Goal: Task Accomplishment & Management: Complete application form

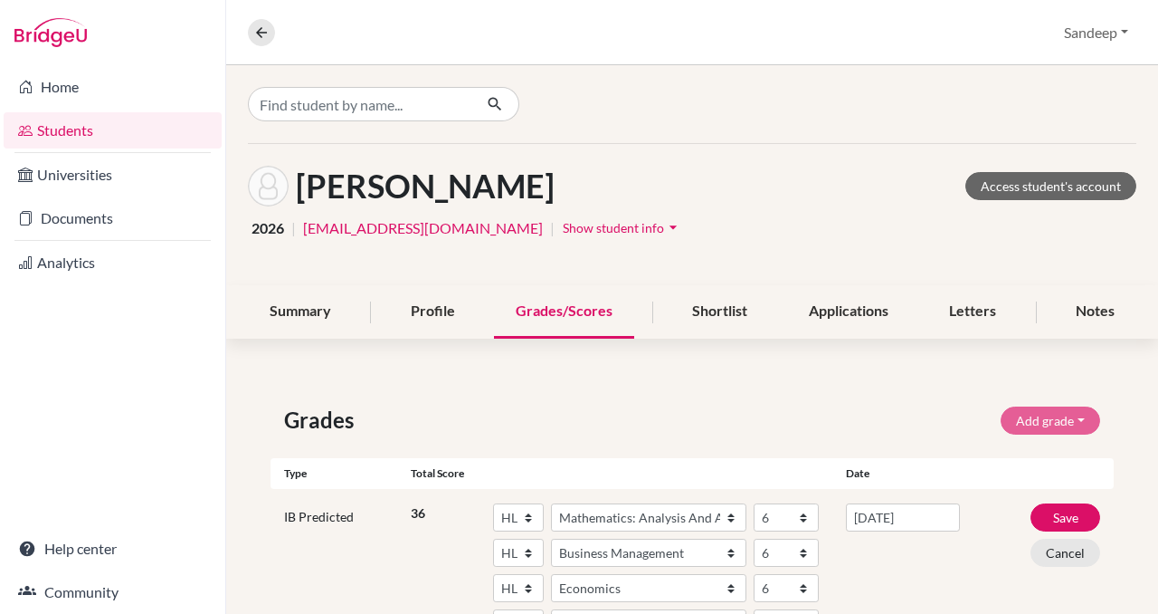
select select "HL"
select select "158"
select select "6"
select select "HL"
select select "25"
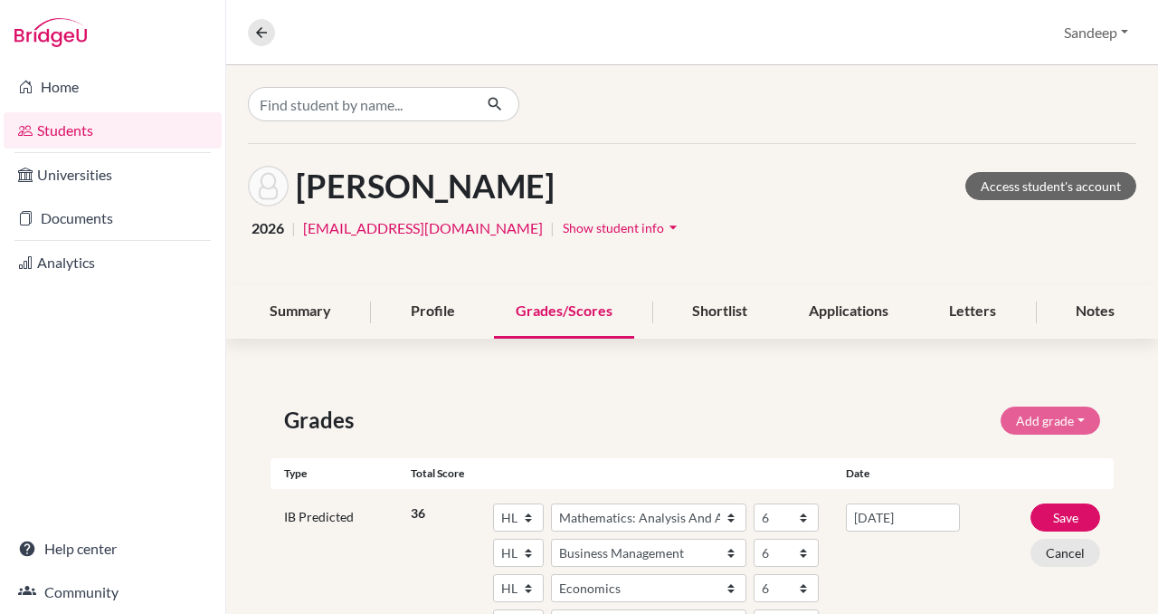
select select "6"
select select "HL"
select select "64"
select select "6"
select select "70"
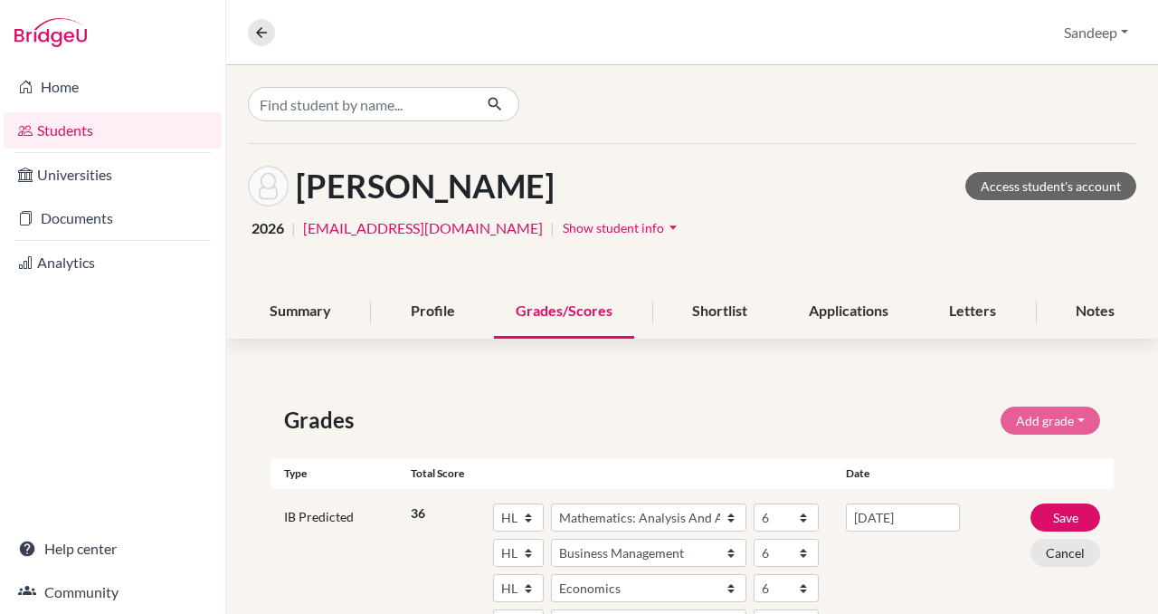
select select "6"
select select "85"
select select "6"
select select "43"
select select "6"
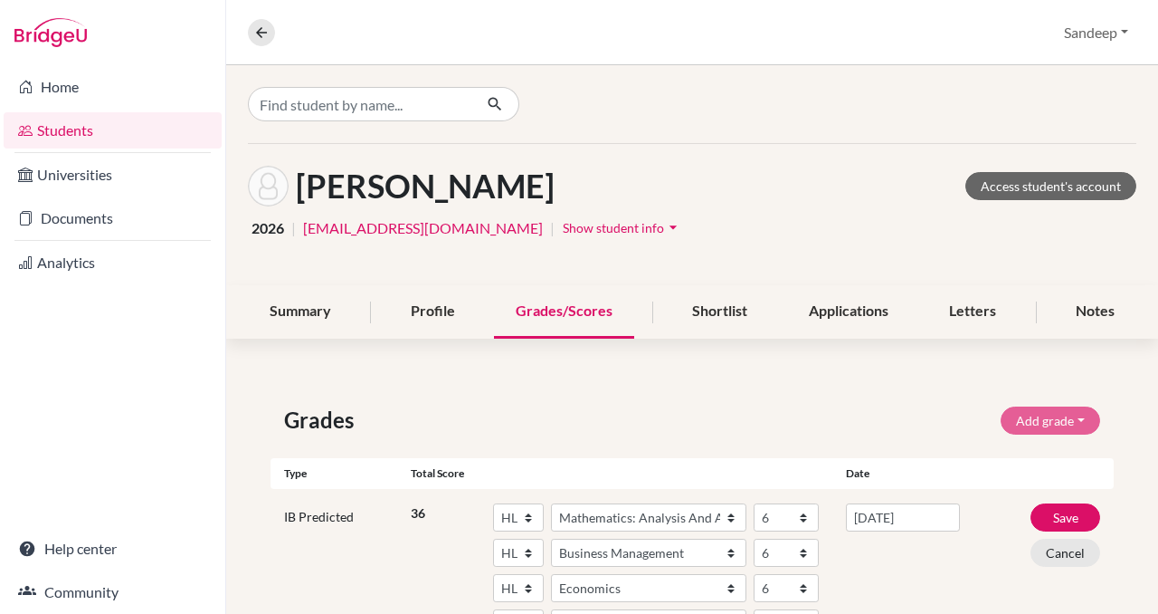
select select "B"
select select "Pass"
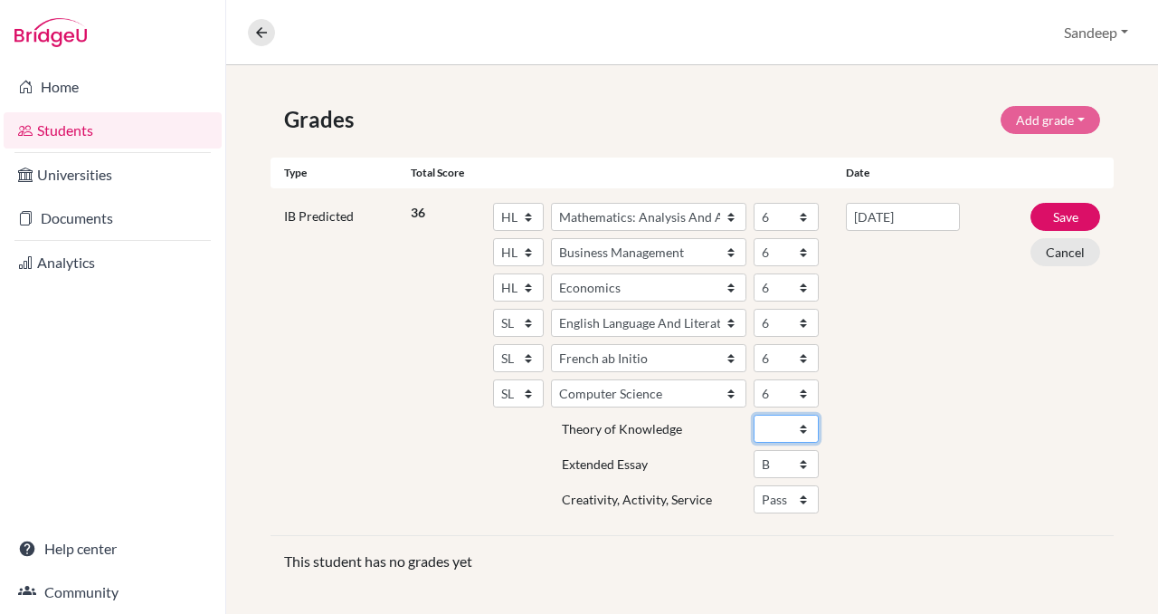
click at [802, 426] on select "A B C D E" at bounding box center [786, 428] width 65 height 28
select select "B"
click at [754, 414] on select "A B C D E" at bounding box center [786, 428] width 65 height 28
click at [1055, 214] on button "Save" at bounding box center [1066, 217] width 70 height 28
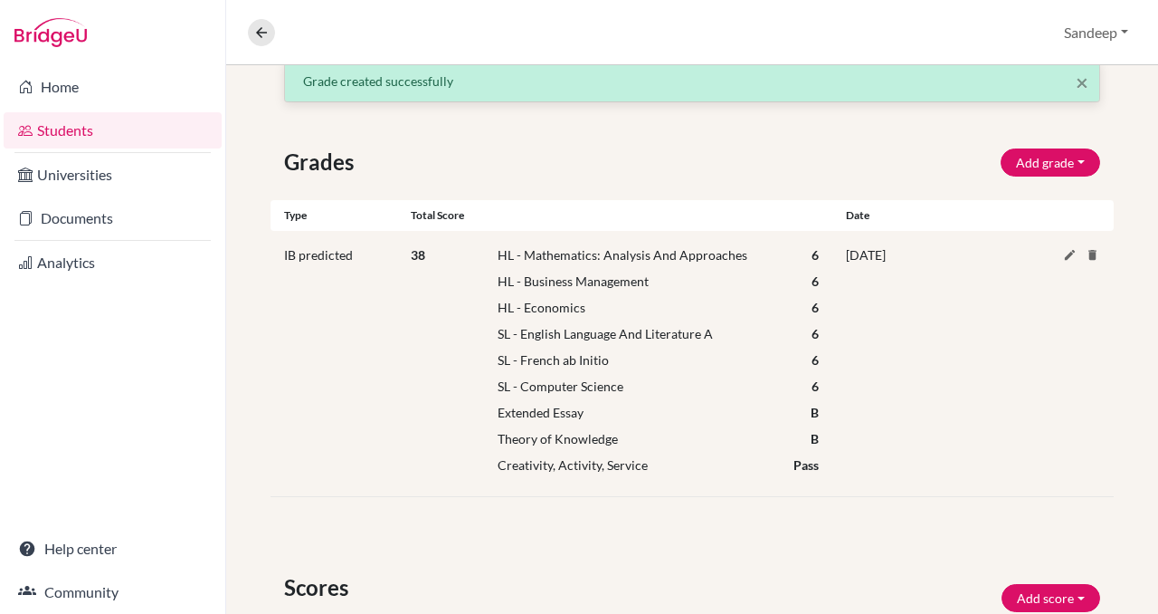
click at [66, 133] on link "Students" at bounding box center [113, 130] width 218 height 36
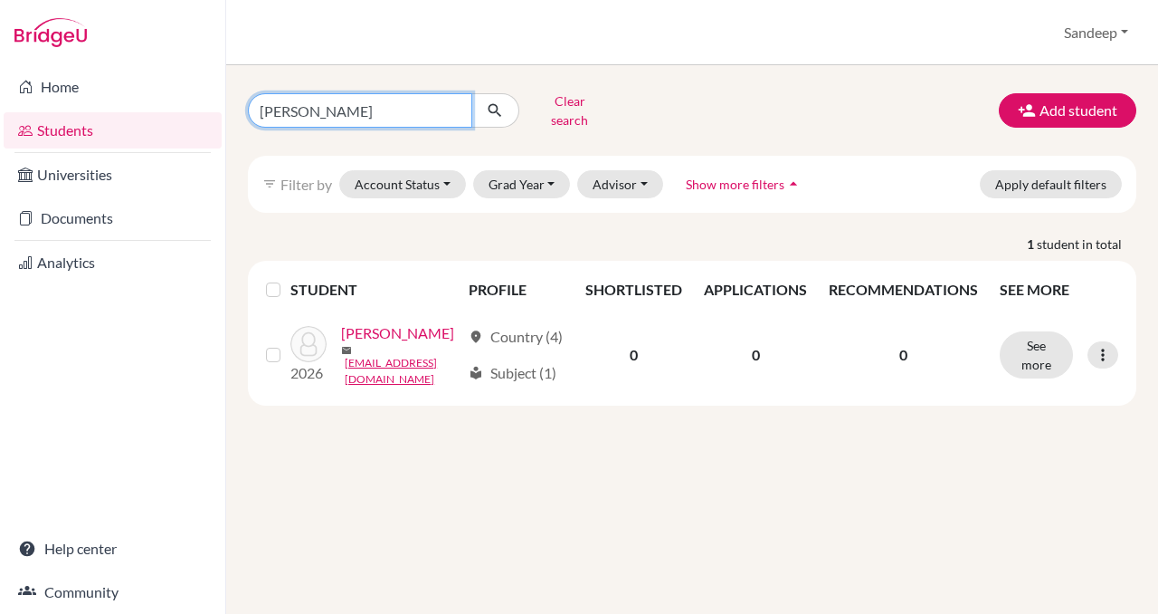
click at [386, 115] on input "[PERSON_NAME]" at bounding box center [360, 110] width 224 height 34
type input "y"
type input "[PERSON_NAME]"
click at [498, 105] on icon "submit" at bounding box center [495, 110] width 18 height 18
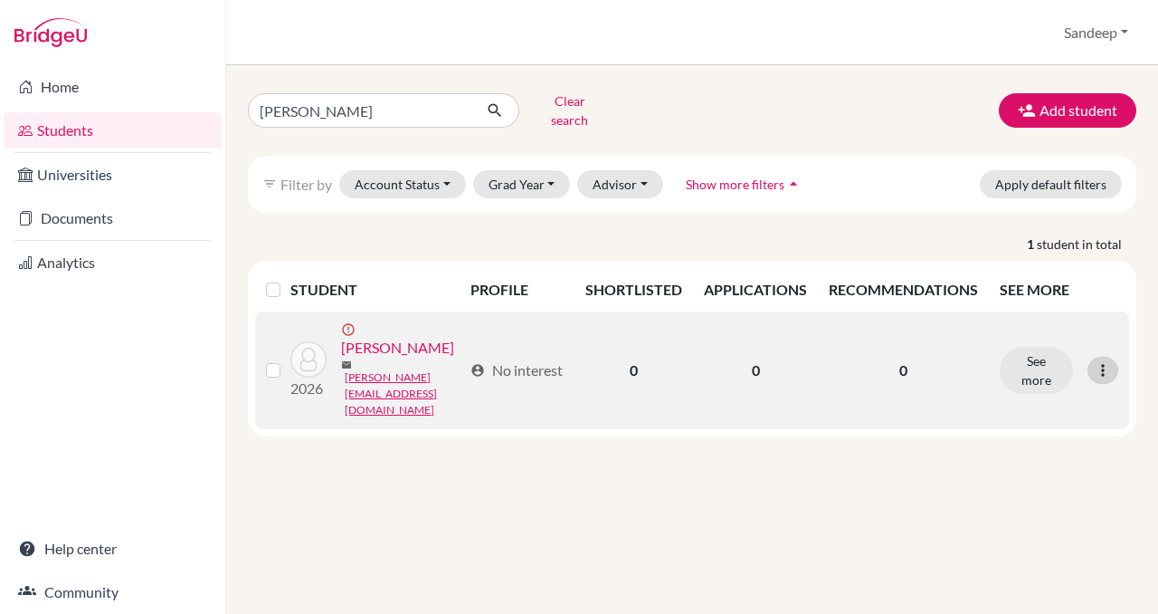
click at [1103, 361] on icon at bounding box center [1103, 370] width 18 height 18
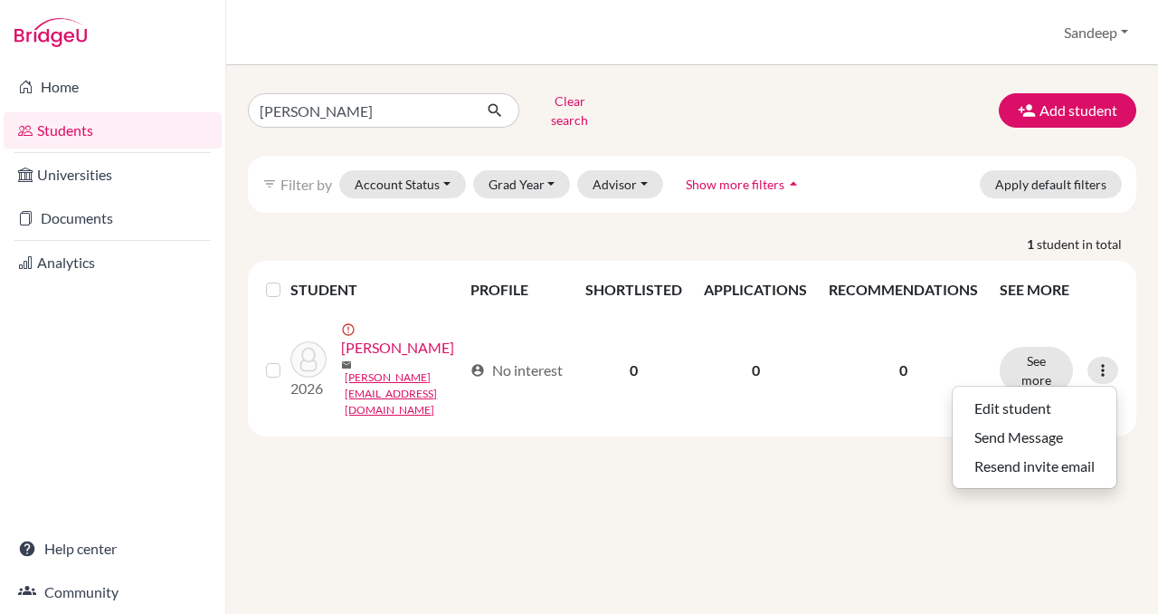
click at [978, 547] on div "[PERSON_NAME] Clear search Add student filter_list Filter by Account Status Act…" at bounding box center [692, 339] width 932 height 548
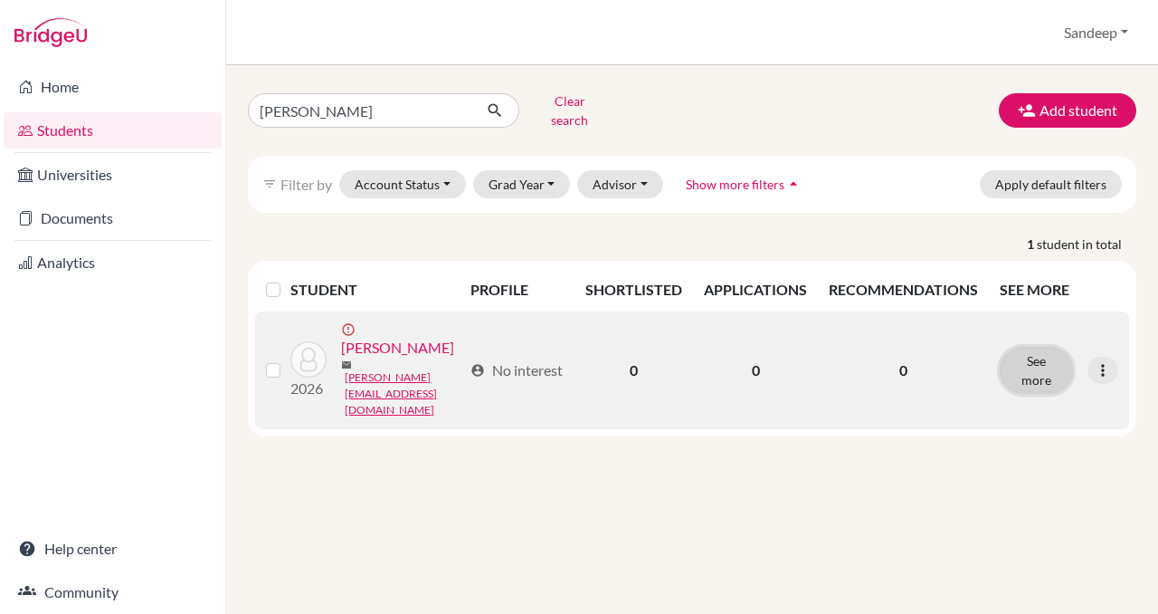
click at [1033, 357] on button "See more" at bounding box center [1036, 370] width 73 height 47
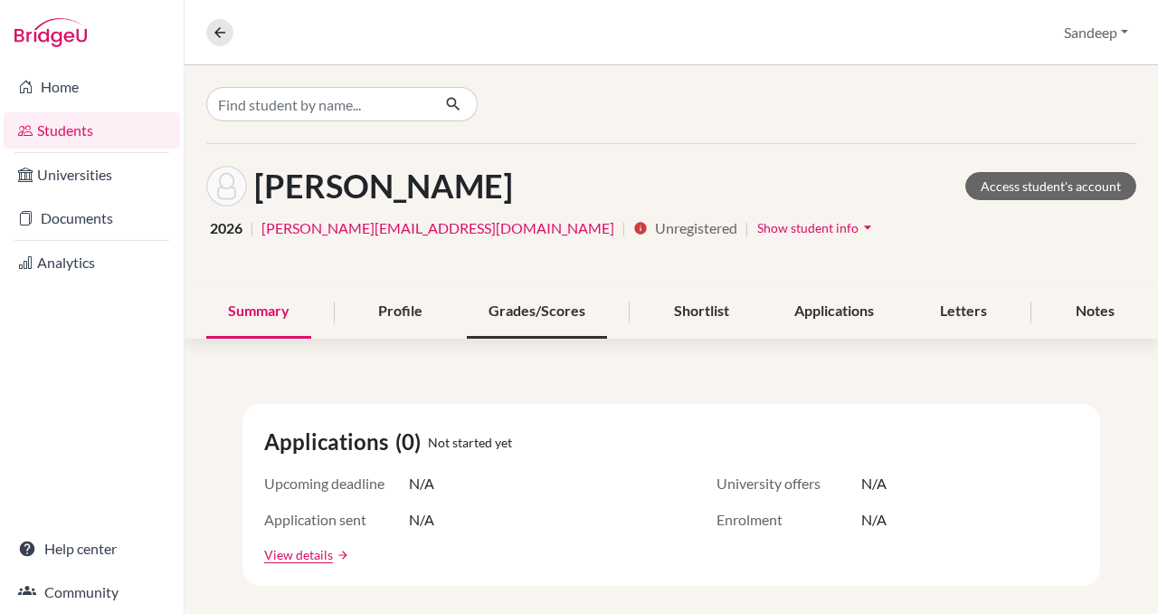
click at [551, 312] on div "Grades/Scores" at bounding box center [537, 311] width 140 height 53
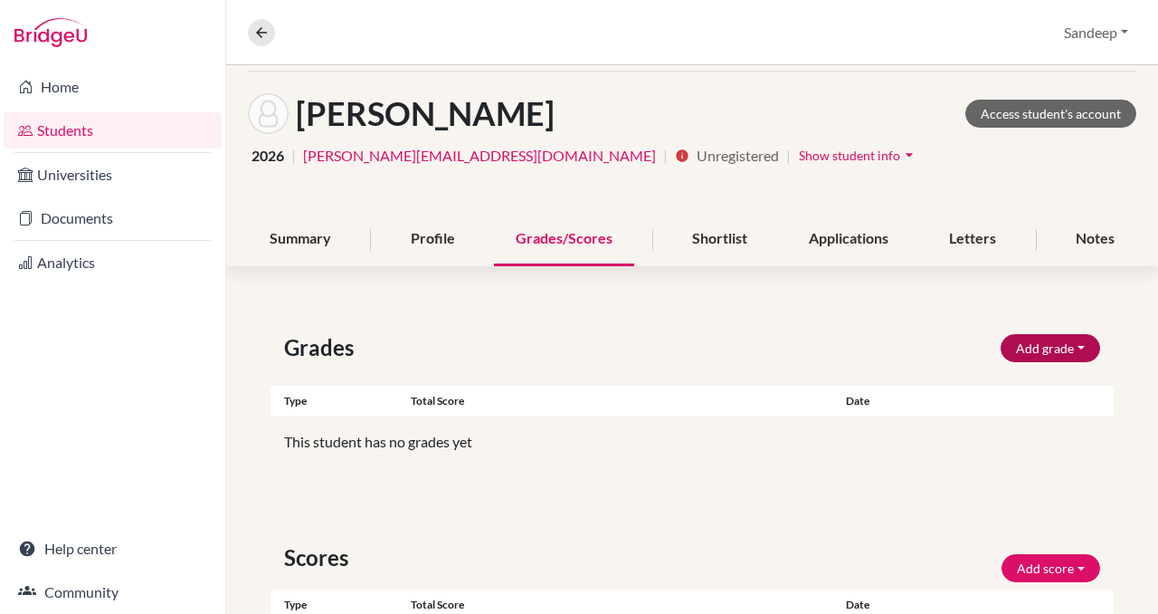
scroll to position [92, 0]
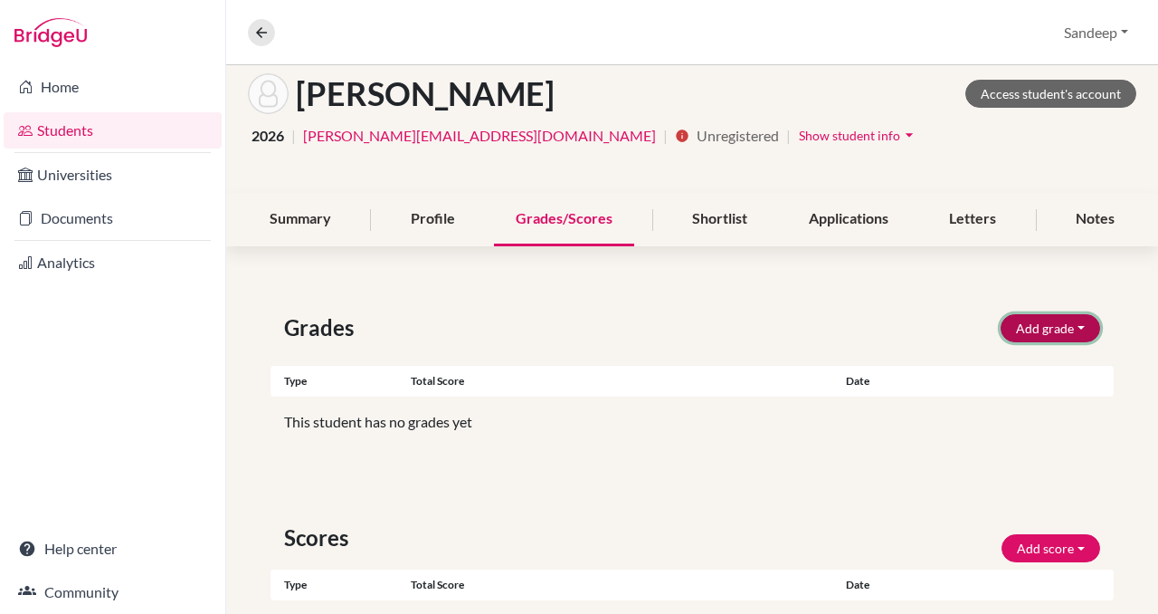
click at [1047, 329] on button "Add grade" at bounding box center [1051, 328] width 100 height 28
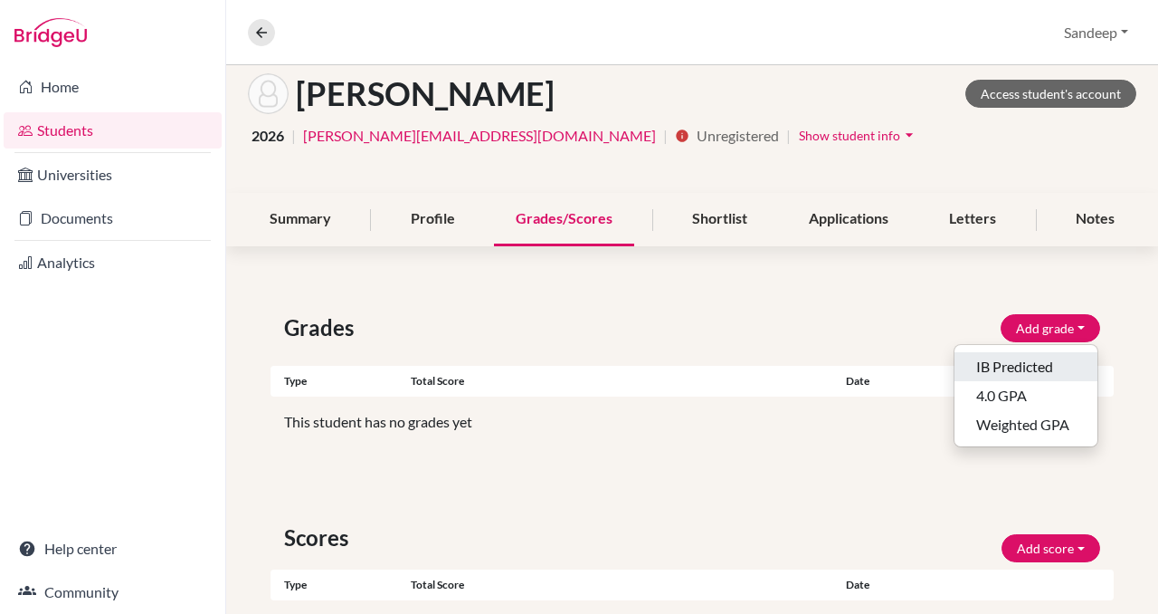
click at [1038, 367] on button "IB Predicted" at bounding box center [1026, 366] width 143 height 29
select select "HL"
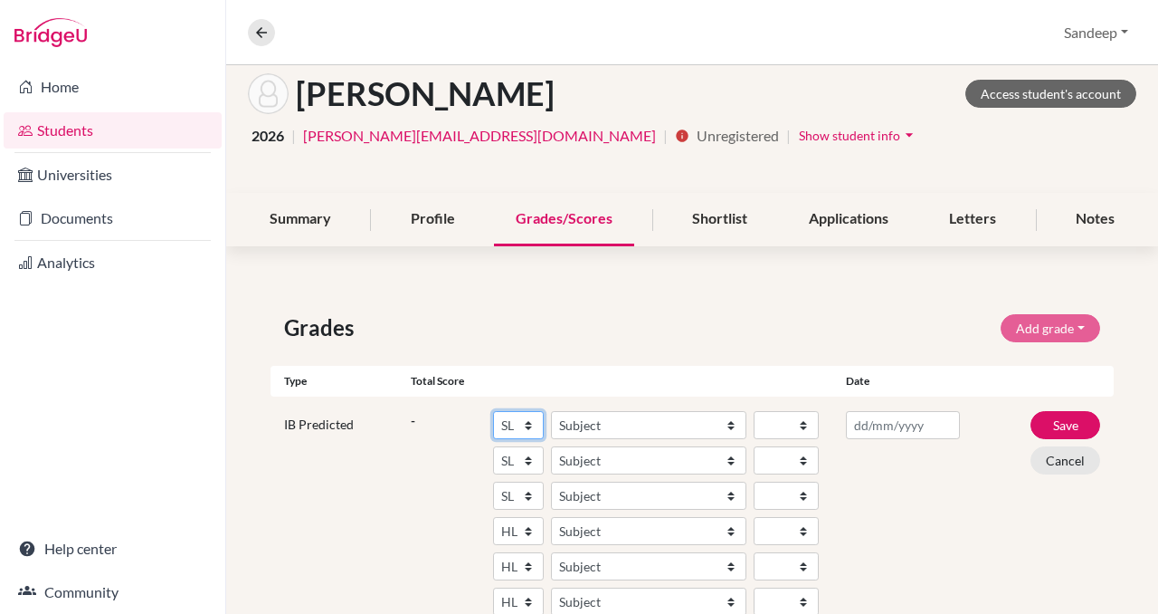
click at [529, 423] on select "SL HL" at bounding box center [518, 425] width 51 height 28
select select "HL"
click at [493, 411] on select "SL HL" at bounding box center [518, 425] width 51 height 28
click at [732, 423] on select "Subject Albanian Literature A Amharic Literature A Arabic B Arabic Language And…" at bounding box center [648, 425] width 195 height 28
select select "158"
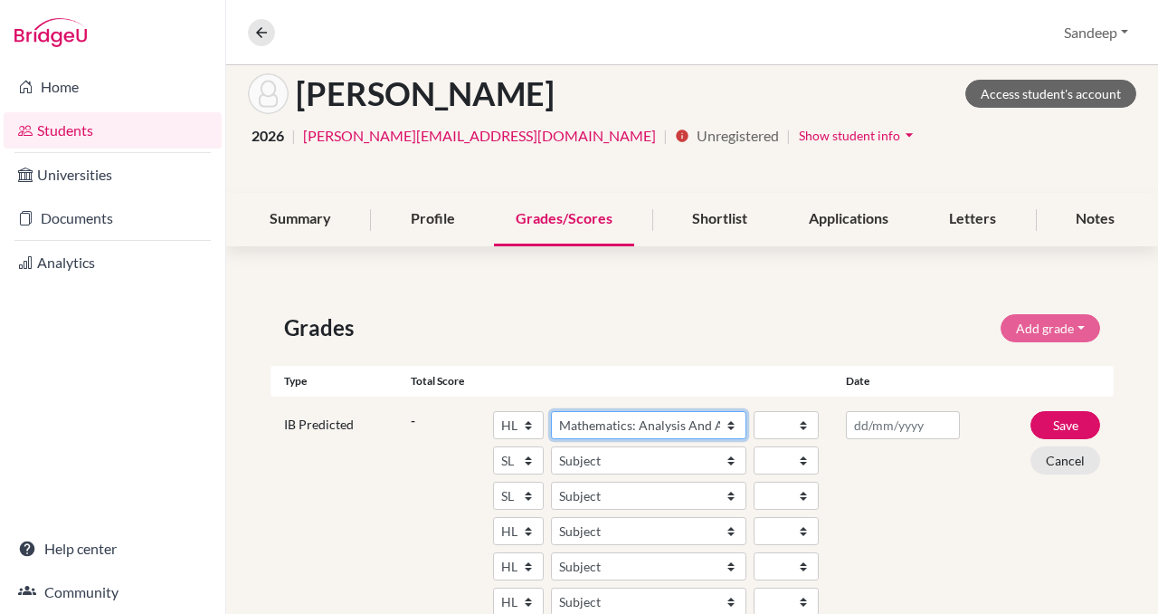
click at [551, 411] on select "Subject Albanian Literature A Amharic Literature A Arabic B Arabic Language And…" at bounding box center [648, 425] width 195 height 28
click at [804, 421] on select "1 2 3 4 5 6 7" at bounding box center [786, 425] width 65 height 28
select select "5"
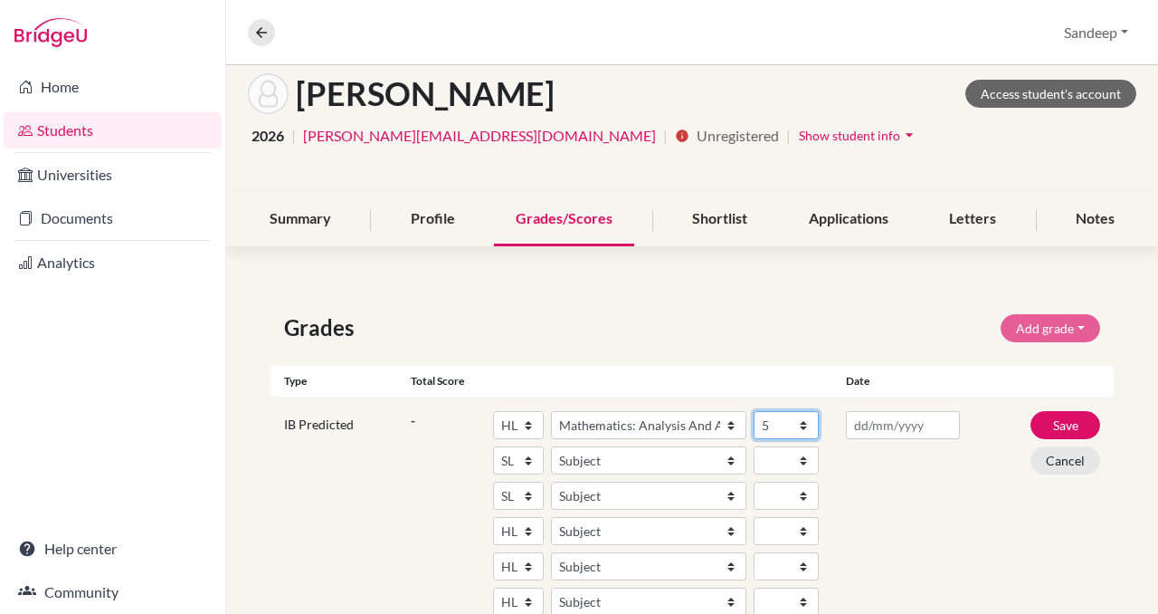
click at [754, 411] on select "1 2 3 4 5 6 7" at bounding box center [786, 425] width 65 height 28
click at [529, 458] on select "SL HL" at bounding box center [518, 460] width 51 height 28
select select "HL"
click at [493, 446] on select "SL HL" at bounding box center [518, 460] width 51 height 28
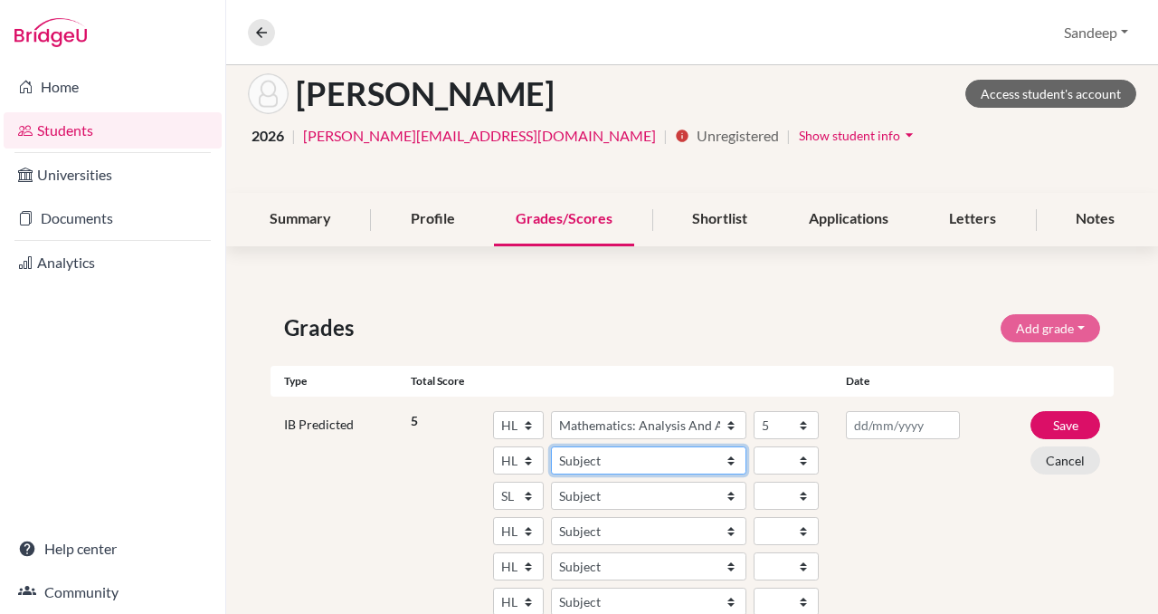
click at [730, 456] on select "Subject Albanian Literature A Amharic Literature A Arabic B Arabic Language And…" at bounding box center [648, 460] width 195 height 28
select select "64"
click at [551, 446] on select "Subject Albanian Literature A Amharic Literature A Arabic B Arabic Language And…" at bounding box center [648, 460] width 195 height 28
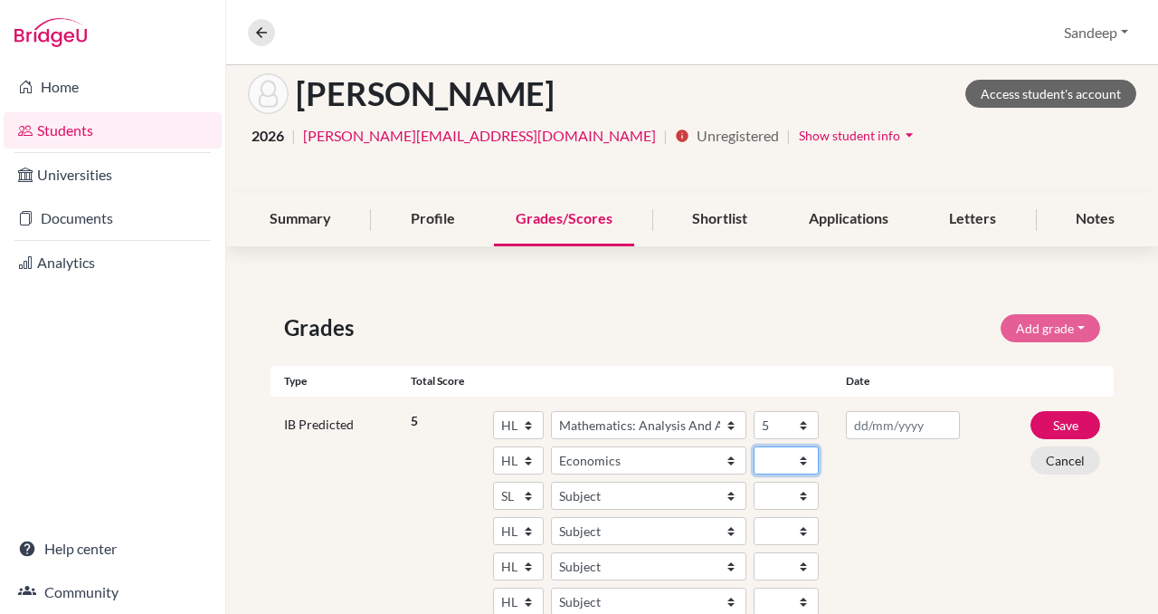
click at [803, 459] on select "1 2 3 4 5 6 7" at bounding box center [786, 460] width 65 height 28
select select "5"
click at [754, 446] on select "1 2 3 4 5 6 7" at bounding box center [786, 460] width 65 height 28
click at [530, 492] on select "SL HL" at bounding box center [518, 495] width 51 height 28
select select "HL"
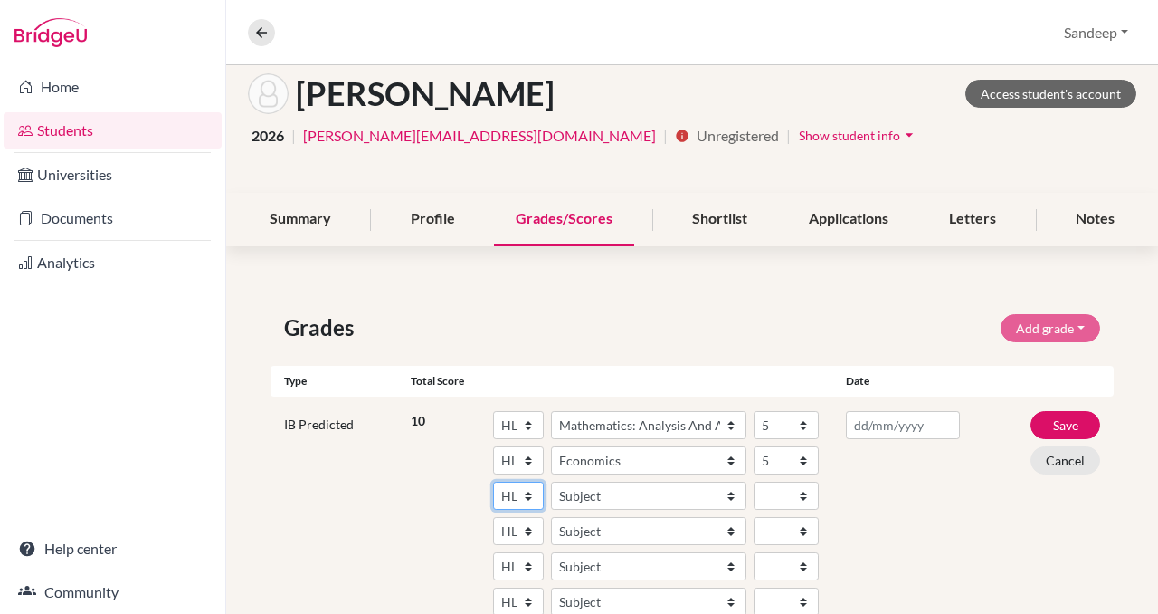
click at [493, 481] on select "SL HL" at bounding box center [518, 495] width 51 height 28
click at [732, 492] on select "Subject Albanian Literature A Amharic Literature A Arabic B Arabic Language And…" at bounding box center [648, 495] width 195 height 28
select select "42"
click at [551, 481] on select "Subject Albanian Literature A Amharic Literature A Arabic B Arabic Language And…" at bounding box center [648, 495] width 195 height 28
click at [805, 492] on select "1 2 3 4 5 6 7" at bounding box center [786, 495] width 65 height 28
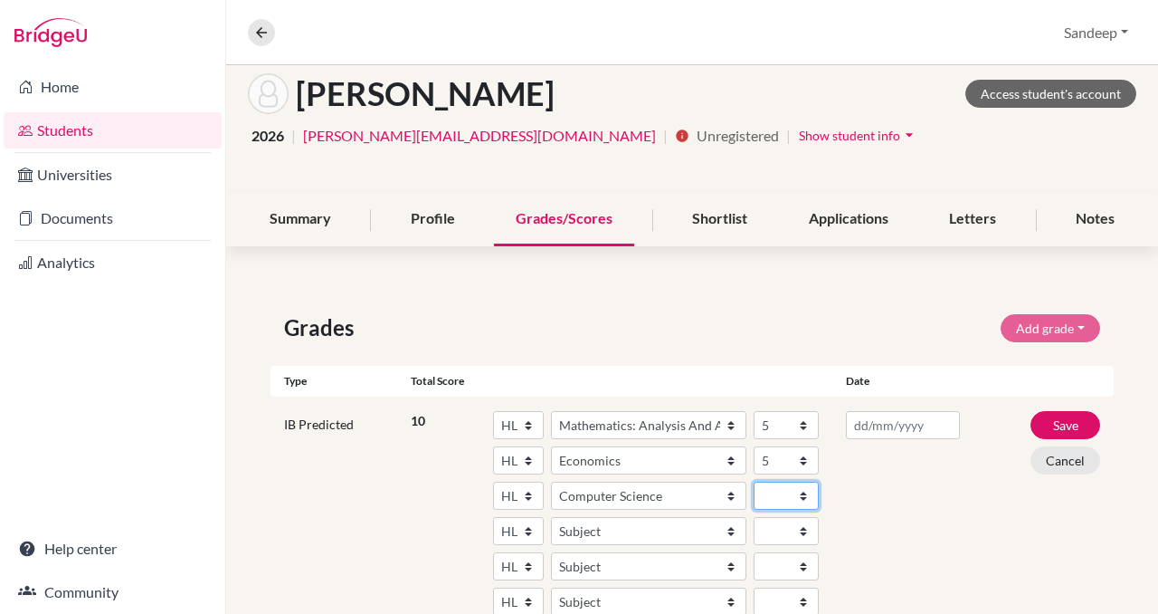
select select "5"
click at [754, 481] on select "1 2 3 4 5 6 7" at bounding box center [786, 495] width 65 height 28
click at [529, 529] on select "SL HL" at bounding box center [518, 531] width 51 height 28
select select "SL"
click at [493, 517] on select "SL HL" at bounding box center [518, 531] width 51 height 28
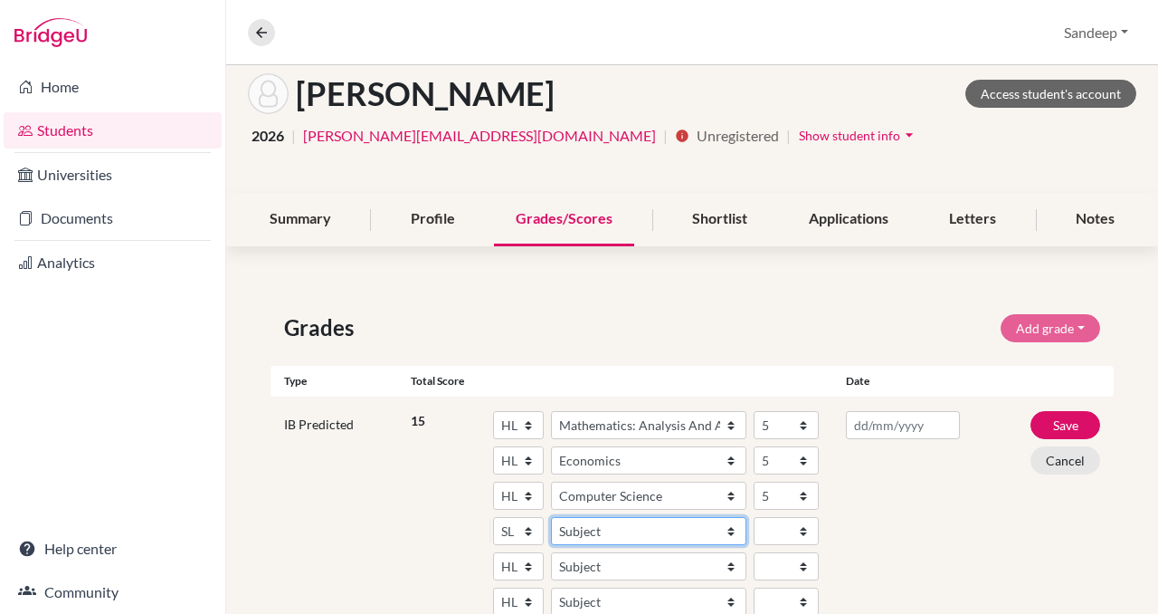
click at [731, 528] on select "Subject Albanian Literature A Amharic Literature A Arabic ab Initio Arabic B Ar…" at bounding box center [648, 531] width 195 height 28
select select "70"
click at [551, 517] on select "Subject Albanian Literature A Amharic Literature A Arabic ab Initio Arabic B Ar…" at bounding box center [648, 531] width 195 height 28
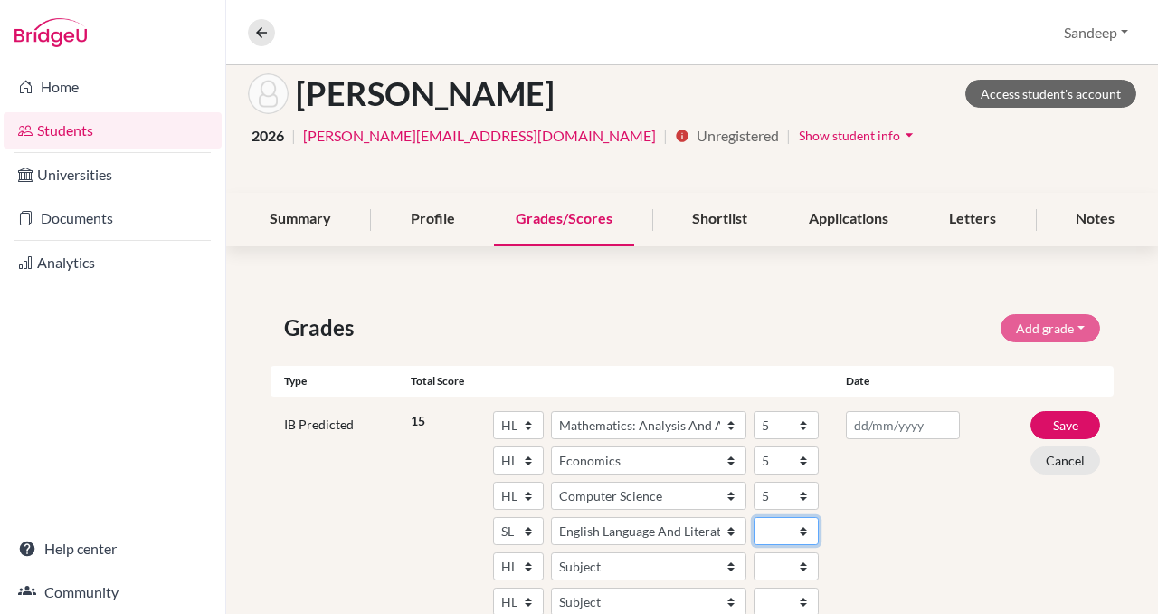
click at [804, 529] on select "1 2 3 4 5 6 7" at bounding box center [786, 531] width 65 height 28
select select "5"
click at [754, 517] on select "1 2 3 4 5 6 7" at bounding box center [786, 531] width 65 height 28
click at [530, 564] on select "SL HL" at bounding box center [518, 566] width 51 height 28
select select "SL"
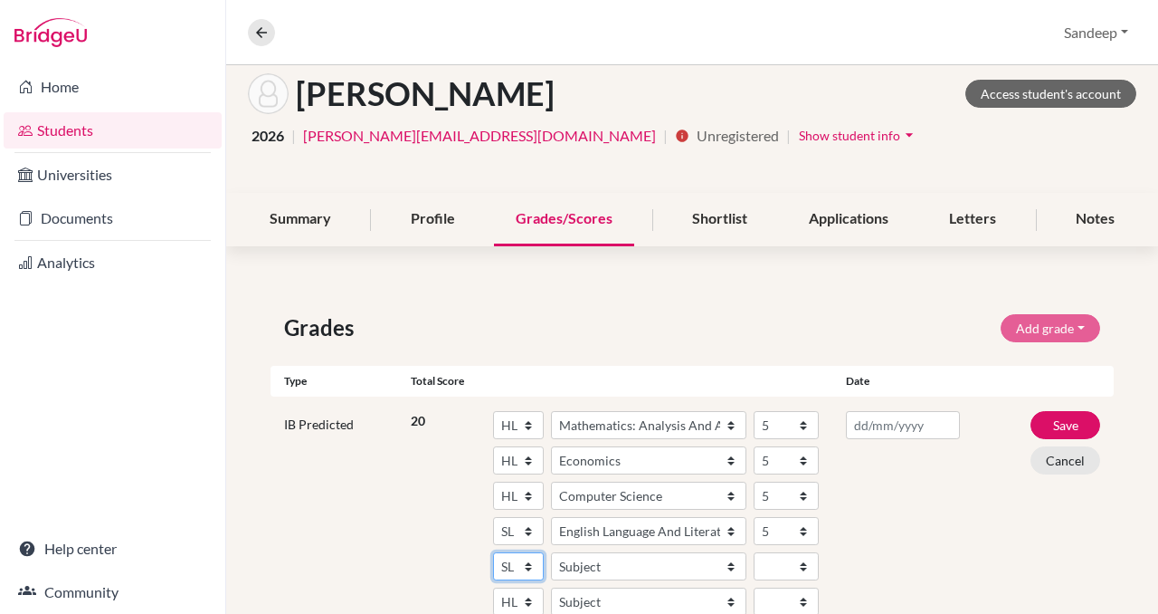
click at [493, 552] on select "SL HL" at bounding box center [518, 566] width 51 height 28
click at [693, 567] on select "Subject Albanian Literature A Amharic Literature A Arabic ab Initio Arabic B Ar…" at bounding box center [648, 566] width 195 height 28
select select "85"
click at [551, 552] on select "Subject Albanian Literature A Amharic Literature A Arabic ab Initio Arabic B Ar…" at bounding box center [648, 566] width 195 height 28
click at [803, 563] on select "1 2 3 4 5 6 7" at bounding box center [786, 566] width 65 height 28
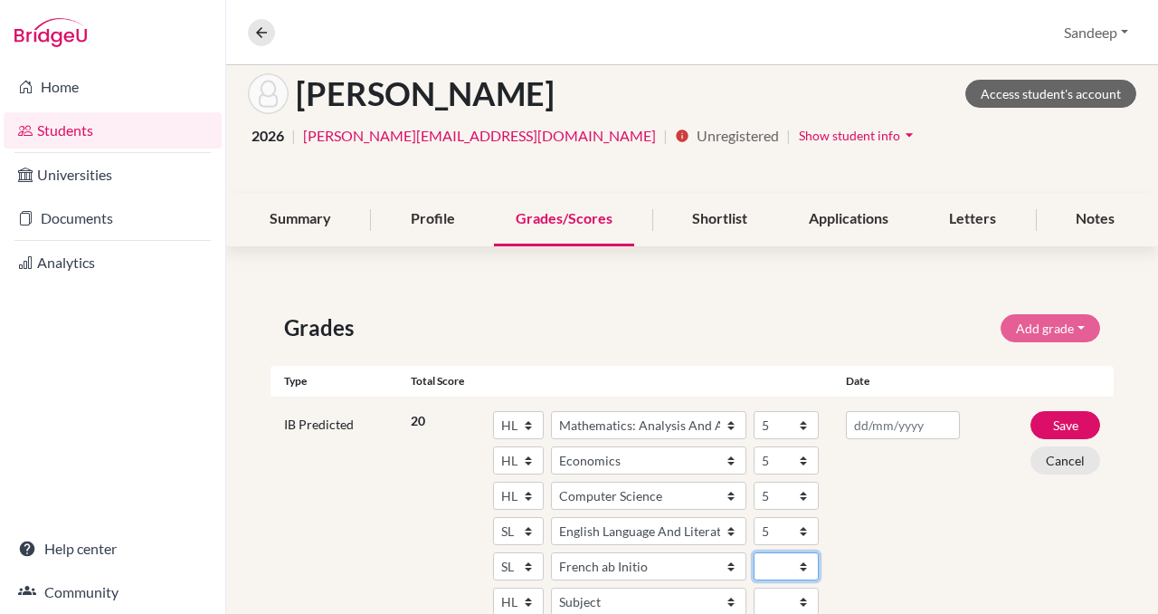
select select "6"
click at [754, 552] on select "1 2 3 4 5 6 7" at bounding box center [786, 566] width 65 height 28
click at [528, 597] on select "SL HL" at bounding box center [518, 601] width 51 height 28
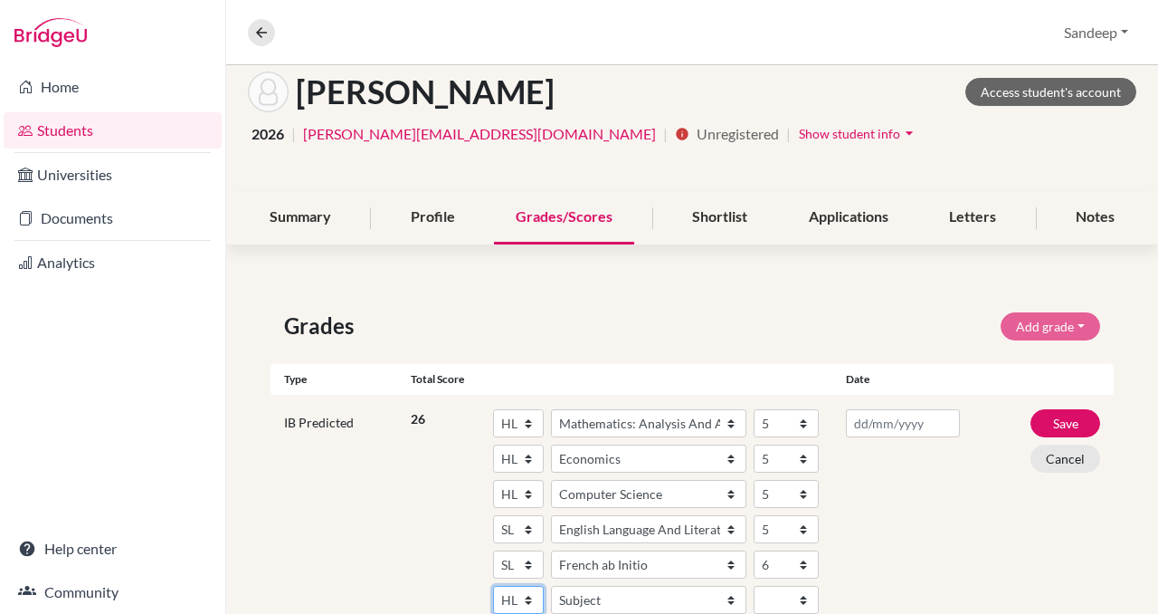
select select "SL"
click at [493, 586] on select "SL HL" at bounding box center [518, 600] width 51 height 28
click at [708, 595] on select "Subject Albanian Literature A Amharic Literature A Arabic ab Initio Arabic B Ar…" at bounding box center [648, 600] width 195 height 28
select select "181"
click at [551, 586] on select "Subject Albanian Literature A Amharic Literature A Arabic ab Initio Arabic B Ar…" at bounding box center [648, 600] width 195 height 28
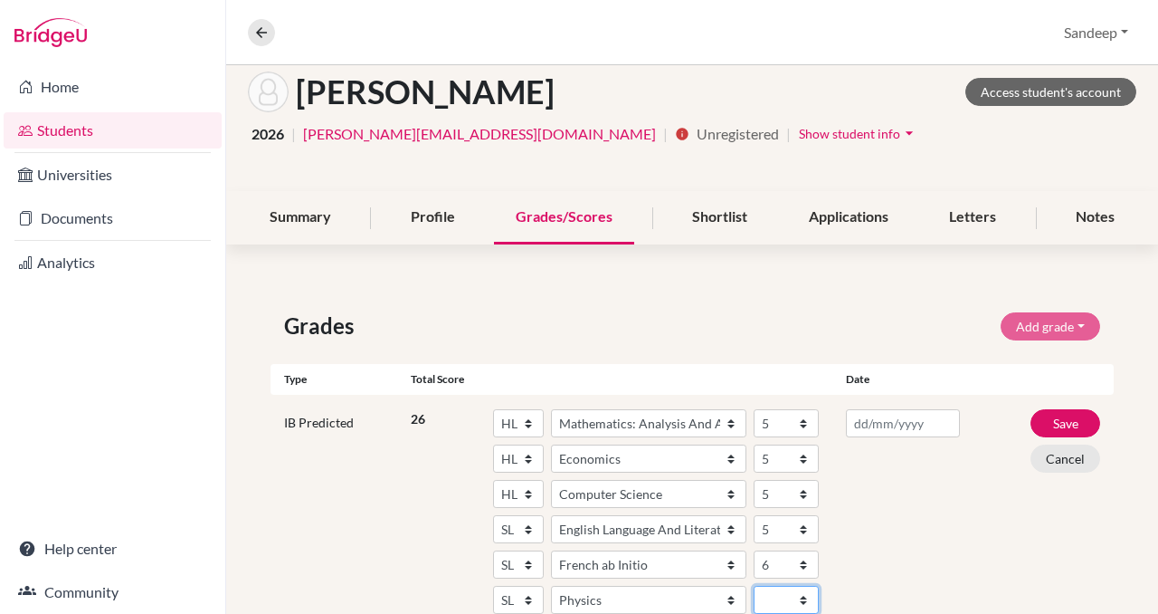
click at [803, 595] on select "1 2 3 4 5 6 7" at bounding box center [786, 600] width 65 height 28
select select "5"
click at [754, 586] on select "1 2 3 4 5 6 7" at bounding box center [786, 600] width 65 height 28
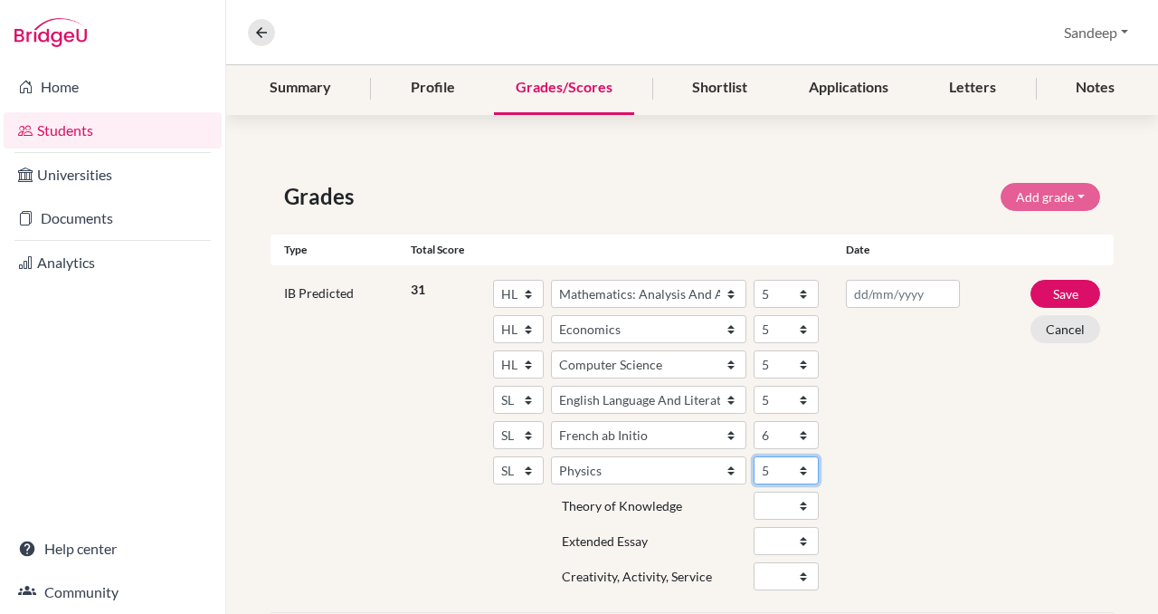
scroll to position [226, 0]
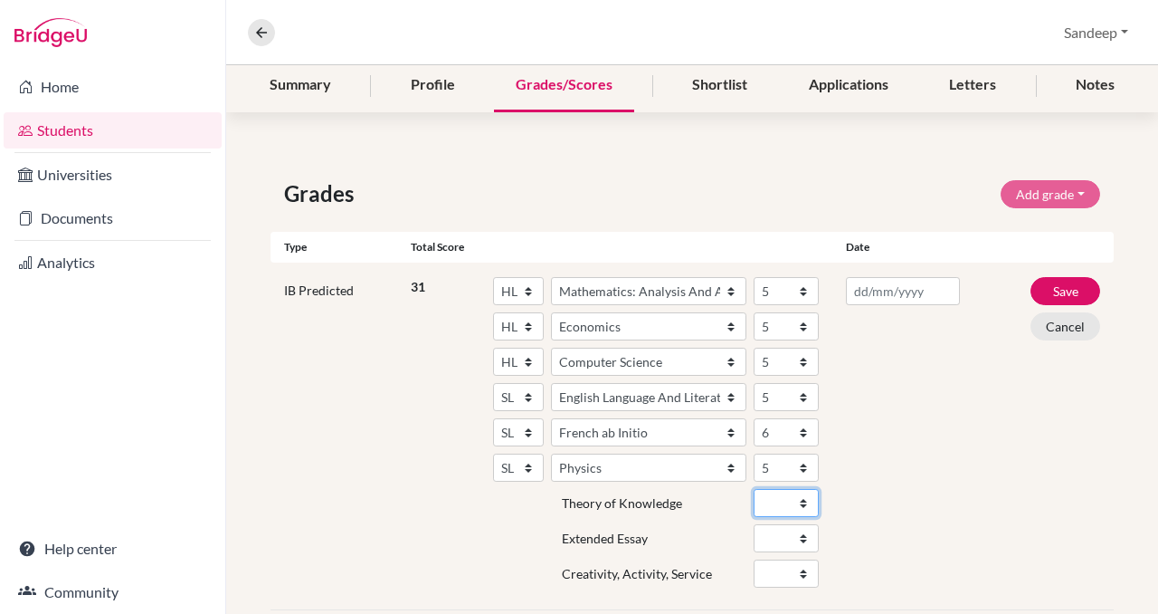
click at [805, 501] on select "A B C D E" at bounding box center [786, 503] width 65 height 28
click at [804, 500] on select "A B C D E" at bounding box center [786, 503] width 65 height 28
select select "B"
click at [754, 489] on select "A B C D E" at bounding box center [786, 503] width 65 height 28
click at [805, 537] on select "A B C D E" at bounding box center [786, 538] width 65 height 28
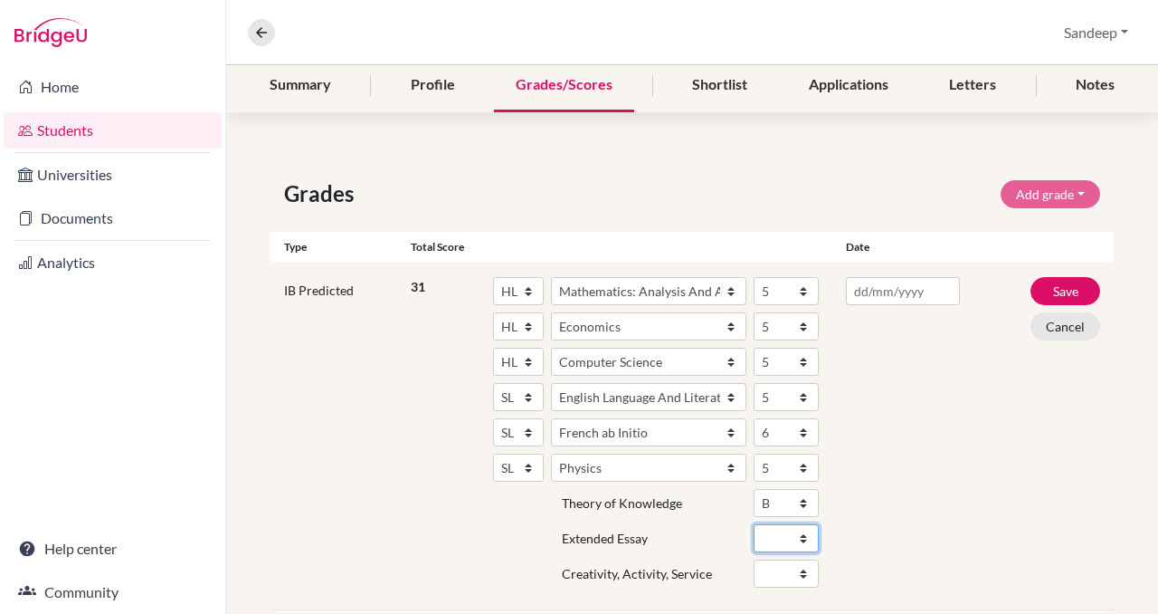
select select "B"
click at [754, 524] on select "A B C D E" at bounding box center [786, 538] width 65 height 28
click at [805, 568] on select "Fail Pass" at bounding box center [786, 573] width 65 height 28
select select "Pass"
click at [754, 559] on select "Fail Pass" at bounding box center [786, 573] width 65 height 28
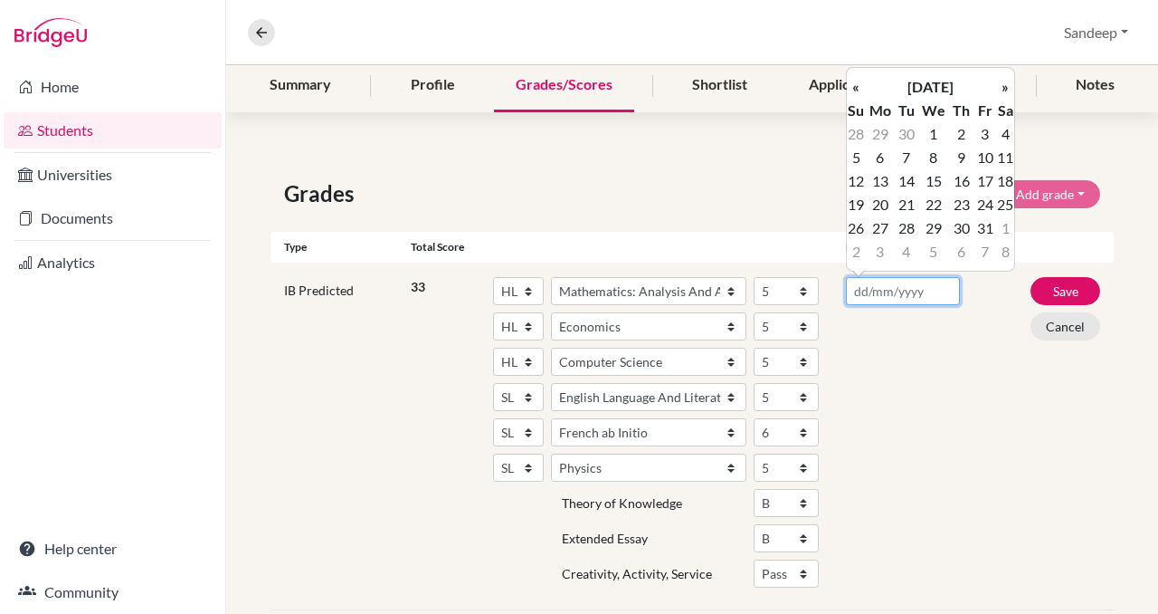
click at [892, 295] on input "text" at bounding box center [902, 291] width 113 height 28
click at [936, 160] on td "8" at bounding box center [934, 158] width 32 height 24
type input "[DATE]"
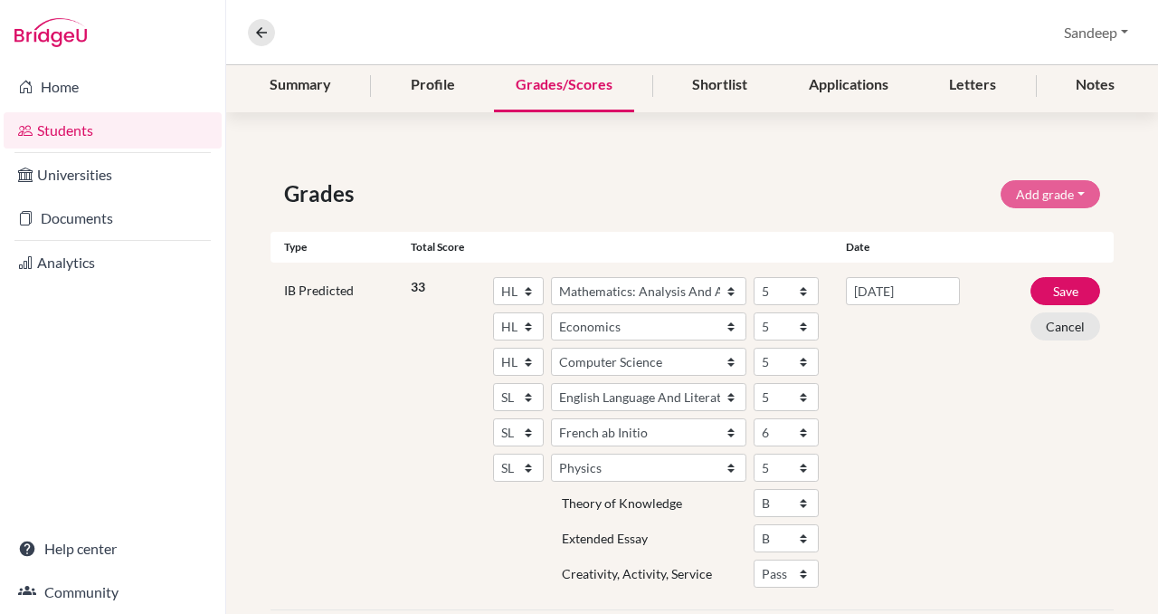
click at [1003, 316] on div "IB Predicted 33 SL HL Subject Albanian Literature A Amharic Literature A Arabic…" at bounding box center [692, 436] width 843 height 348
click at [1068, 297] on button "Save" at bounding box center [1066, 291] width 70 height 28
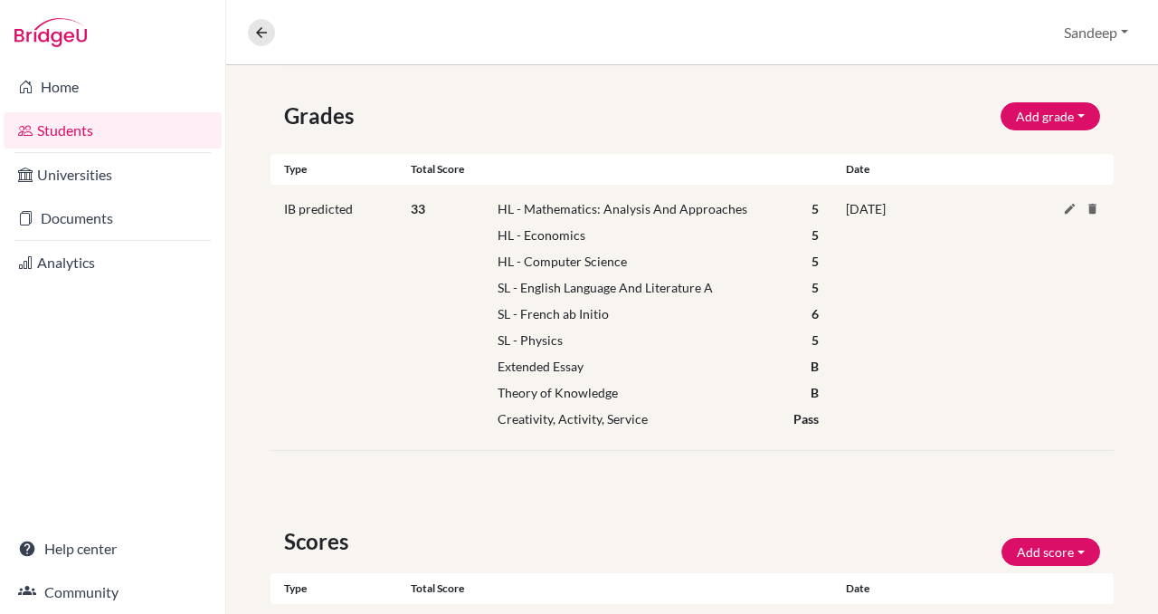
scroll to position [0, 0]
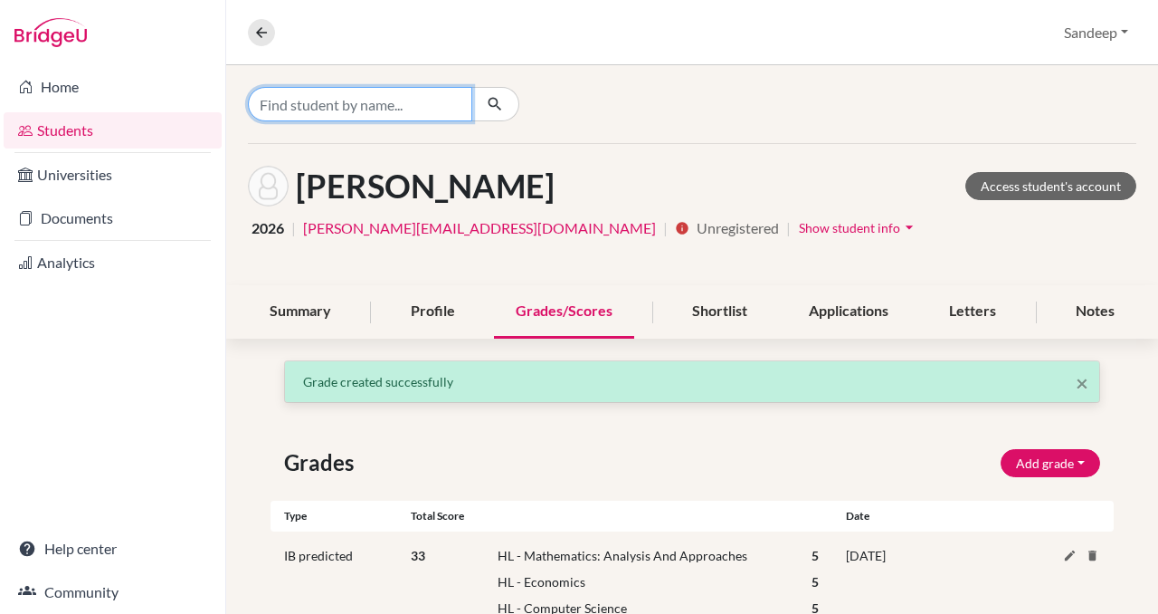
click at [402, 104] on input "Find student by name..." at bounding box center [360, 104] width 224 height 34
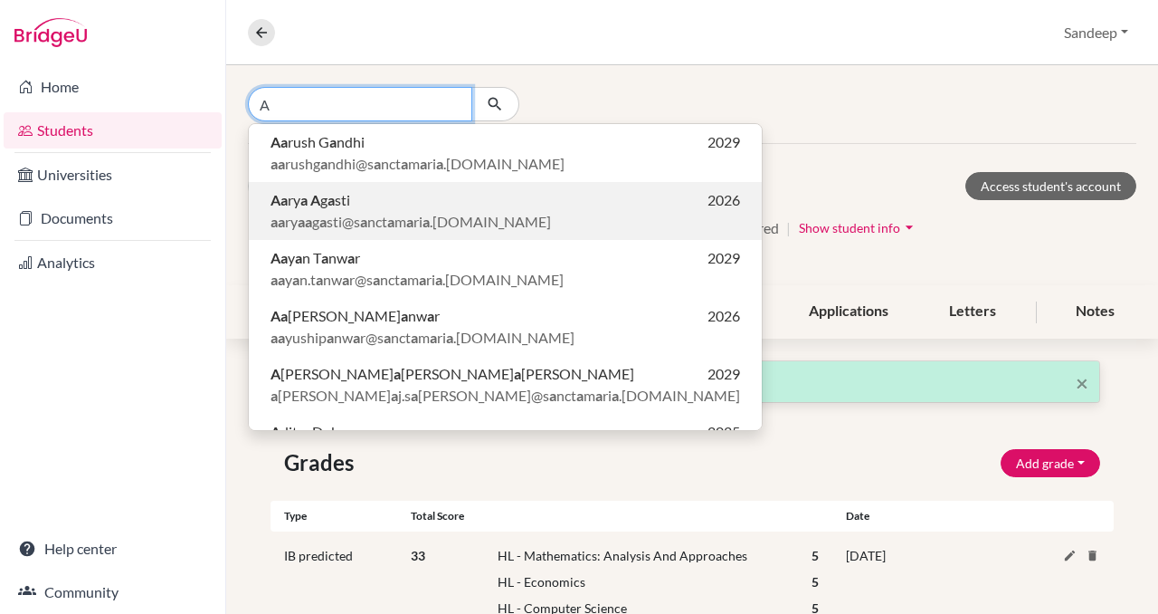
type input "A"
click at [377, 204] on p "A a ry a A g a sti 2026" at bounding box center [506, 200] width 470 height 22
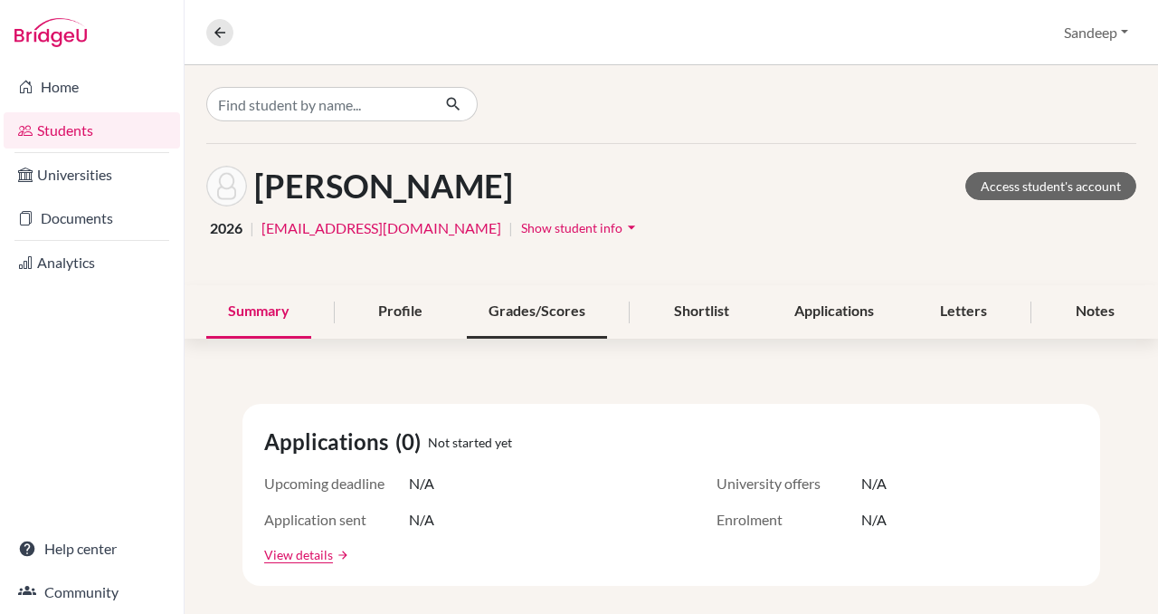
click at [518, 304] on div "Grades/Scores" at bounding box center [537, 311] width 140 height 53
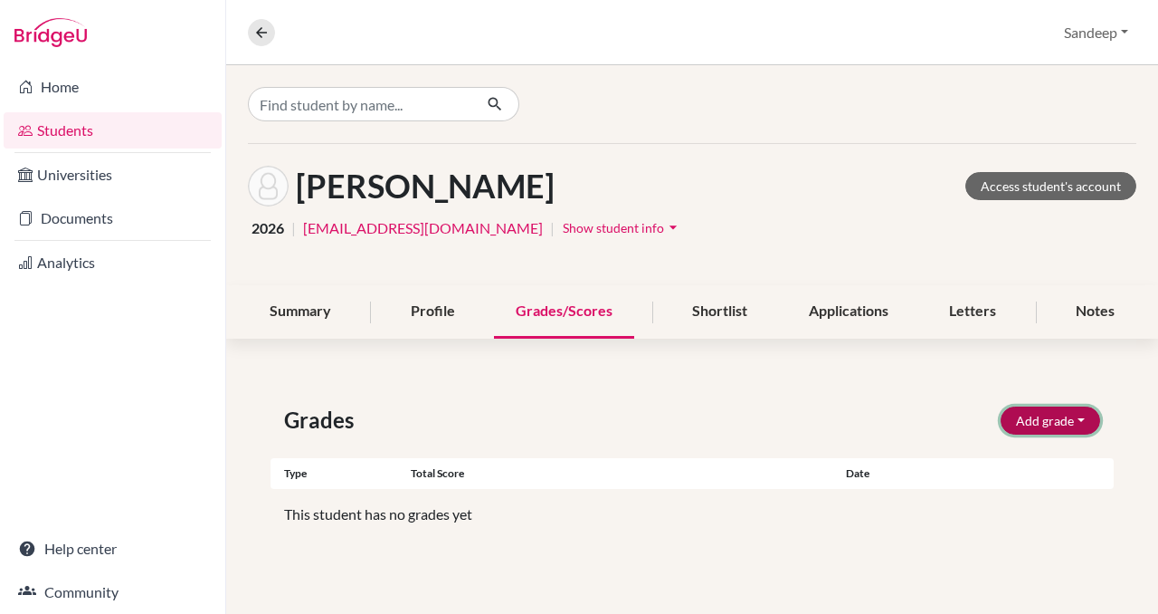
click at [1042, 425] on button "Add grade" at bounding box center [1051, 420] width 100 height 28
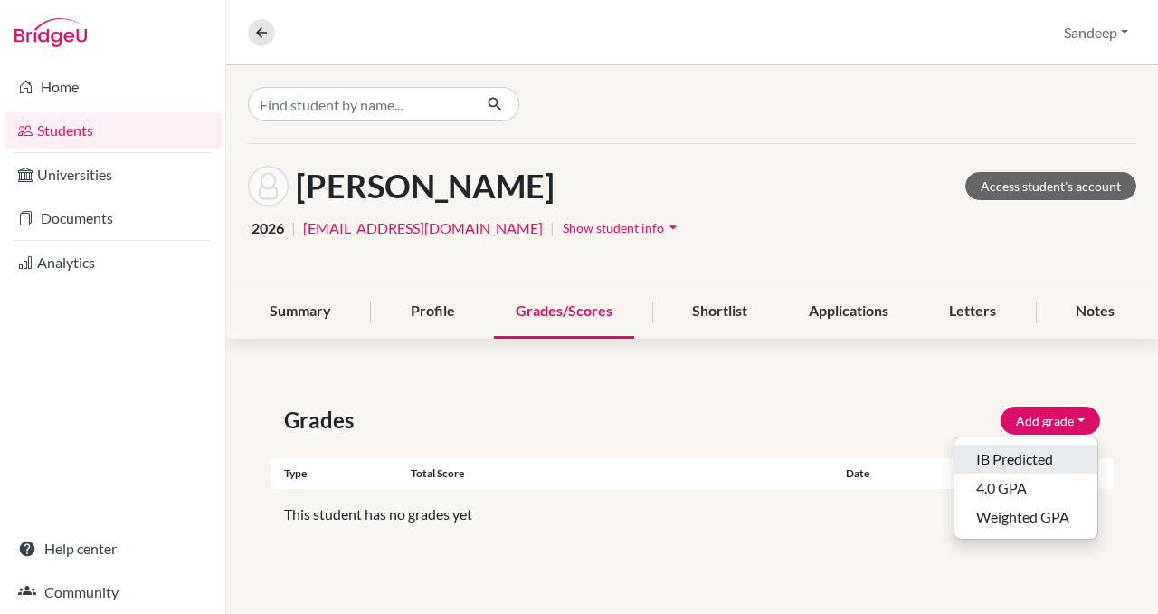
click at [1025, 463] on button "IB Predicted" at bounding box center [1026, 458] width 143 height 29
select select "HL"
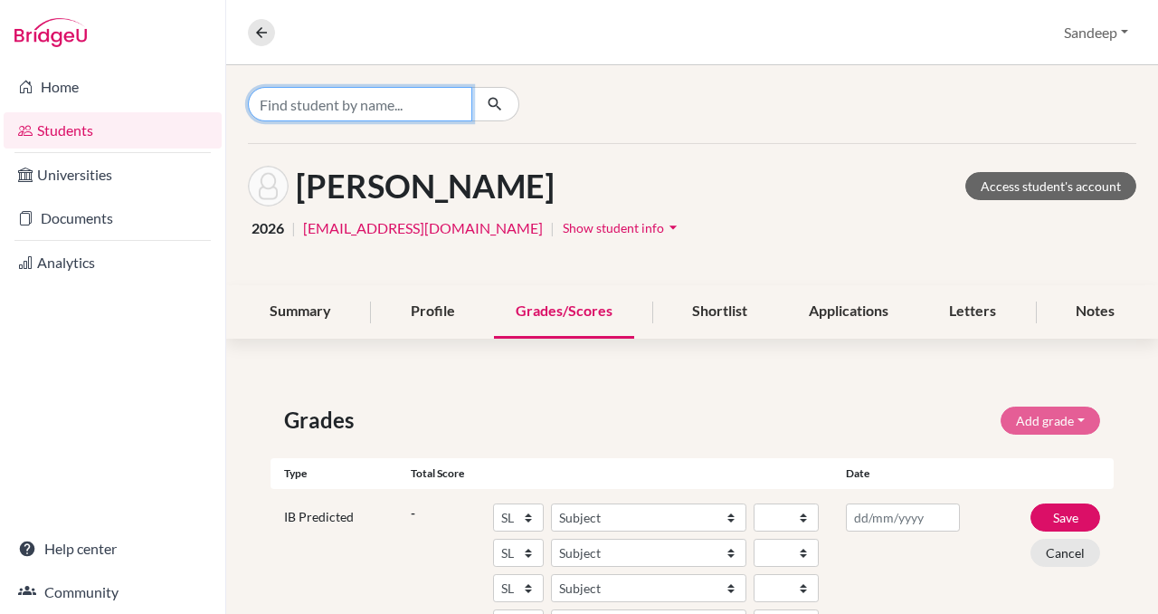
click at [386, 105] on input "Find student by name..." at bounding box center [360, 104] width 224 height 34
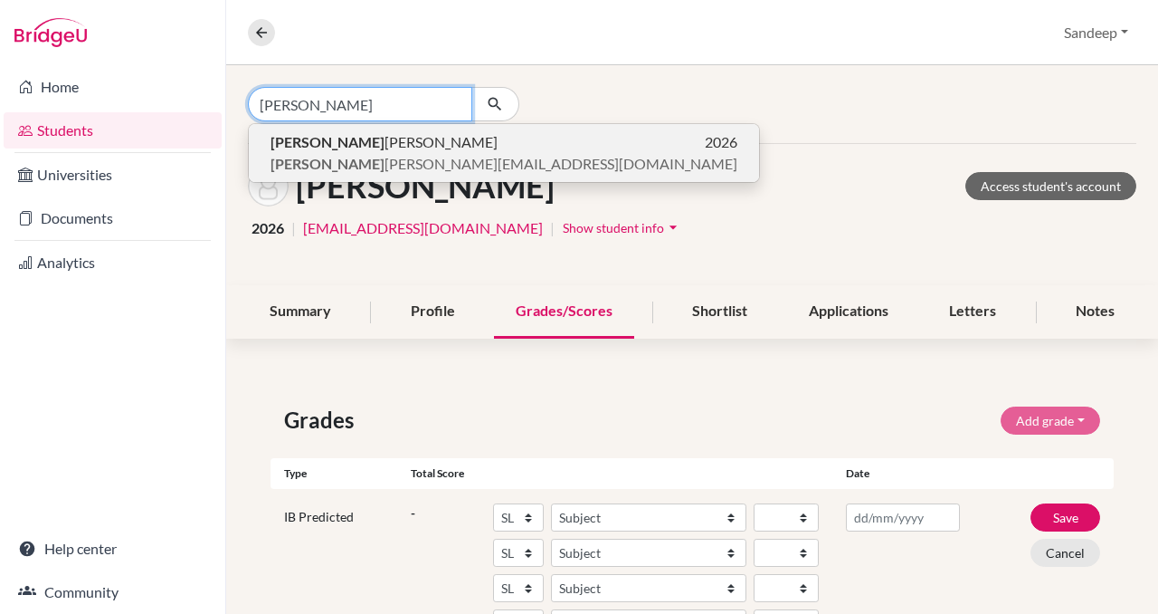
type input "[PERSON_NAME]"
click at [319, 150] on span "[PERSON_NAME]" at bounding box center [384, 142] width 227 height 22
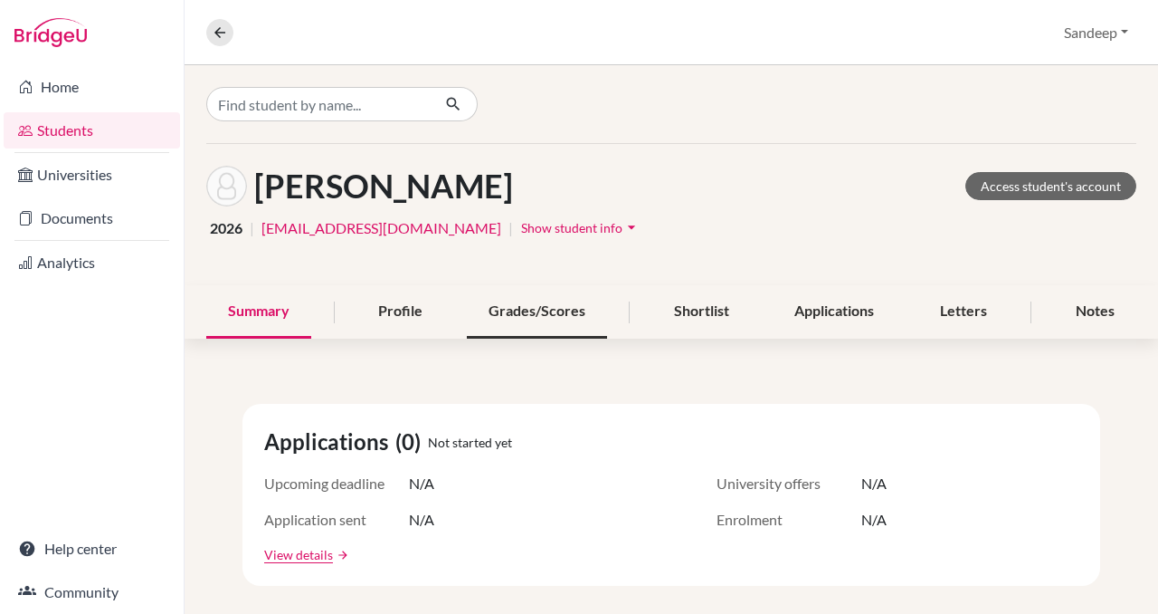
click at [540, 314] on div "Grades/Scores" at bounding box center [537, 311] width 140 height 53
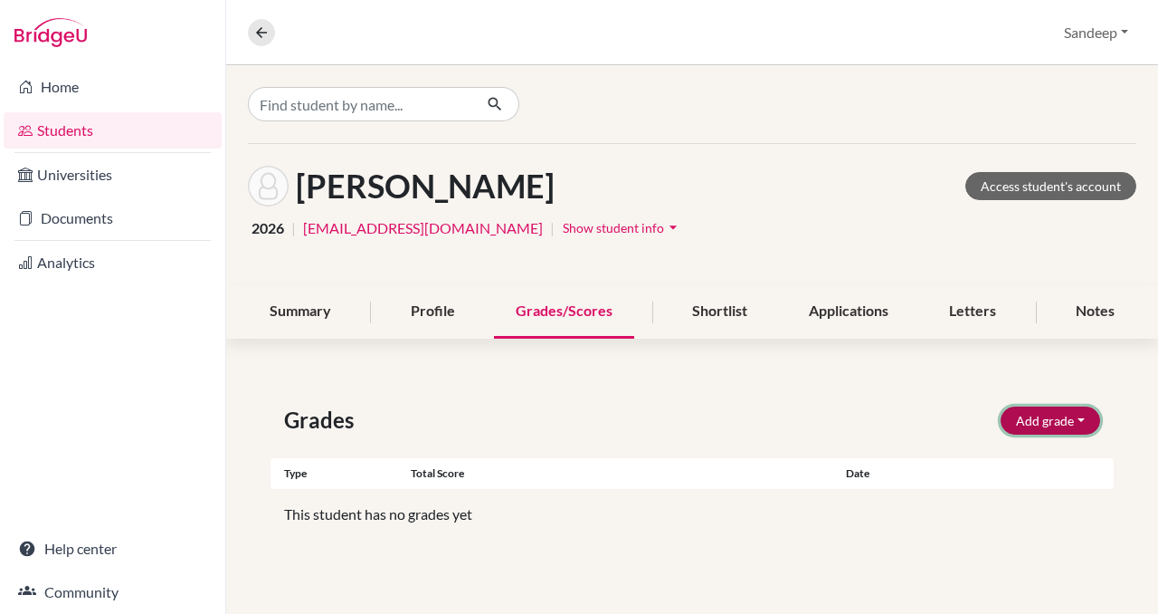
click at [1032, 422] on button "Add grade" at bounding box center [1051, 420] width 100 height 28
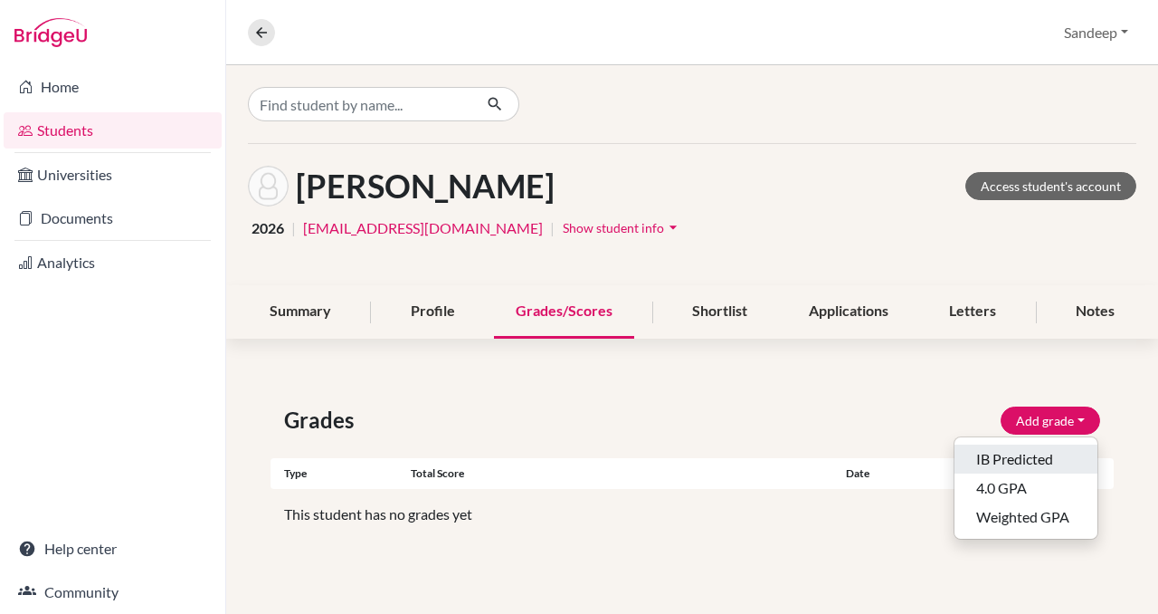
click at [1036, 463] on button "IB Predicted" at bounding box center [1026, 458] width 143 height 29
select select "HL"
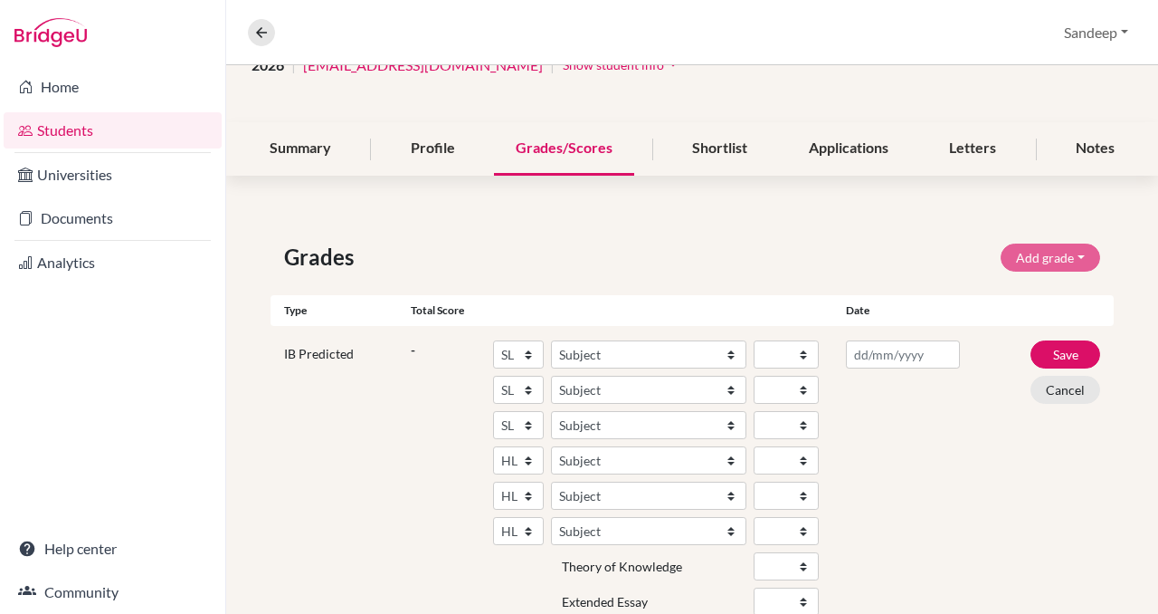
scroll to position [164, 0]
click at [528, 351] on select "SL HL" at bounding box center [518, 353] width 51 height 28
select select "HL"
click at [493, 339] on select "SL HL" at bounding box center [518, 353] width 51 height 28
click at [732, 350] on select "Subject Albanian Literature A Amharic Literature A Arabic B Arabic Language And…" at bounding box center [648, 353] width 195 height 28
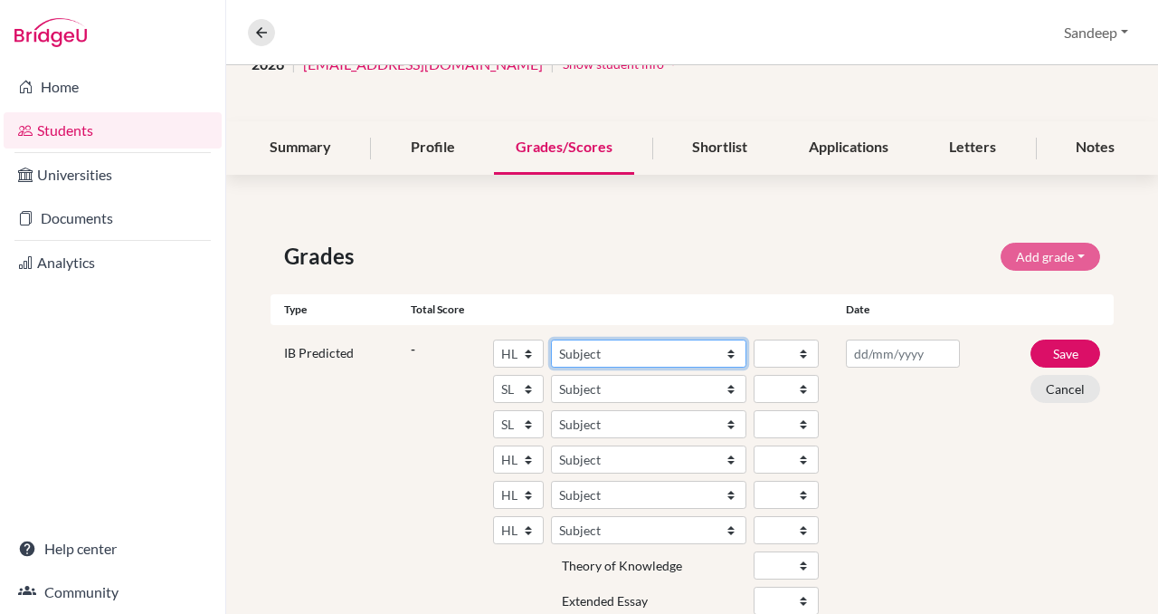
select select "25"
click at [551, 339] on select "Subject Albanian Literature A Amharic Literature A Arabic B Arabic Language And…" at bounding box center [648, 353] width 195 height 28
click at [804, 350] on select "1 2 3 4 5 6 7" at bounding box center [786, 353] width 65 height 28
select select "6"
click at [754, 339] on select "1 2 3 4 5 6 7" at bounding box center [786, 353] width 65 height 28
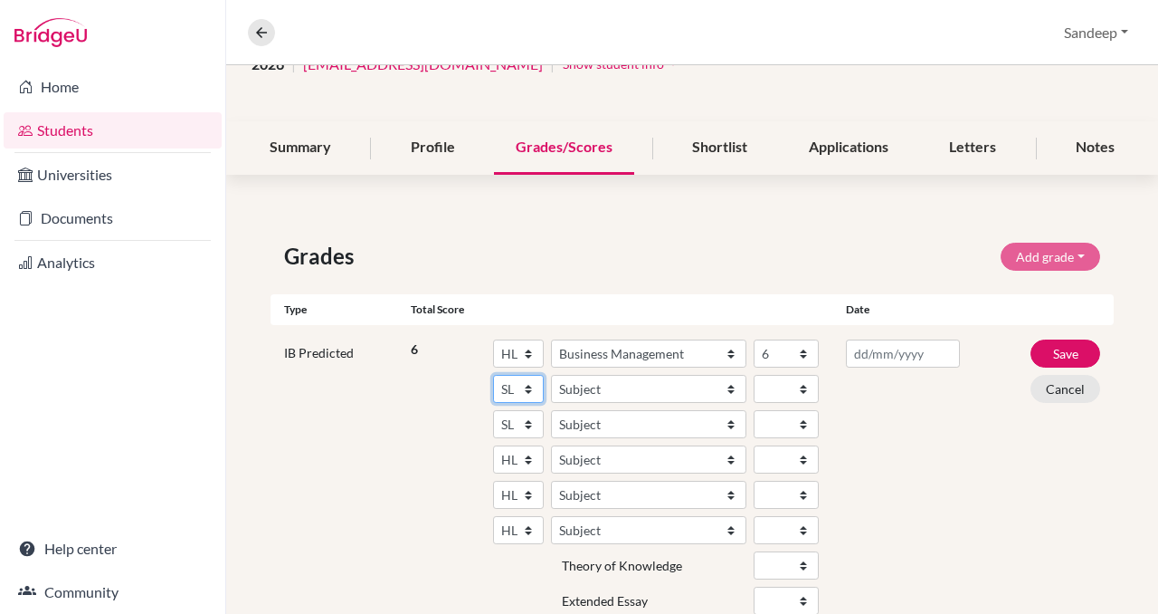
click at [528, 386] on select "SL HL" at bounding box center [518, 389] width 51 height 28
select select "HL"
click at [493, 375] on select "SL HL" at bounding box center [518, 389] width 51 height 28
click at [730, 386] on select "Subject Albanian Literature A Amharic Literature A Arabic B Arabic Language And…" at bounding box center [648, 389] width 195 height 28
select select "17"
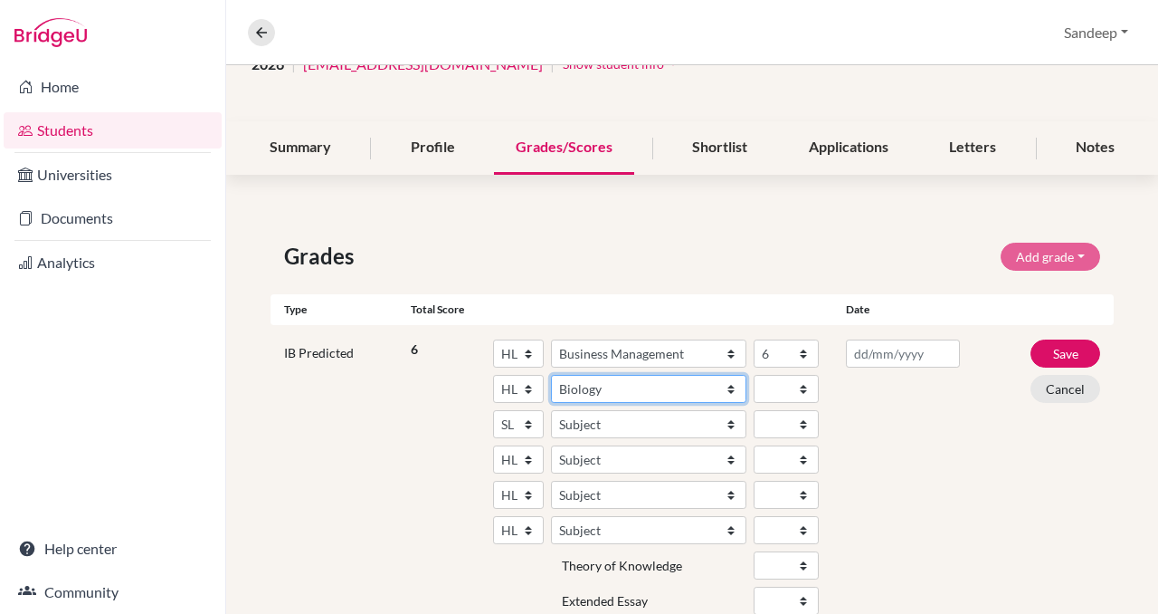
click at [551, 375] on select "Subject Albanian Literature A Amharic Literature A Arabic B Arabic Language And…" at bounding box center [648, 389] width 195 height 28
click at [804, 386] on select "1 2 3 4 5 6 7" at bounding box center [786, 389] width 65 height 28
select select "5"
click at [754, 375] on select "1 2 3 4 5 6 7" at bounding box center [786, 389] width 65 height 28
click at [529, 422] on select "SL HL" at bounding box center [518, 424] width 51 height 28
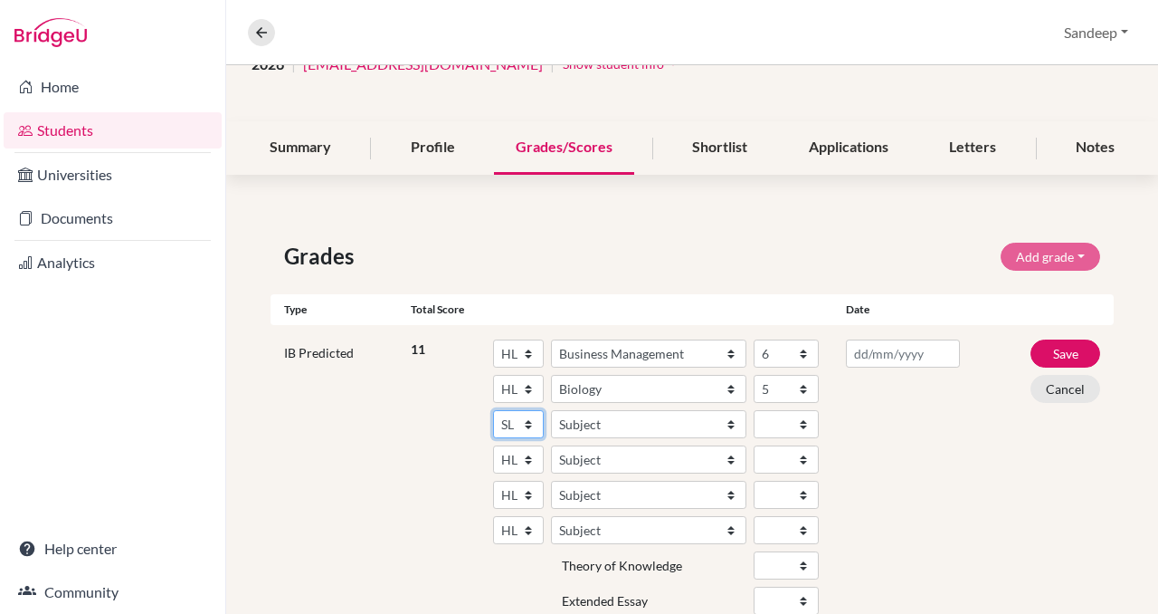
select select "HL"
click at [493, 410] on select "SL HL" at bounding box center [518, 424] width 51 height 28
click at [730, 422] on select "Subject Albanian Literature A Amharic Literature A Arabic B Arabic Language And…" at bounding box center [648, 424] width 195 height 28
select select "258"
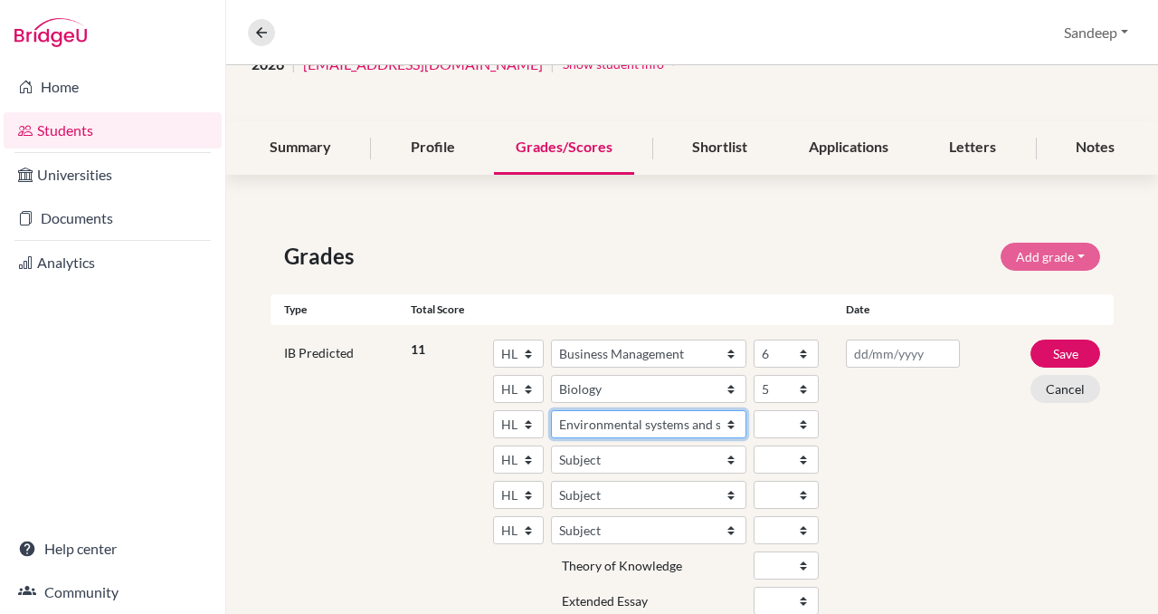
click at [551, 410] on select "Subject Albanian Literature A Amharic Literature A Arabic B Arabic Language And…" at bounding box center [648, 424] width 195 height 28
click at [805, 420] on select "1 2 3 4 5 6 7" at bounding box center [786, 424] width 65 height 28
select select "5"
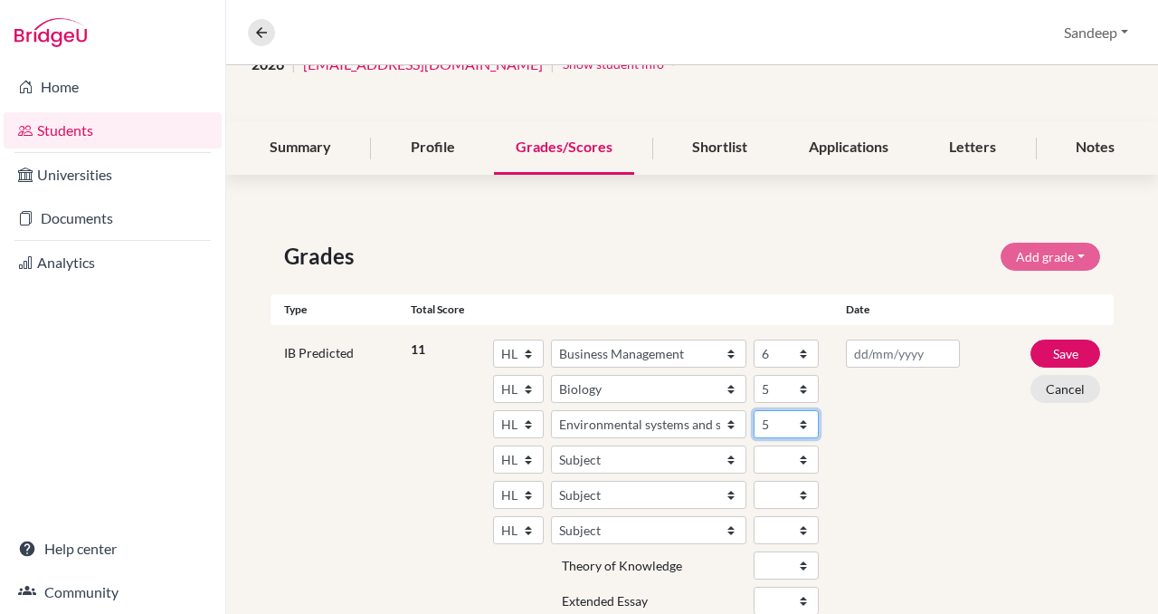
click at [754, 410] on select "1 2 3 4 5 6 7" at bounding box center [786, 424] width 65 height 28
click at [529, 458] on select "SL HL" at bounding box center [518, 459] width 51 height 28
select select "SL"
click at [493, 445] on select "SL HL" at bounding box center [518, 459] width 51 height 28
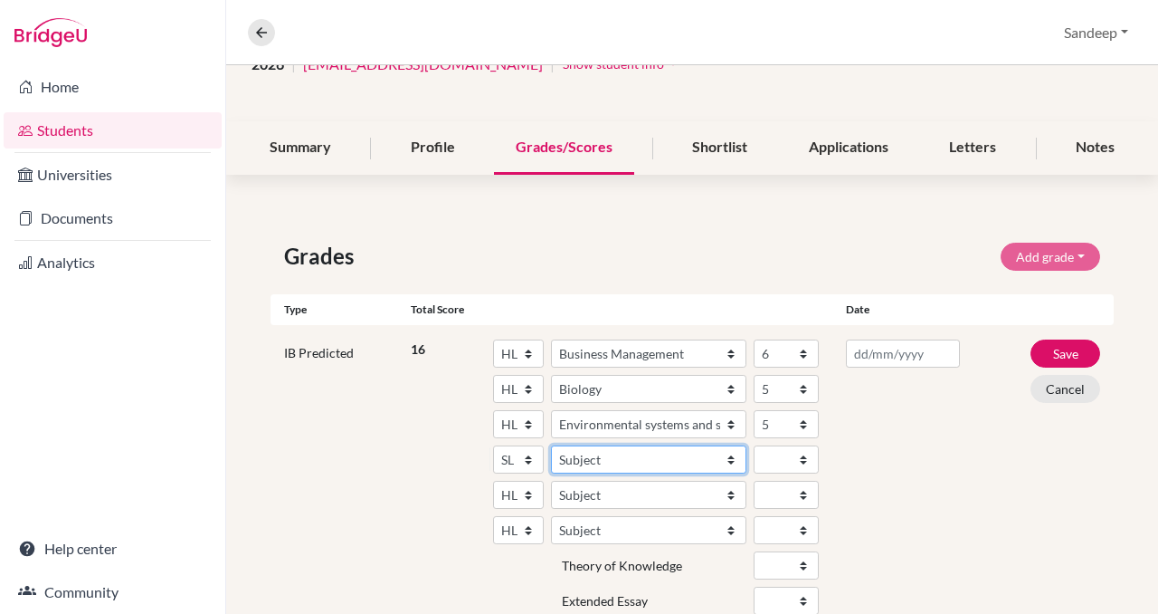
click at [731, 457] on select "Subject Albanian Literature A Amharic Literature A Arabic ab Initio Arabic B Ar…" at bounding box center [648, 459] width 195 height 28
select select "161"
click at [551, 445] on select "Subject Albanian Literature A Amharic Literature A Arabic ab Initio Arabic B Ar…" at bounding box center [648, 459] width 195 height 28
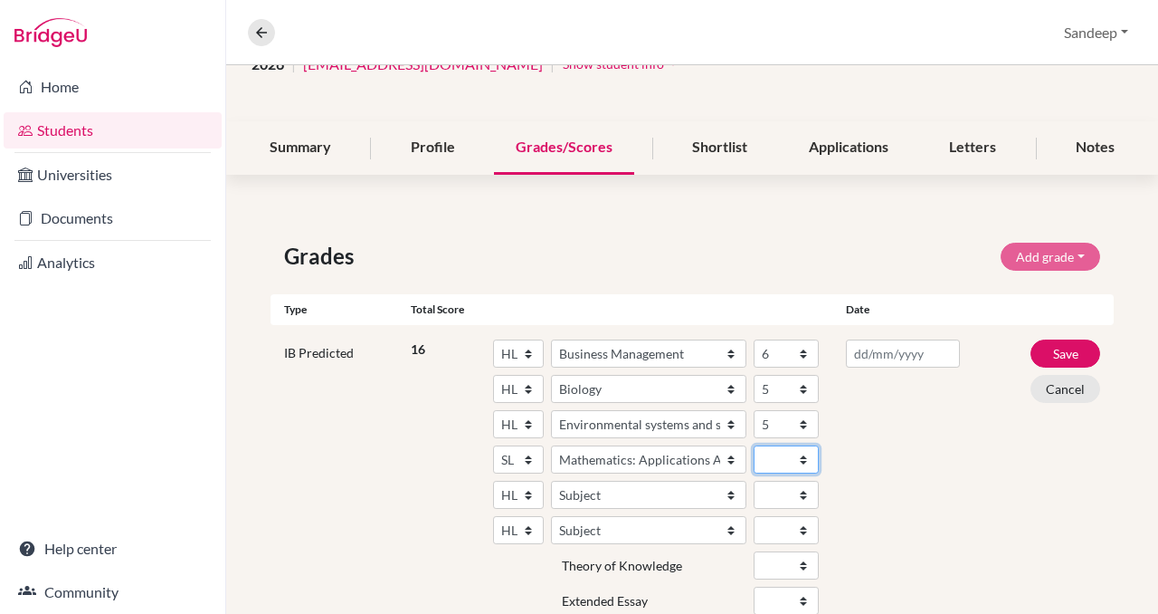
click at [805, 457] on select "1 2 3 4 5 6 7" at bounding box center [786, 459] width 65 height 28
select select "3"
click at [754, 445] on select "1 2 3 4 5 6 7" at bounding box center [786, 459] width 65 height 28
click at [528, 490] on select "SL HL" at bounding box center [518, 495] width 51 height 28
select select "SL"
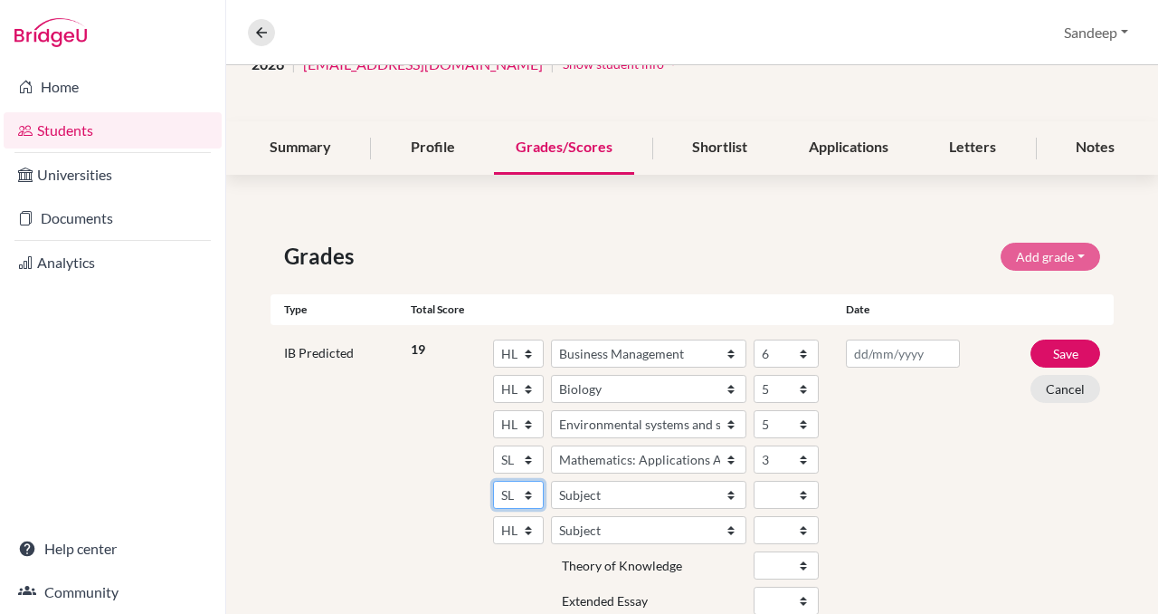
click at [493, 481] on select "SL HL" at bounding box center [518, 495] width 51 height 28
click at [732, 492] on select "Subject Albanian Literature A Amharic Literature A Arabic ab Initio Arabic B Ar…" at bounding box center [648, 495] width 195 height 28
select select "70"
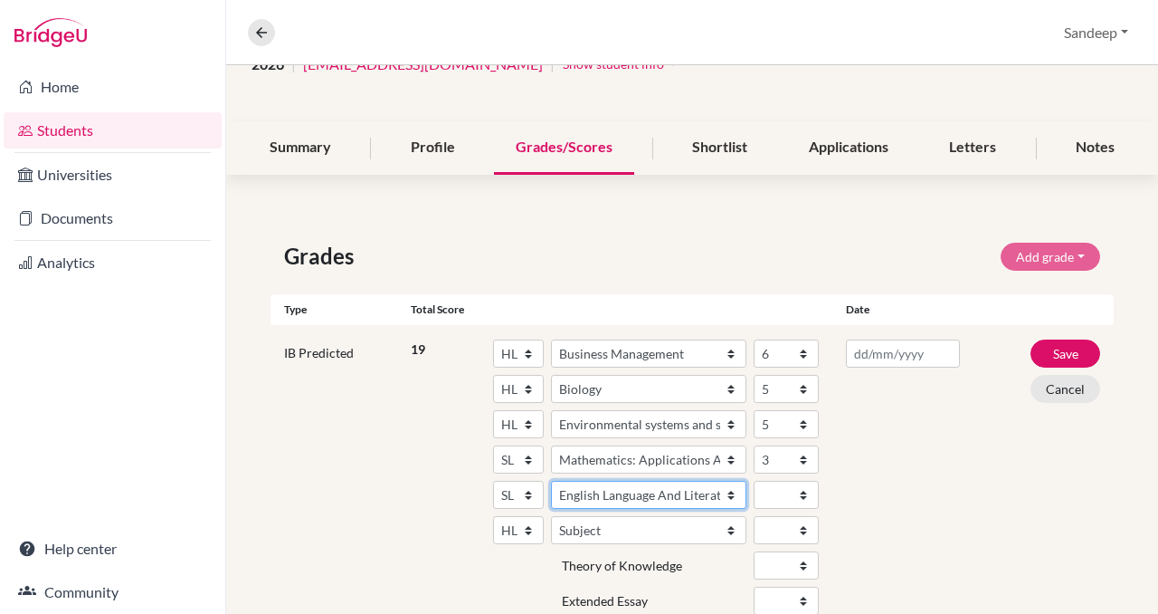
click at [551, 481] on select "Subject Albanian Literature A Amharic Literature A Arabic ab Initio Arabic B Ar…" at bounding box center [648, 495] width 195 height 28
click at [806, 492] on select "1 2 3 4 5 6 7" at bounding box center [786, 495] width 65 height 28
select select "5"
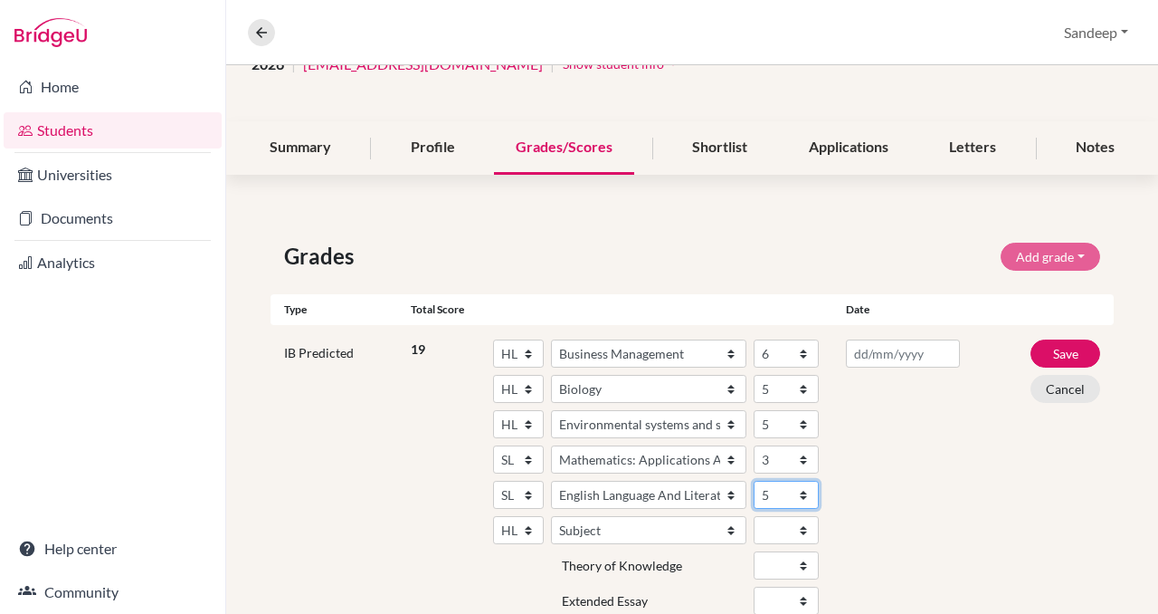
click at [754, 481] on select "1 2 3 4 5 6 7" at bounding box center [786, 495] width 65 height 28
click at [529, 528] on select "SL HL" at bounding box center [518, 530] width 51 height 28
select select "SL"
click at [493, 516] on select "SL HL" at bounding box center [518, 530] width 51 height 28
click at [709, 529] on select "Subject Albanian Literature A Amharic Literature A Arabic ab Initio Arabic B Ar…" at bounding box center [648, 530] width 195 height 28
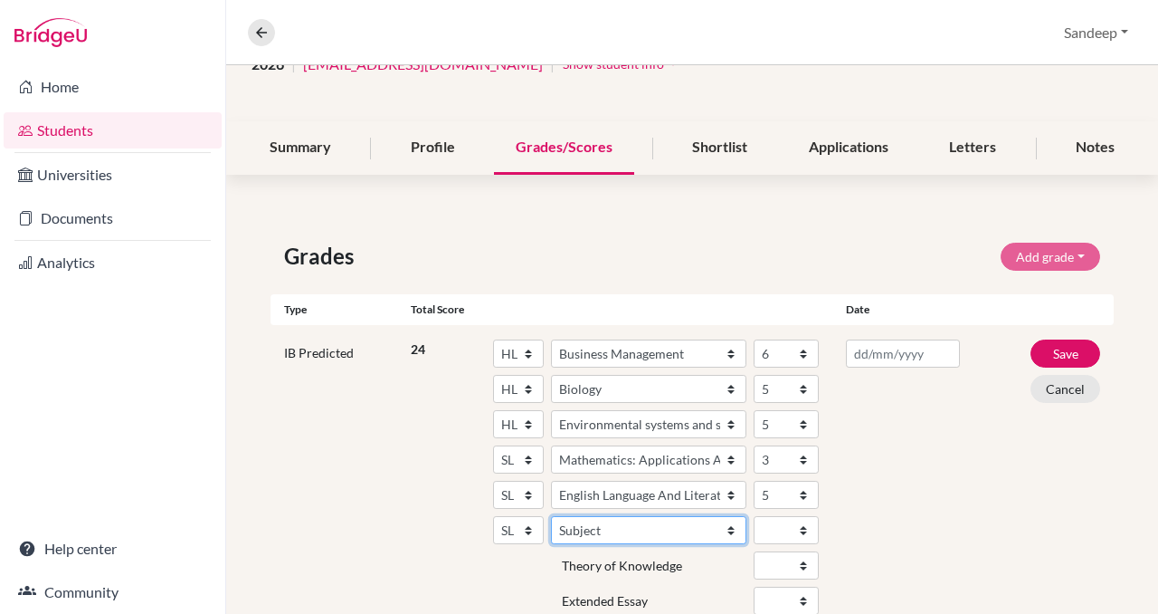
select select "85"
click at [551, 516] on select "Subject Albanian Literature A Amharic Literature A Arabic ab Initio Arabic B Ar…" at bounding box center [648, 530] width 195 height 28
click at [802, 526] on select "1 2 3 4 5 6 7" at bounding box center [786, 530] width 65 height 28
select select "6"
click at [754, 516] on select "1 2 3 4 5 6 7" at bounding box center [786, 530] width 65 height 28
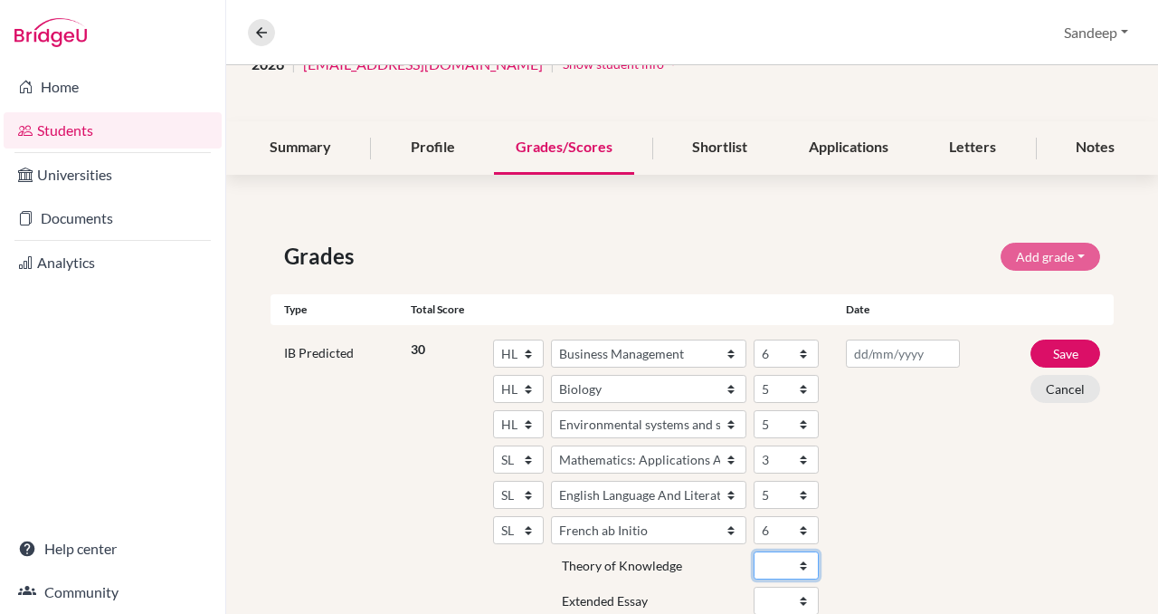
click at [805, 560] on select "A B C D E" at bounding box center [786, 565] width 65 height 28
select select "B"
click at [754, 551] on select "A B C D E" at bounding box center [786, 565] width 65 height 28
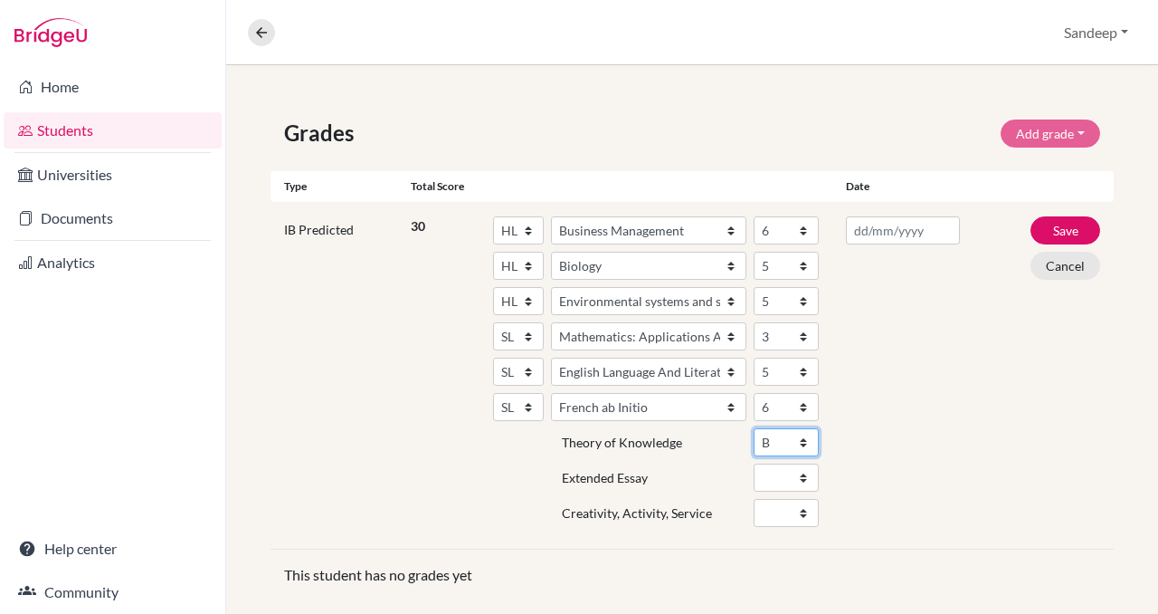
scroll to position [288, 0]
click at [803, 474] on select "A B C D E" at bounding box center [786, 476] width 65 height 28
select select "B"
click at [754, 462] on select "A B C D E" at bounding box center [786, 476] width 65 height 28
click at [805, 510] on select "Fail Pass" at bounding box center [786, 512] width 65 height 28
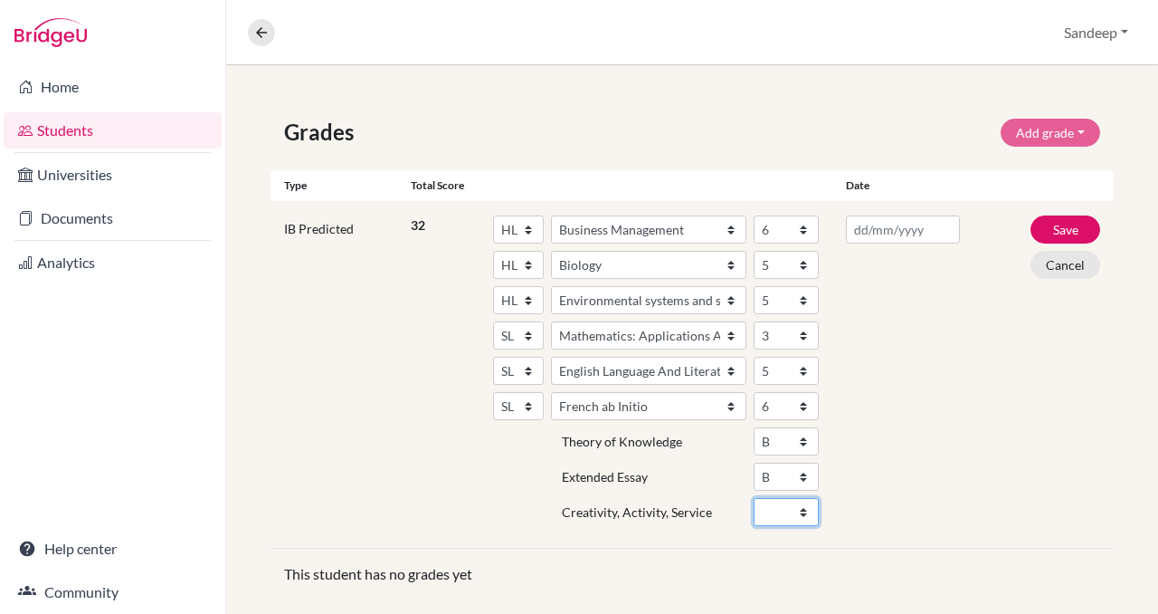
select select "Pass"
click at [754, 498] on select "Fail Pass" at bounding box center [786, 512] width 65 height 28
click at [926, 236] on input "text" at bounding box center [902, 229] width 113 height 28
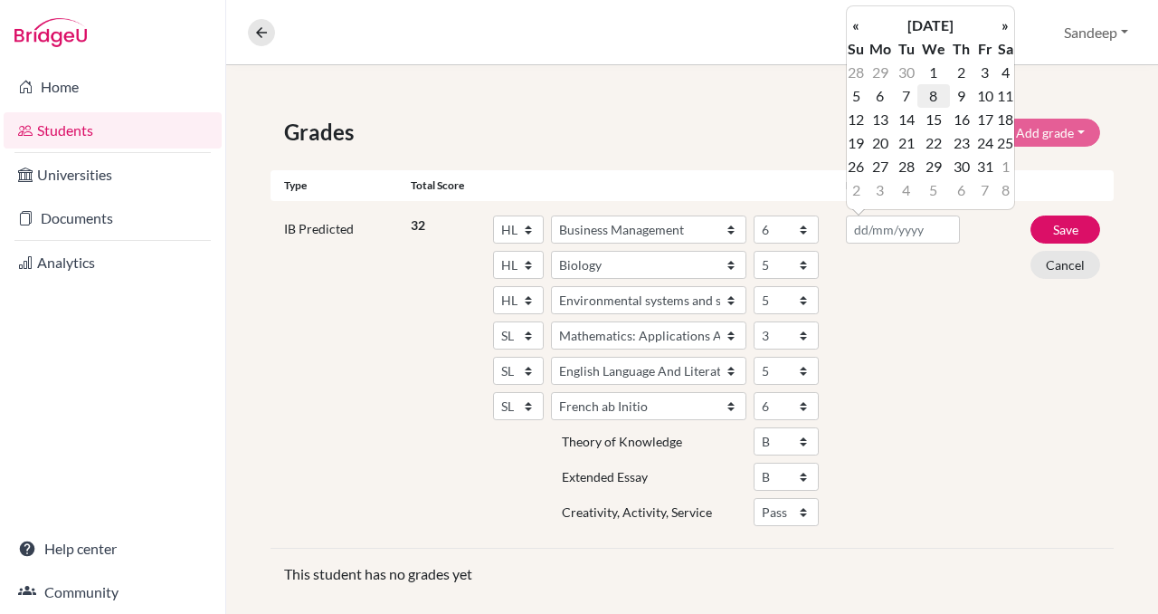
click at [934, 96] on td "8" at bounding box center [934, 96] width 32 height 24
type input "[DATE]"
click at [1062, 229] on button "Save" at bounding box center [1066, 229] width 70 height 28
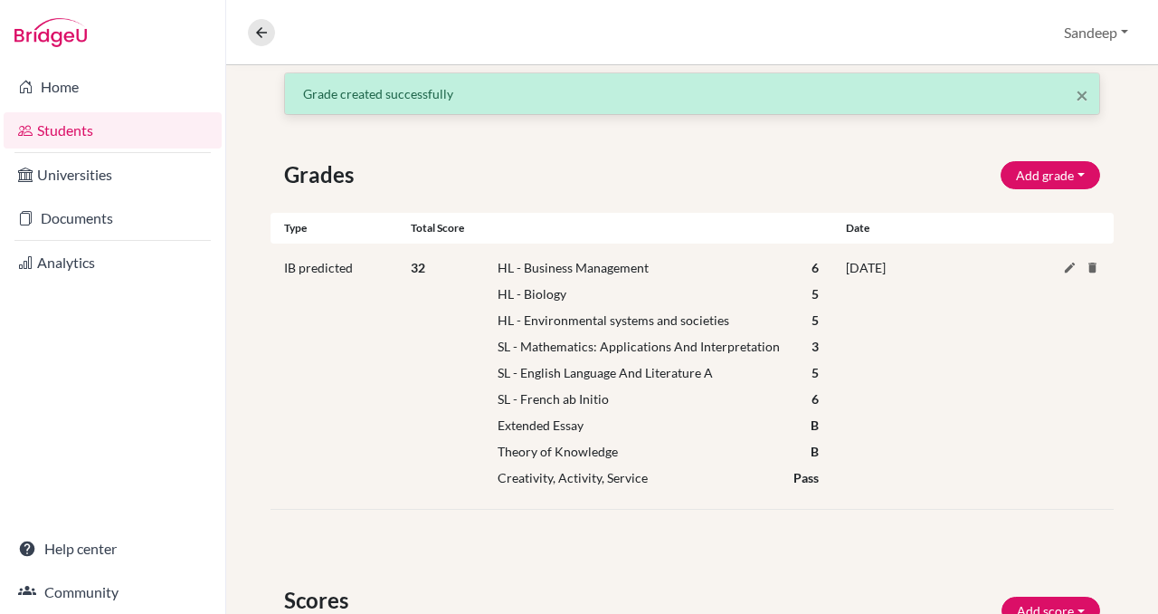
click at [1062, 229] on div "Type Total score Date" at bounding box center [692, 228] width 843 height 31
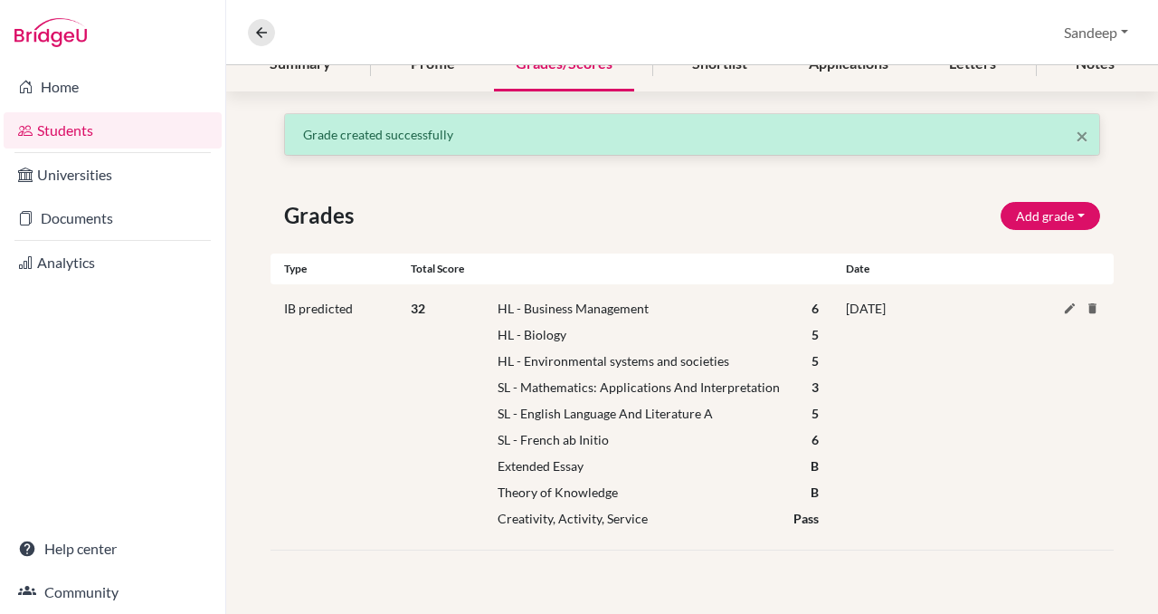
scroll to position [0, 0]
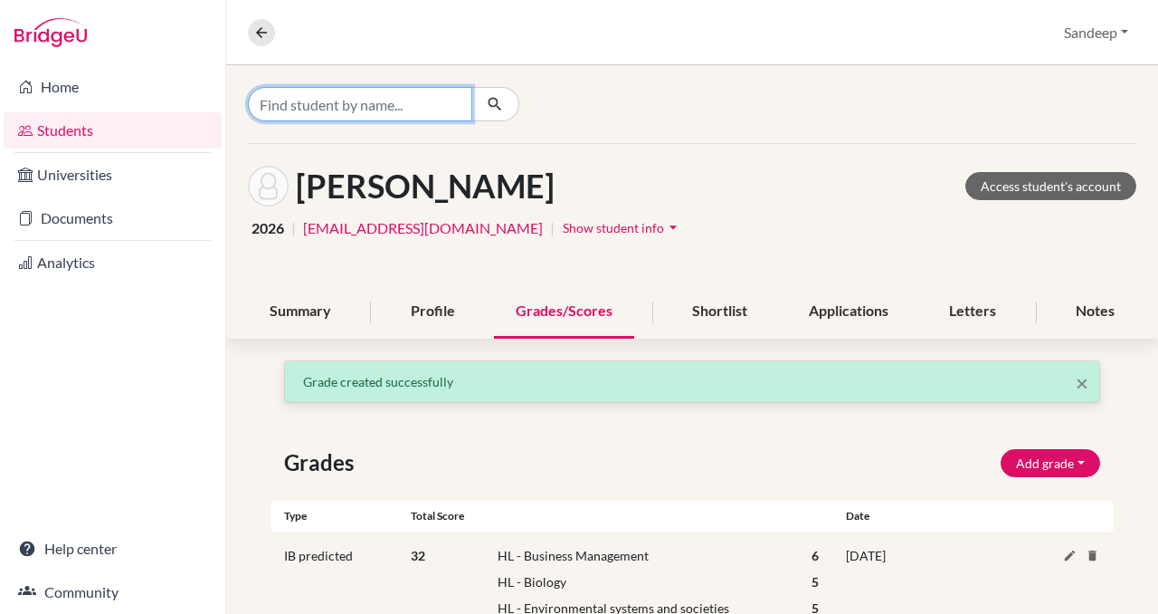
click at [356, 106] on input "Find student by name..." at bounding box center [360, 104] width 224 height 34
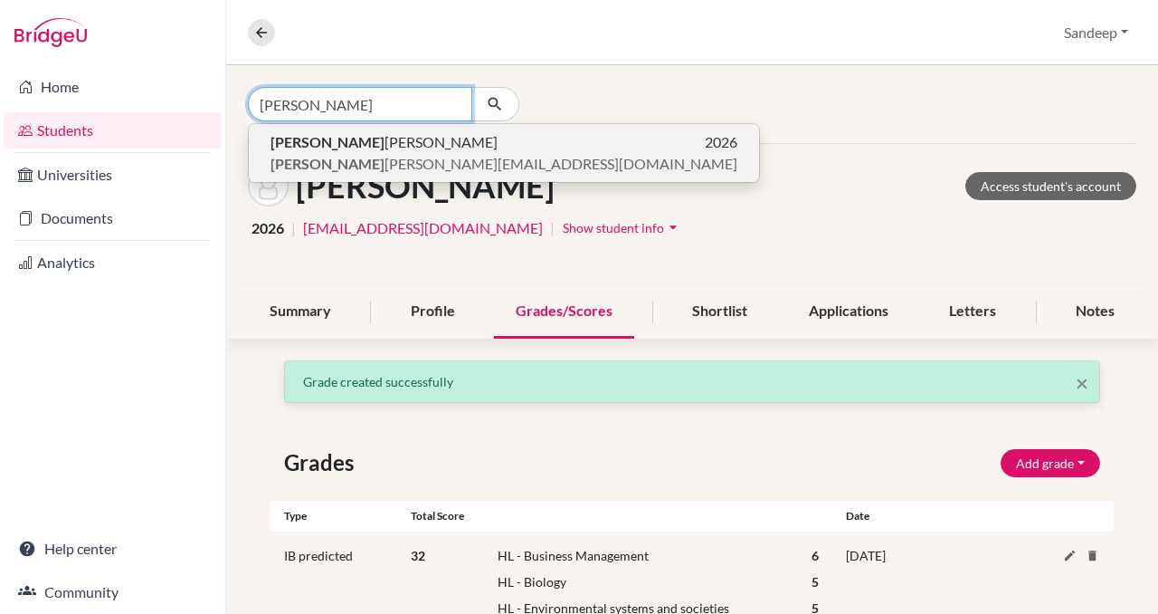
type input "[PERSON_NAME]"
click at [338, 153] on span "yuvraj [EMAIL_ADDRESS][DOMAIN_NAME]" at bounding box center [504, 164] width 467 height 22
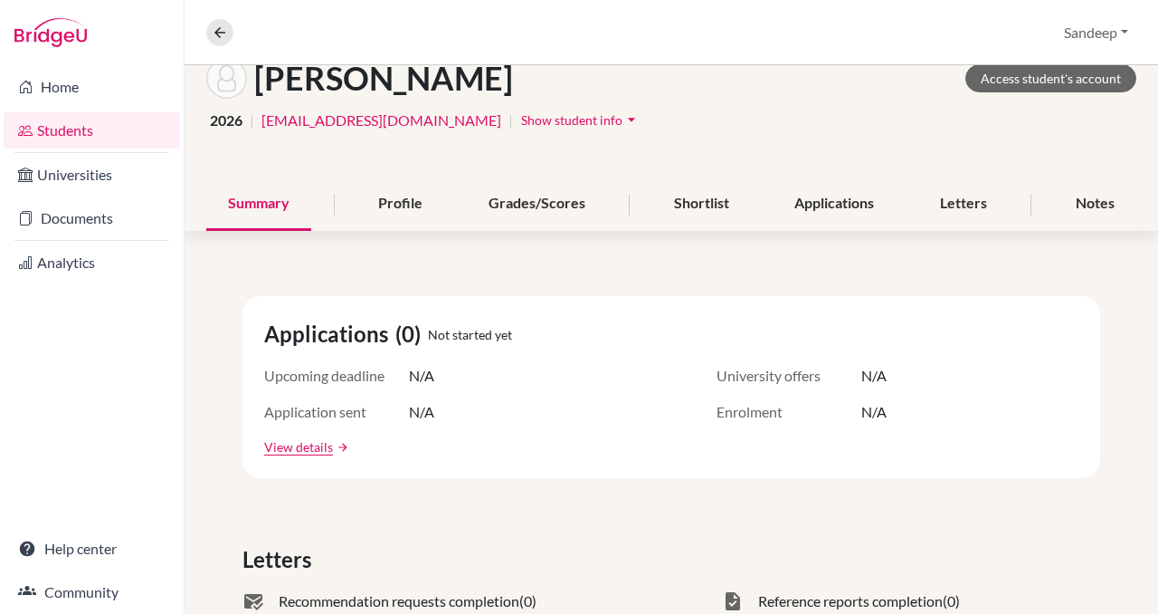
scroll to position [95, 0]
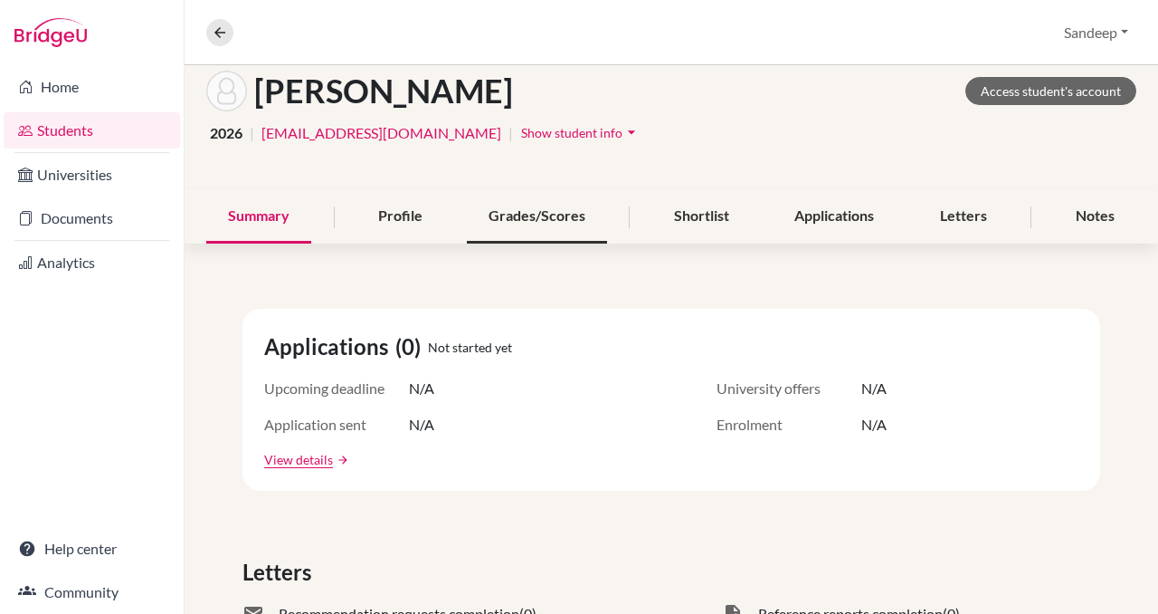
click at [534, 217] on div "Grades/Scores" at bounding box center [537, 216] width 140 height 53
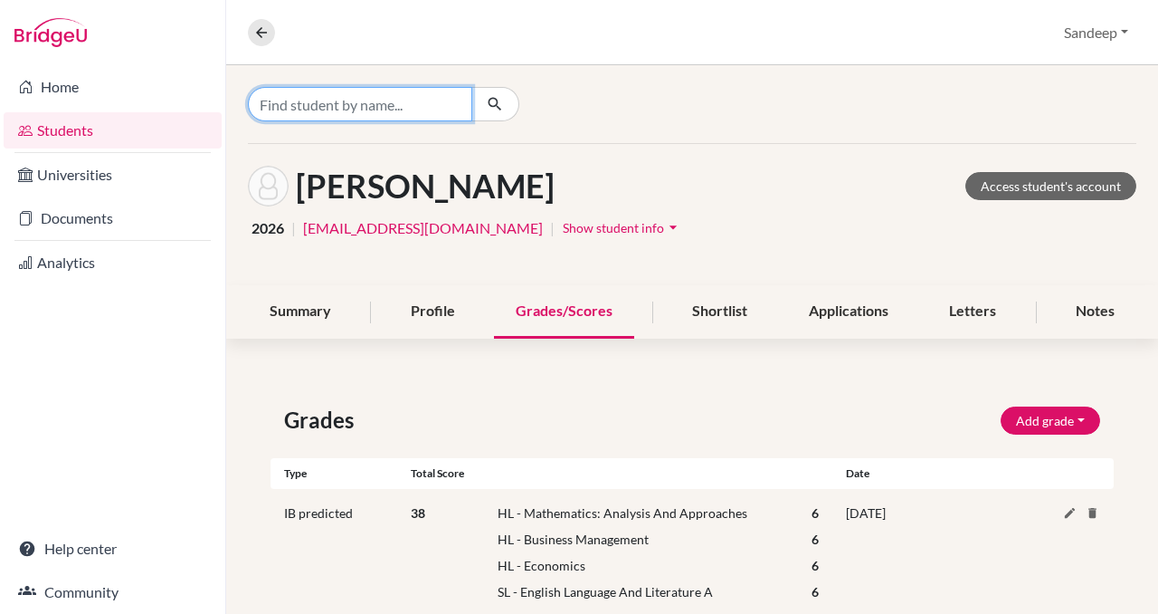
click at [394, 100] on input "Find student by name..." at bounding box center [360, 104] width 224 height 34
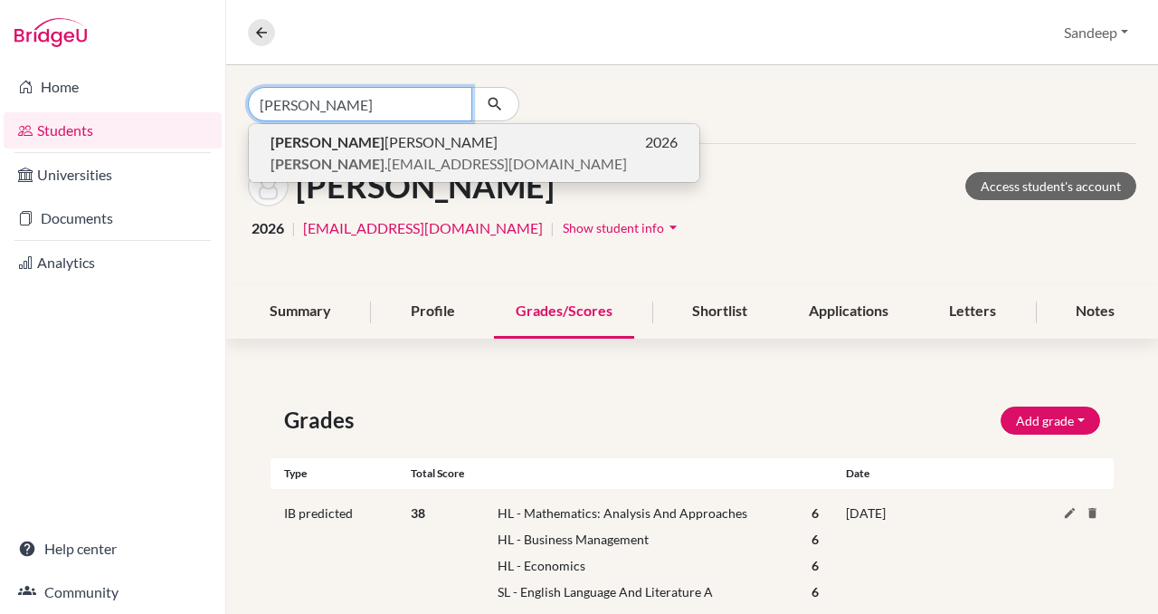
type input "[PERSON_NAME]"
click at [367, 153] on span "[PERSON_NAME] .[EMAIL_ADDRESS][DOMAIN_NAME]" at bounding box center [449, 164] width 357 height 22
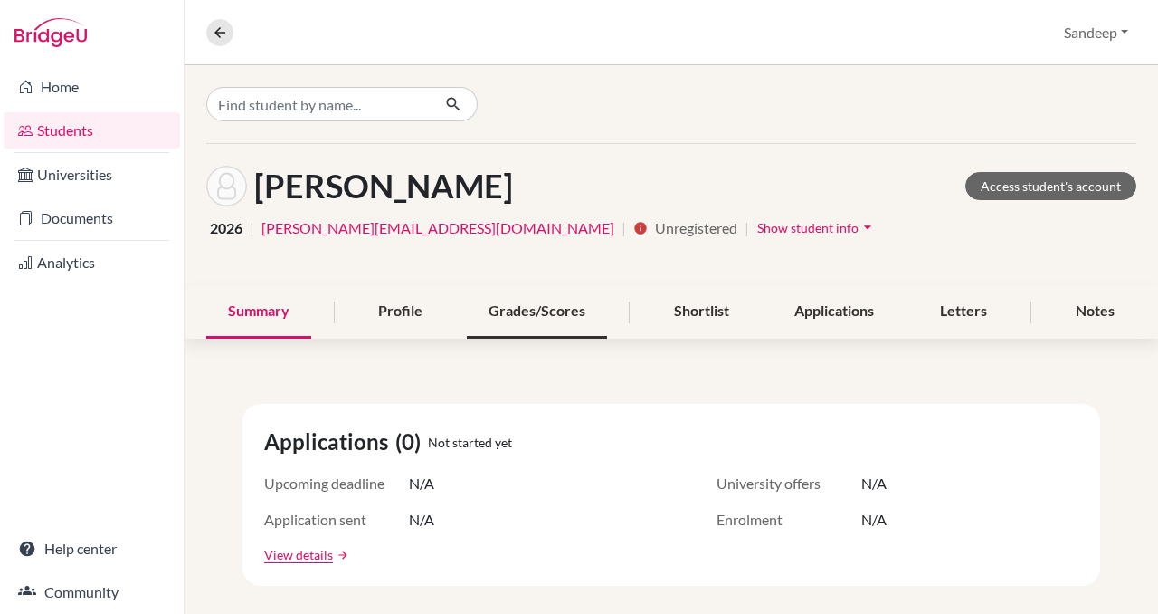
click at [520, 309] on div "Grades/Scores" at bounding box center [537, 311] width 140 height 53
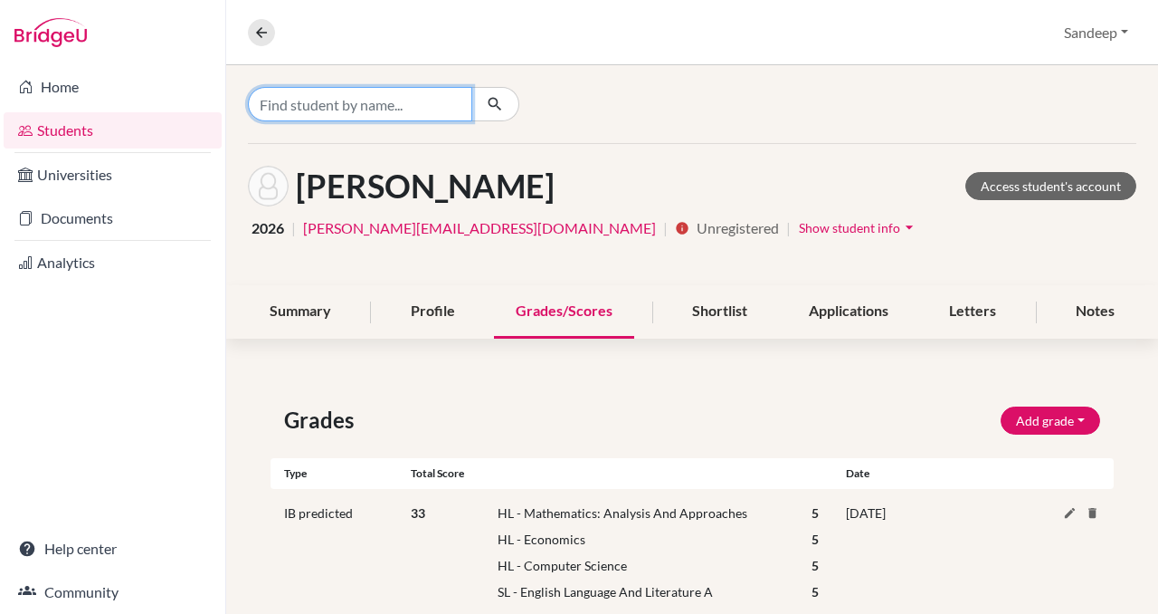
click at [385, 109] on input "Find student by name..." at bounding box center [360, 104] width 224 height 34
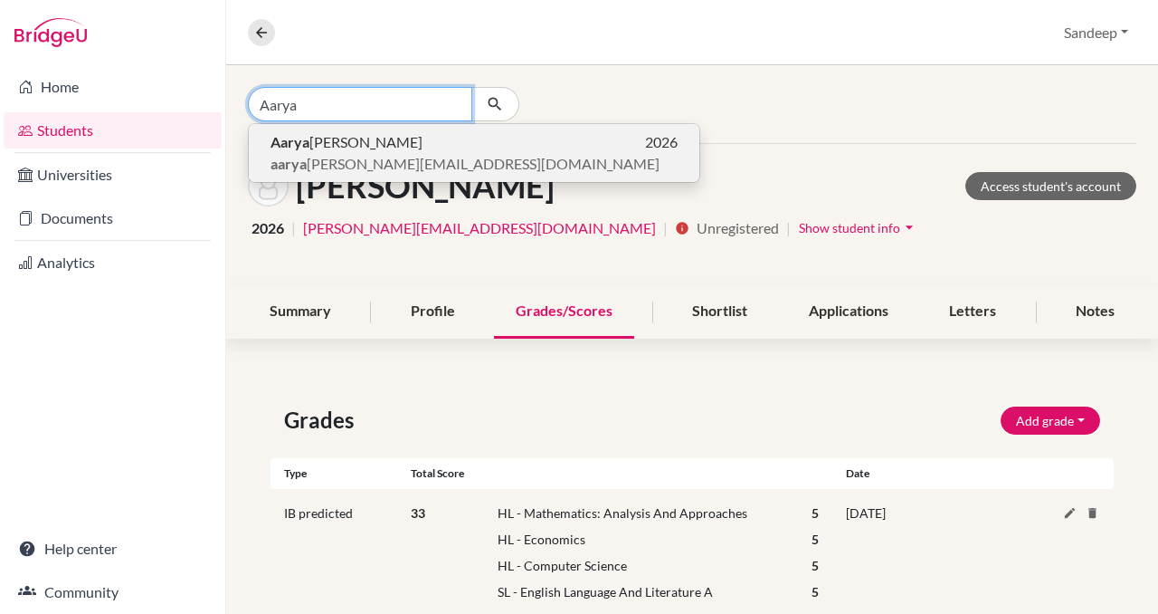
type input "Aarya"
click at [357, 153] on span "aarya [EMAIL_ADDRESS][DOMAIN_NAME]" at bounding box center [465, 164] width 389 height 22
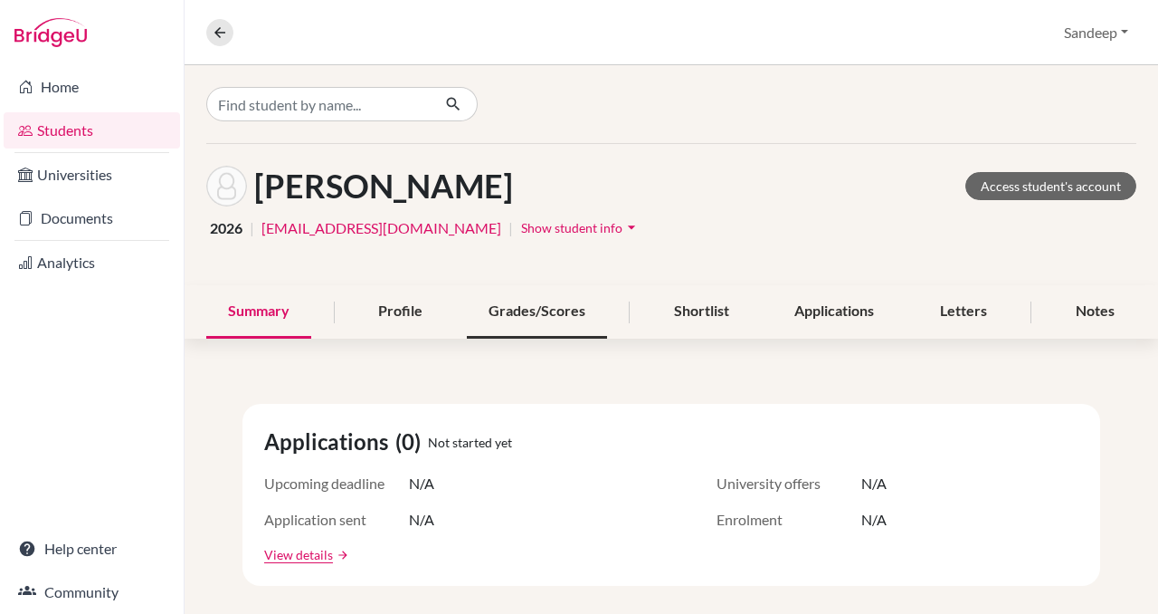
click at [537, 314] on div "Grades/Scores" at bounding box center [537, 311] width 140 height 53
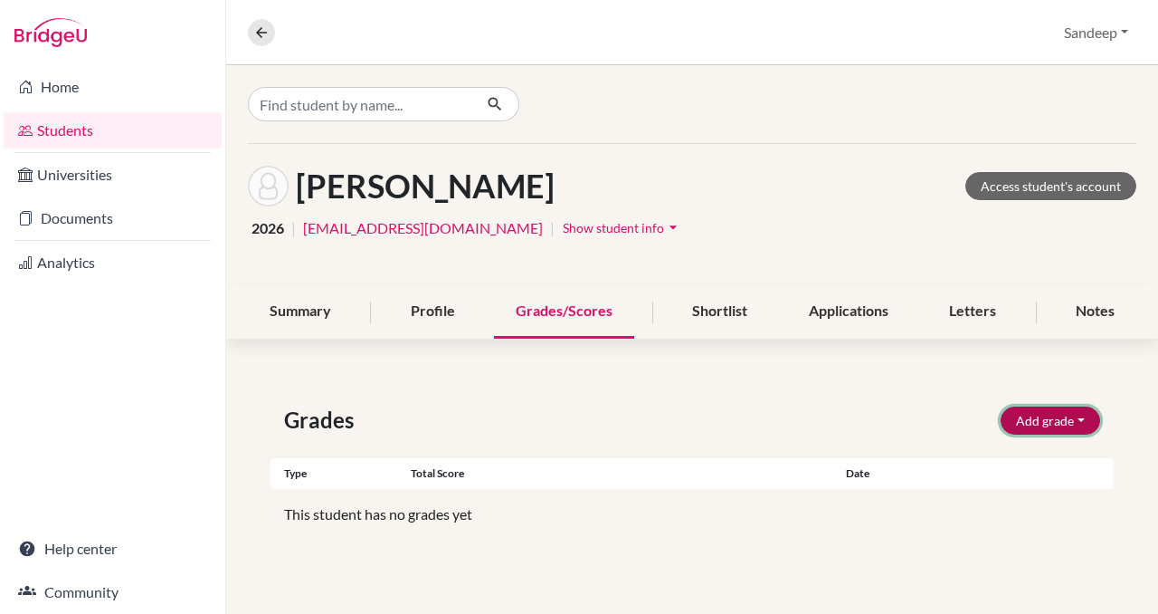
click at [1043, 420] on button "Add grade" at bounding box center [1051, 420] width 100 height 28
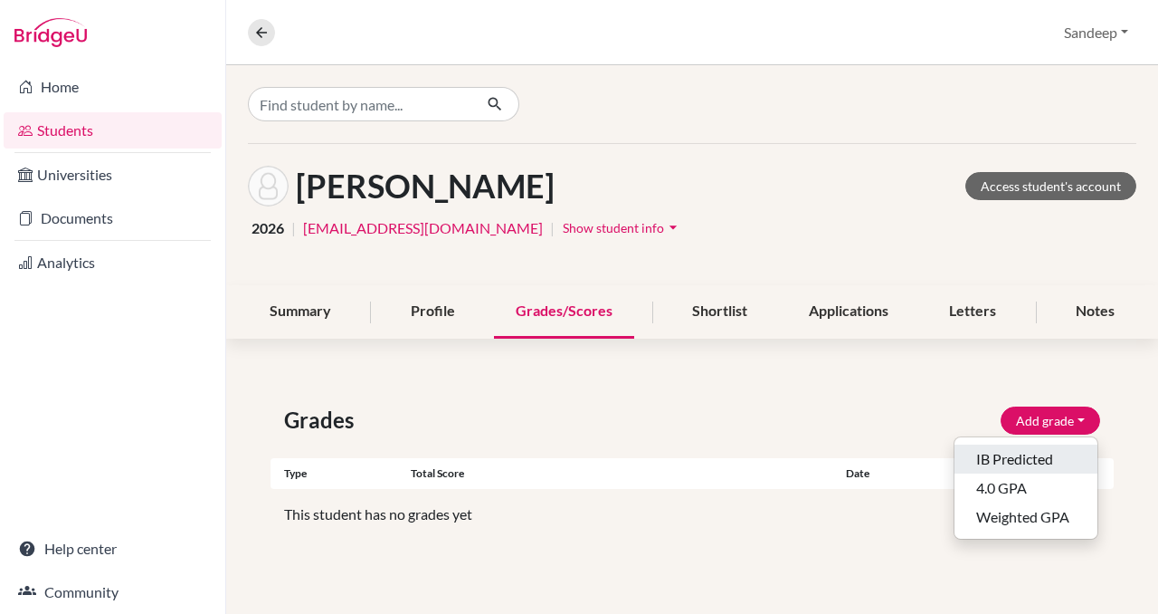
click at [1019, 461] on button "IB Predicted" at bounding box center [1026, 458] width 143 height 29
select select "HL"
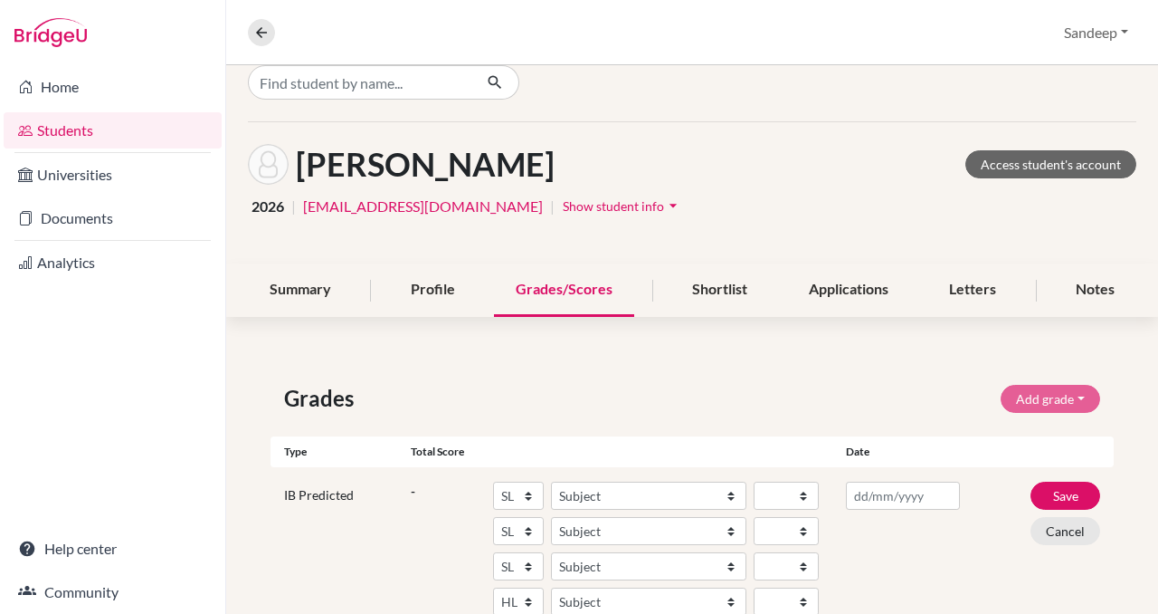
scroll to position [28, 0]
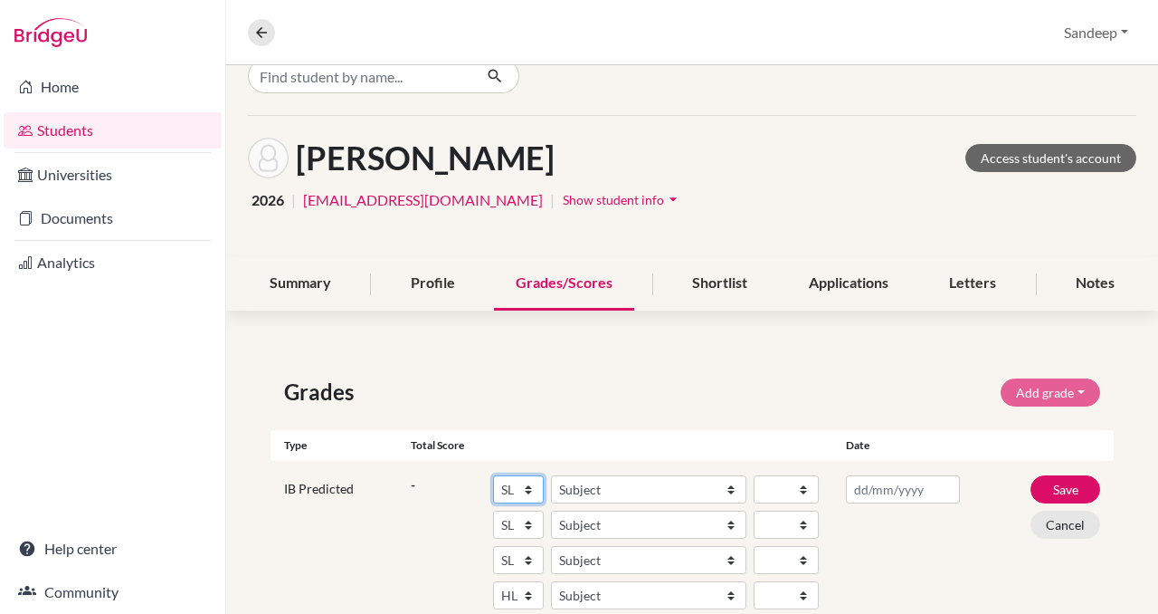
click at [530, 486] on select "SL HL" at bounding box center [518, 489] width 51 height 28
select select "HL"
click at [493, 475] on select "SL HL" at bounding box center [518, 489] width 51 height 28
click at [731, 487] on select "Subject Albanian Literature A Amharic Literature A Arabic B Arabic Language And…" at bounding box center [648, 489] width 195 height 28
select select "17"
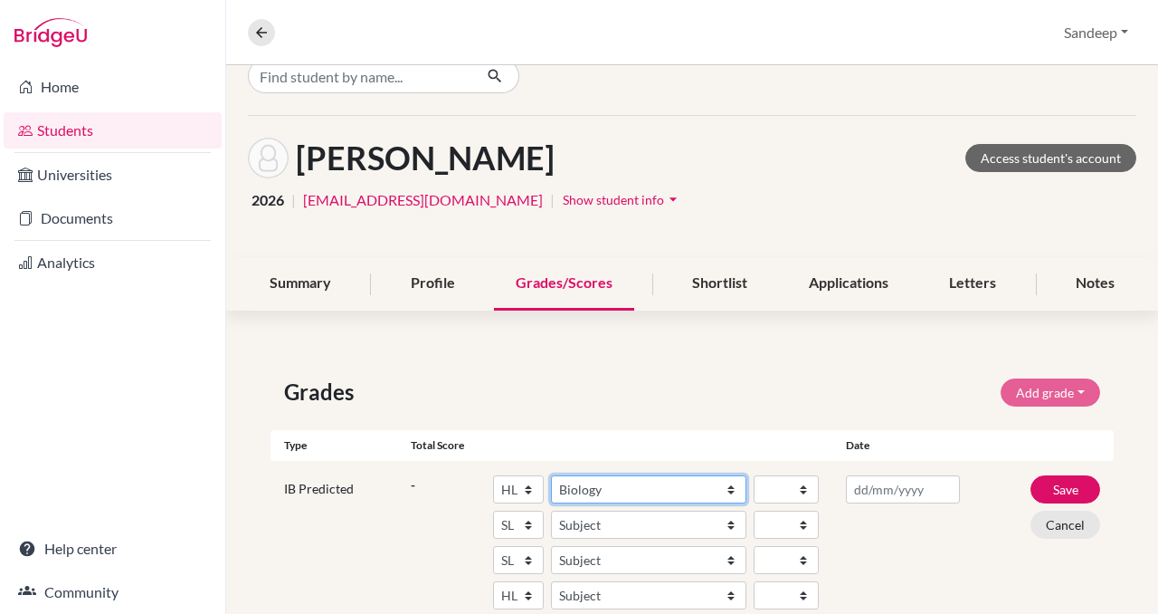
click at [551, 475] on select "Subject Albanian Literature A Amharic Literature A Arabic B Arabic Language And…" at bounding box center [648, 489] width 195 height 28
click at [805, 486] on select "1 2 3 4 5 6 7" at bounding box center [786, 489] width 65 height 28
select select "5"
click at [754, 475] on select "1 2 3 4 5 6 7" at bounding box center [786, 489] width 65 height 28
click at [529, 520] on select "SL HL" at bounding box center [518, 524] width 51 height 28
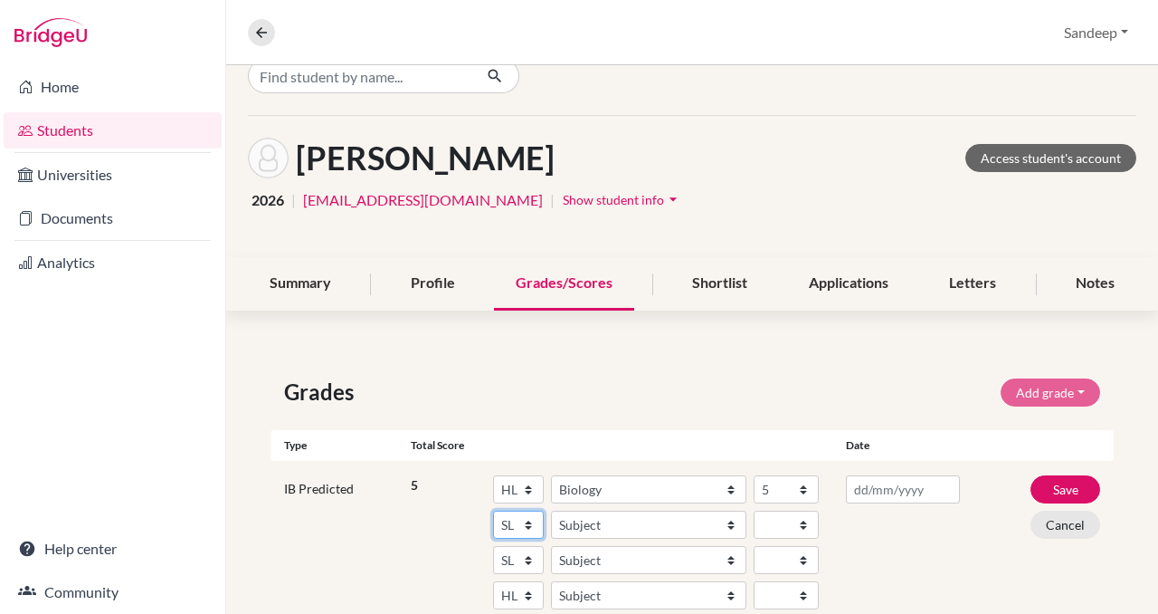
select select "HL"
click at [493, 510] on select "SL HL" at bounding box center [518, 524] width 51 height 28
click at [731, 519] on select "Subject Albanian Literature A Amharic Literature A Arabic B Arabic Language And…" at bounding box center [648, 524] width 195 height 28
select select "29"
click at [551, 510] on select "Subject Albanian Literature A Amharic Literature A Arabic B Arabic Language And…" at bounding box center [648, 524] width 195 height 28
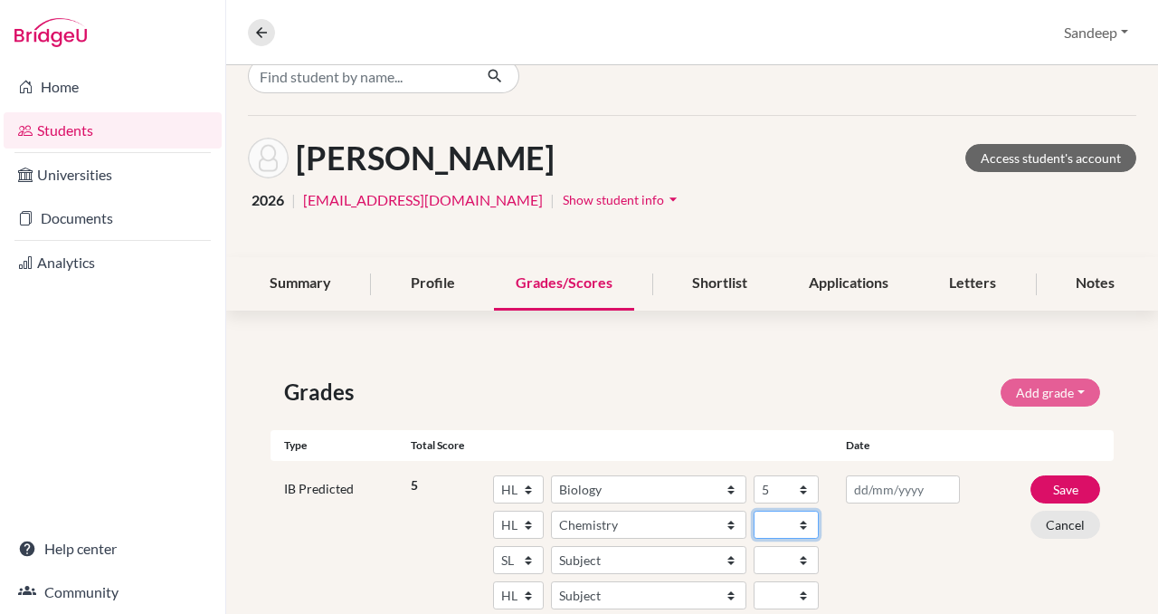
click at [805, 521] on select "1 2 3 4 5 6 7" at bounding box center [786, 524] width 65 height 28
select select "5"
click at [754, 510] on select "1 2 3 4 5 6 7" at bounding box center [786, 524] width 65 height 28
click at [528, 557] on select "SL HL" at bounding box center [518, 560] width 51 height 28
select select "HL"
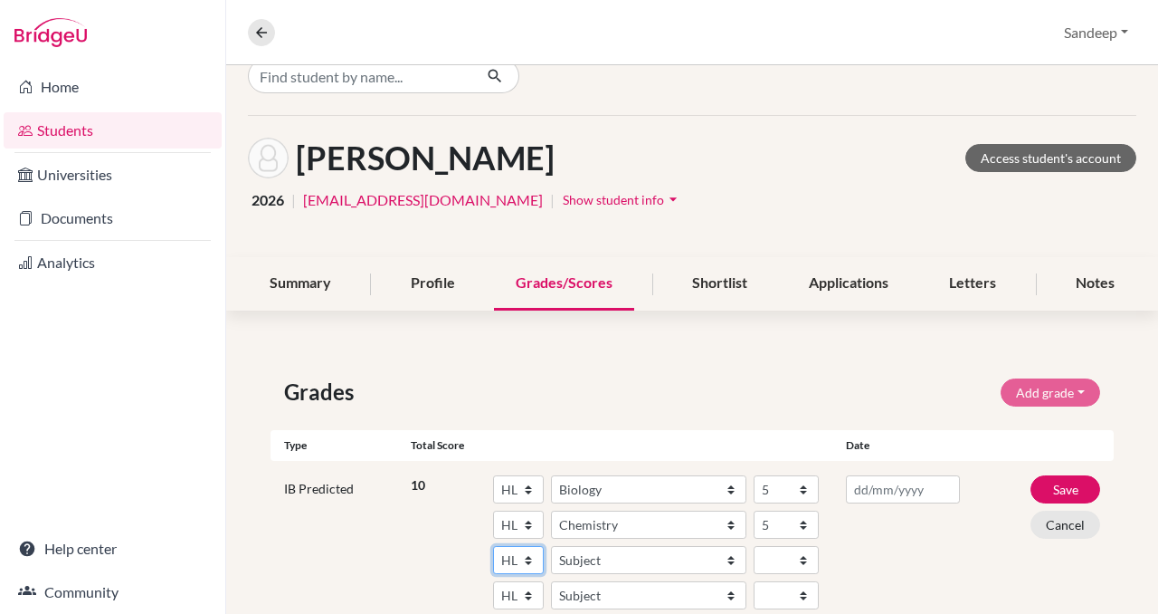
click at [493, 546] on select "SL HL" at bounding box center [518, 560] width 51 height 28
click at [730, 557] on select "Subject Albanian Literature A Amharic Literature A Arabic B Arabic Language And…" at bounding box center [648, 560] width 195 height 28
select select "69"
click at [551, 546] on select "Subject Albanian Literature A Amharic Literature A Arabic B Arabic Language And…" at bounding box center [648, 560] width 195 height 28
click at [805, 556] on select "1 2 3 4 5 6 7" at bounding box center [786, 560] width 65 height 28
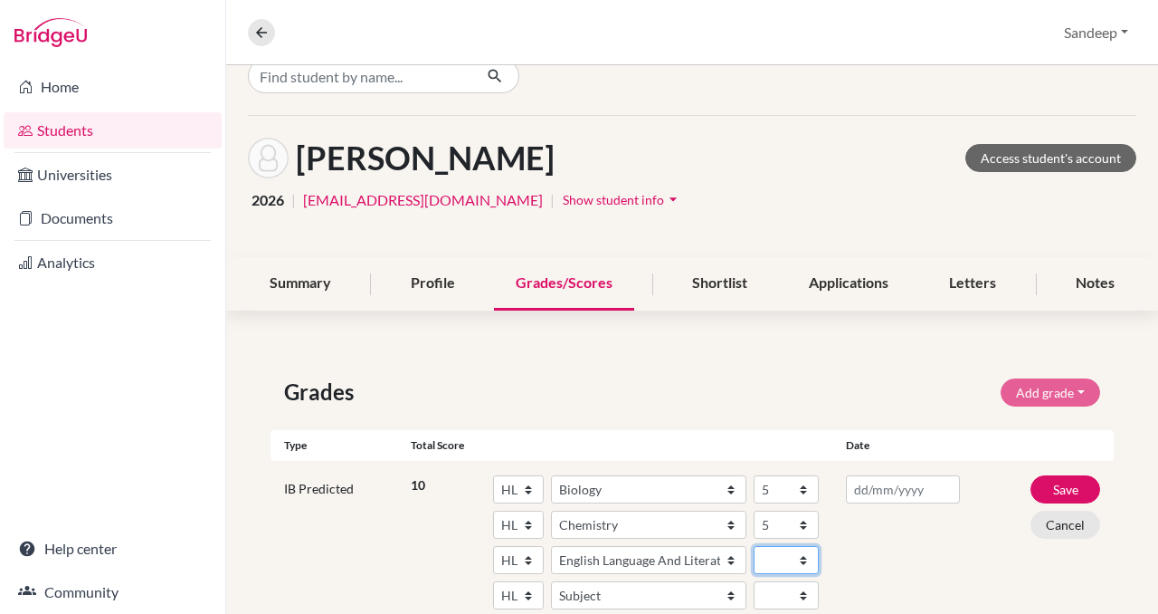
select select "6"
click at [754, 546] on select "1 2 3 4 5 6 7" at bounding box center [786, 560] width 65 height 28
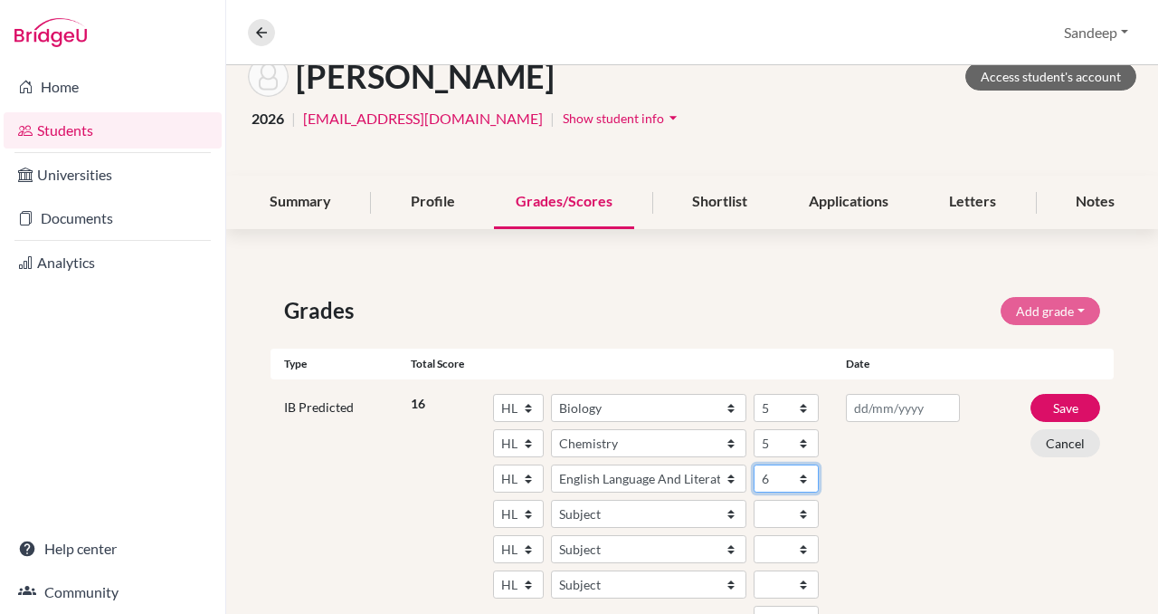
scroll to position [136, 0]
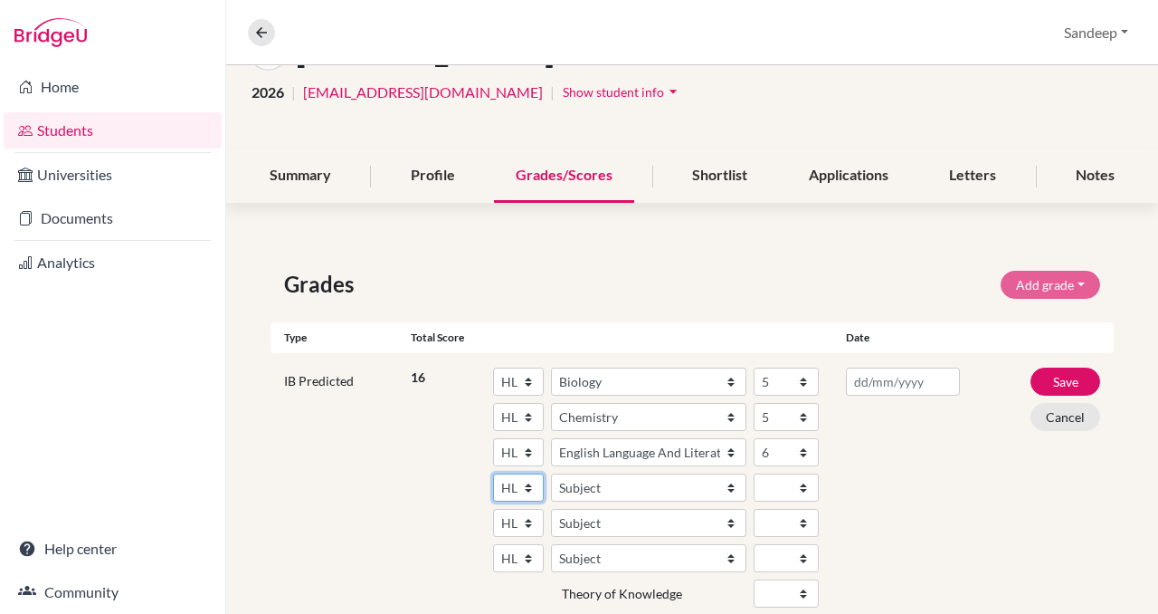
click at [530, 484] on select "SL HL" at bounding box center [518, 487] width 51 height 28
select select "SL"
click at [493, 473] on select "SL HL" at bounding box center [518, 487] width 51 height 28
click at [731, 482] on select "Subject Albanian Literature A Amharic Literature A Arabic ab Initio Arabic B Ar…" at bounding box center [648, 487] width 195 height 28
select select "85"
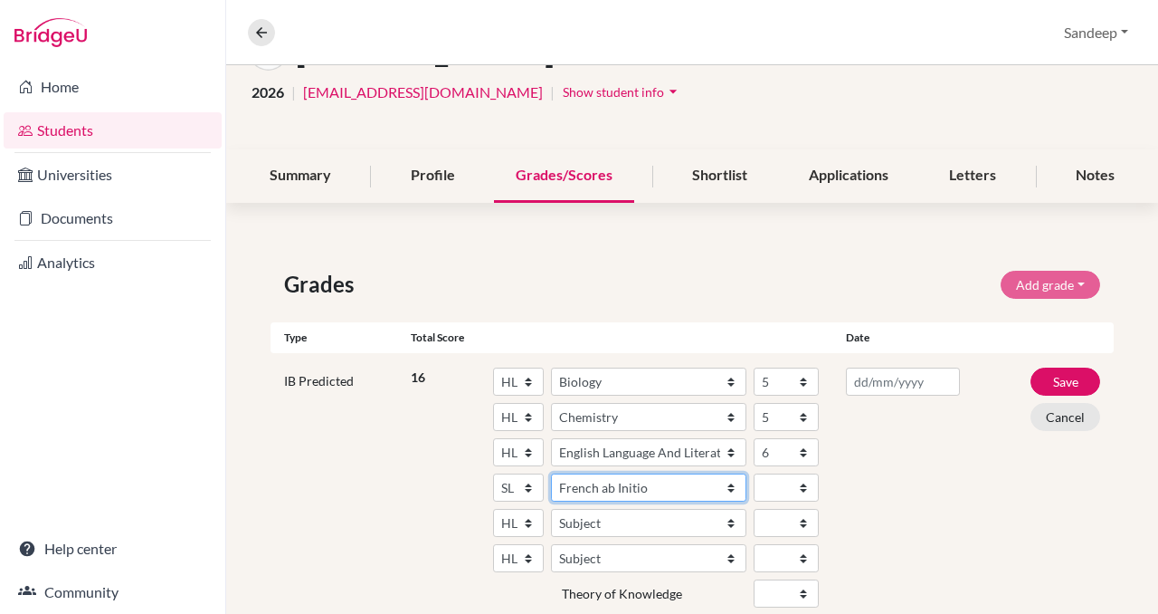
click at [551, 473] on select "Subject Albanian Literature A Amharic Literature A Arabic ab Initio Arabic B Ar…" at bounding box center [648, 487] width 195 height 28
click at [804, 484] on select "1 2 3 4 5 6 7" at bounding box center [786, 487] width 65 height 28
select select "6"
click at [754, 473] on select "1 2 3 4 5 6 7" at bounding box center [786, 487] width 65 height 28
click at [529, 521] on select "SL HL" at bounding box center [518, 523] width 51 height 28
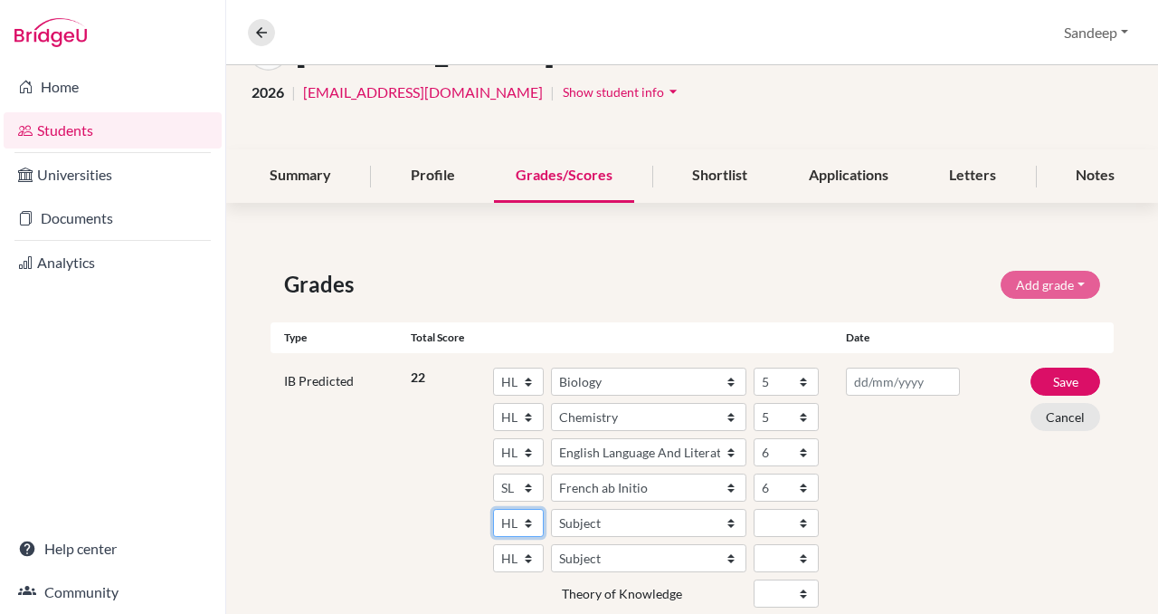
select select "SL"
click at [493, 509] on select "SL HL" at bounding box center [518, 523] width 51 height 28
click at [731, 520] on select "Subject Albanian Literature A Amharic Literature A Arabic ab Initio Arabic B Ar…" at bounding box center [648, 523] width 195 height 28
select select "161"
click at [551, 509] on select "Subject Albanian Literature A Amharic Literature A Arabic ab Initio Arabic B Ar…" at bounding box center [648, 523] width 195 height 28
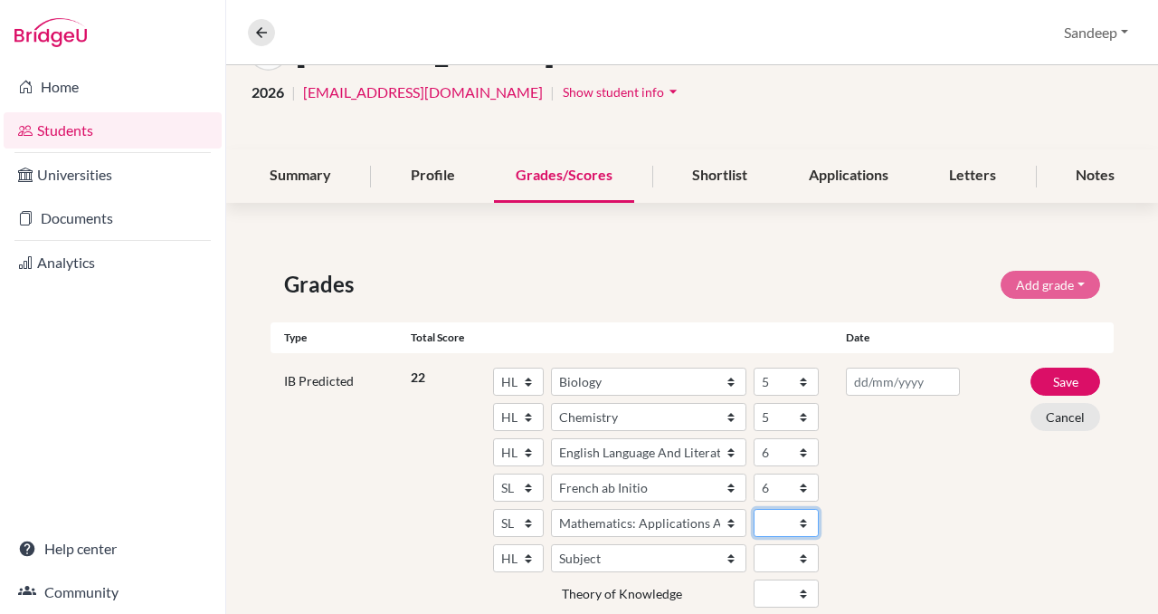
click at [803, 519] on select "1 2 3 4 5 6 7" at bounding box center [786, 523] width 65 height 28
select select "5"
click at [754, 509] on select "1 2 3 4 5 6 7" at bounding box center [786, 523] width 65 height 28
click at [531, 554] on select "SL HL" at bounding box center [518, 558] width 51 height 28
select select "SL"
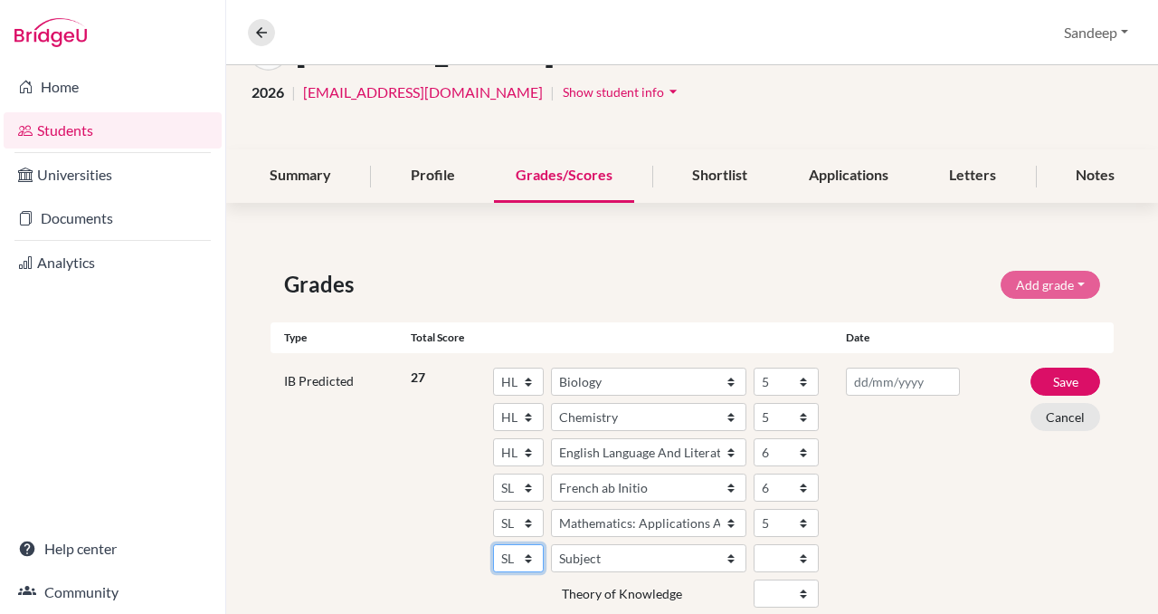
click at [493, 544] on select "SL HL" at bounding box center [518, 558] width 51 height 28
click at [709, 555] on select "Subject Albanian Literature A Amharic Literature A Arabic ab Initio Arabic B Ar…" at bounding box center [648, 558] width 195 height 28
select select "181"
click at [551, 544] on select "Subject Albanian Literature A Amharic Literature A Arabic ab Initio Arabic B Ar…" at bounding box center [648, 558] width 195 height 28
click at [801, 554] on select "1 2 3 4 5 6 7" at bounding box center [786, 558] width 65 height 28
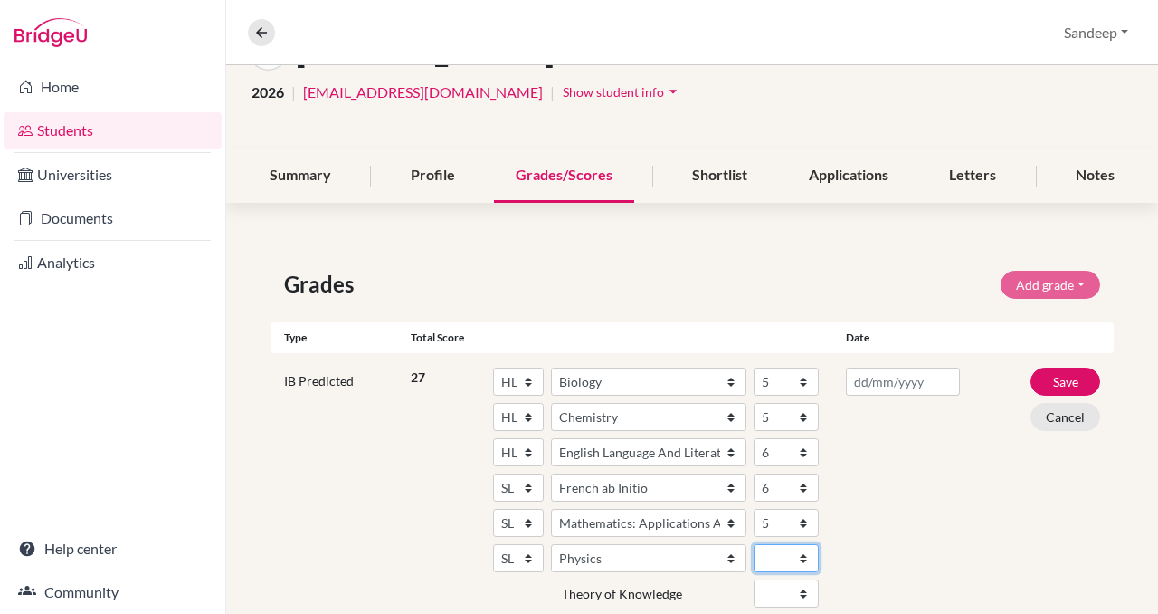
select select "5"
click at [754, 544] on select "1 2 3 4 5 6 7" at bounding box center [786, 558] width 65 height 28
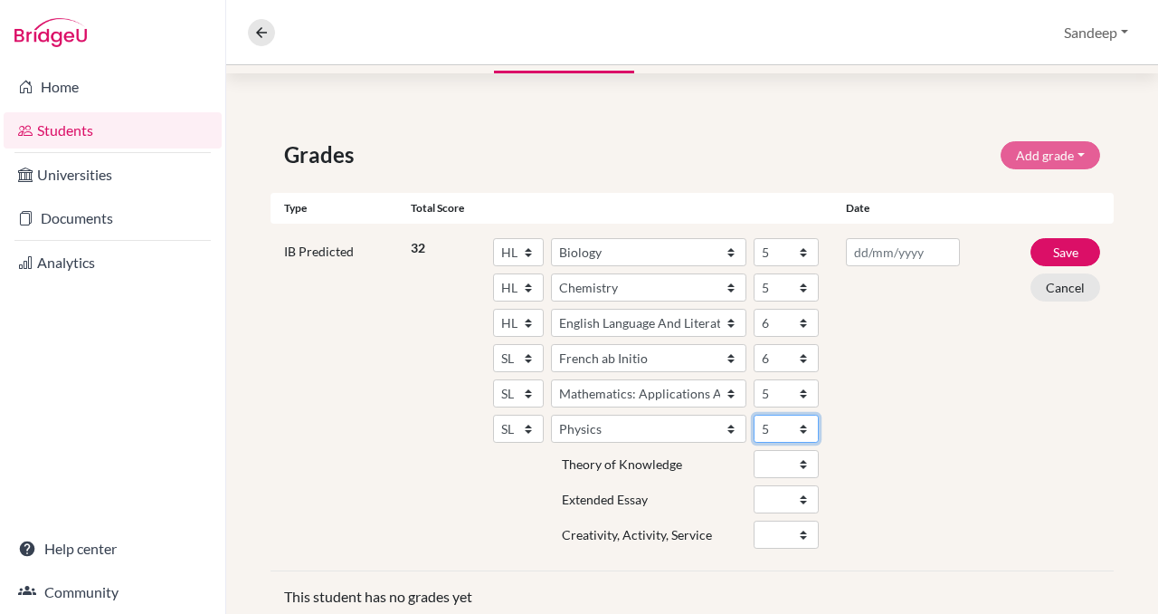
scroll to position [271, 0]
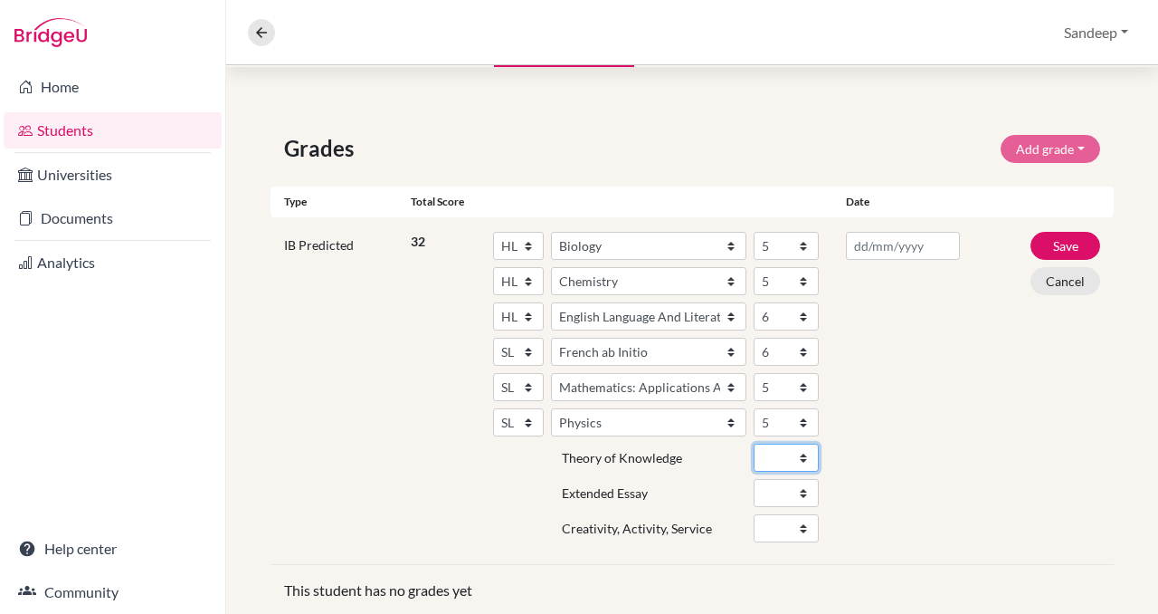
click at [801, 453] on select "A B C D E" at bounding box center [786, 457] width 65 height 28
select select "B"
click at [754, 443] on select "A B C D E" at bounding box center [786, 457] width 65 height 28
click at [804, 488] on select "A B C D E" at bounding box center [786, 493] width 65 height 28
select select "B"
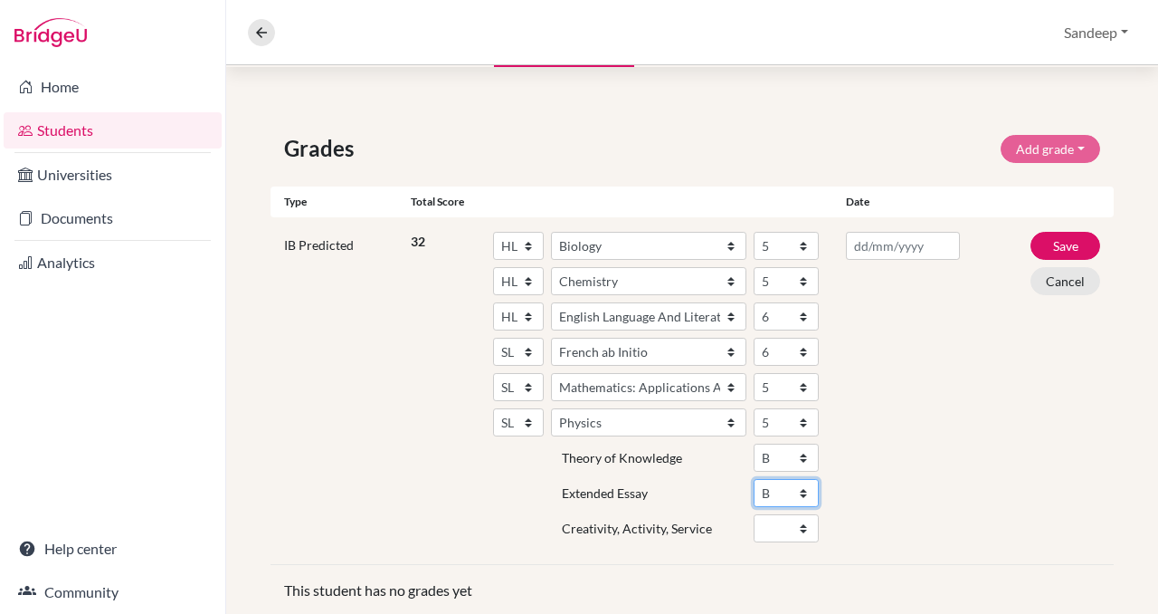
click at [754, 479] on select "A B C D E" at bounding box center [786, 493] width 65 height 28
click at [804, 522] on select "Fail Pass" at bounding box center [786, 528] width 65 height 28
select select "Pass"
click at [754, 514] on select "Fail Pass" at bounding box center [786, 528] width 65 height 28
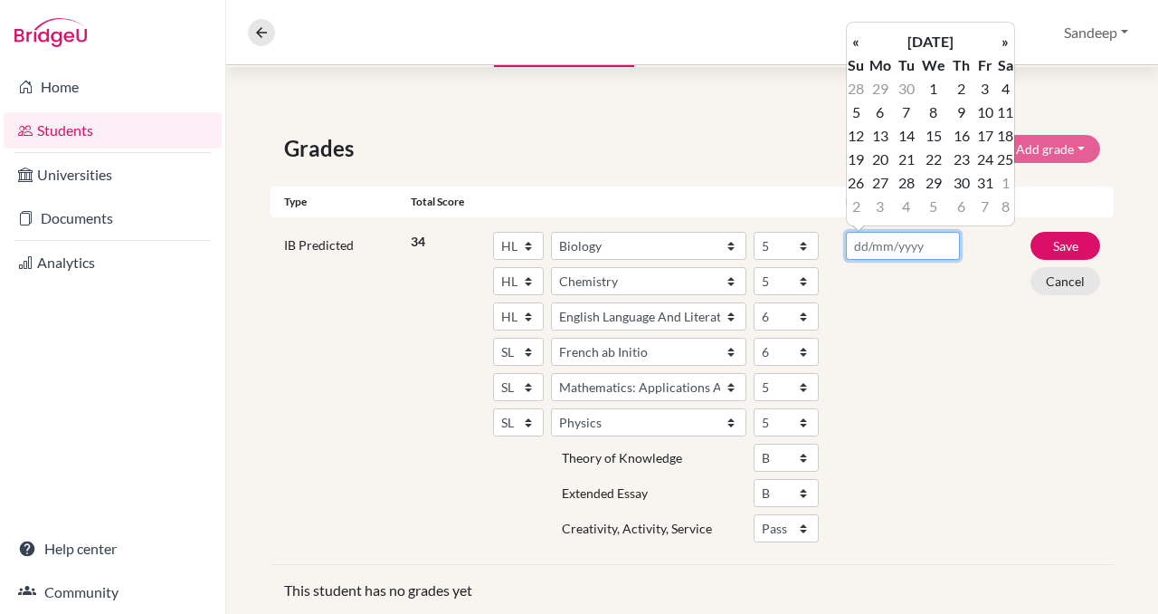
click at [892, 242] on input "text" at bounding box center [902, 246] width 113 height 28
click at [957, 110] on td "9" at bounding box center [962, 112] width 24 height 24
type input "[DATE]"
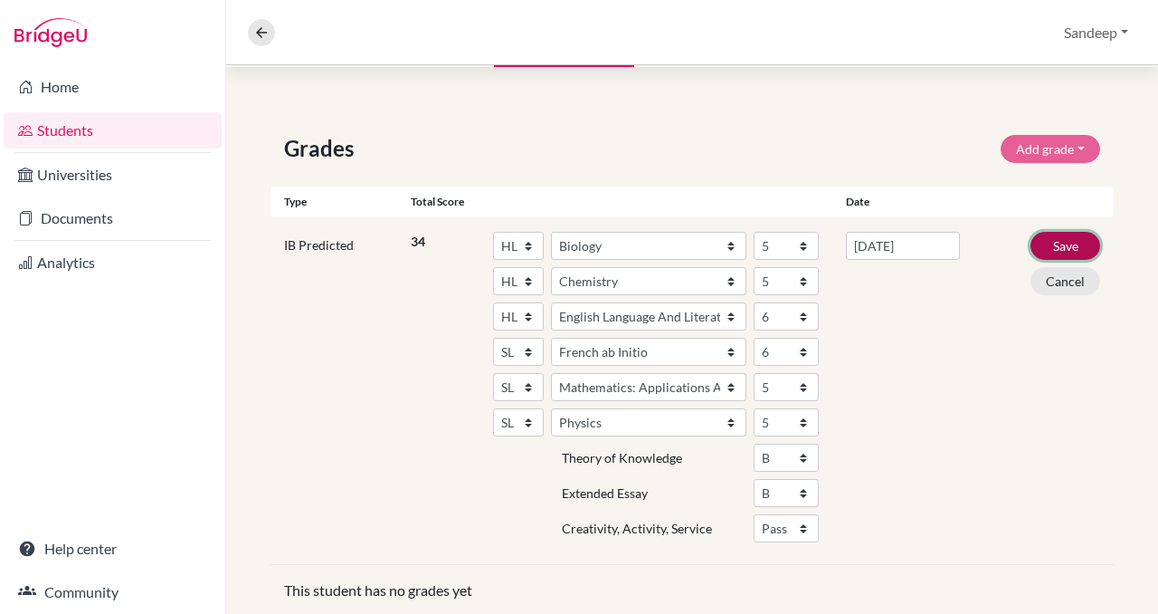
click at [1060, 248] on button "Save" at bounding box center [1066, 246] width 70 height 28
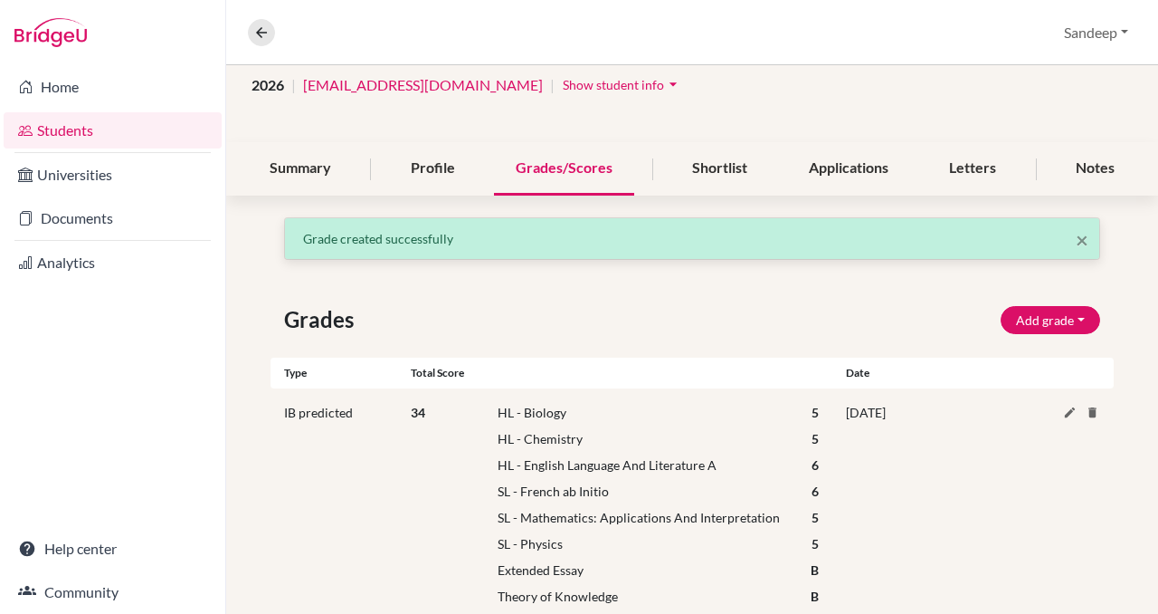
scroll to position [54, 0]
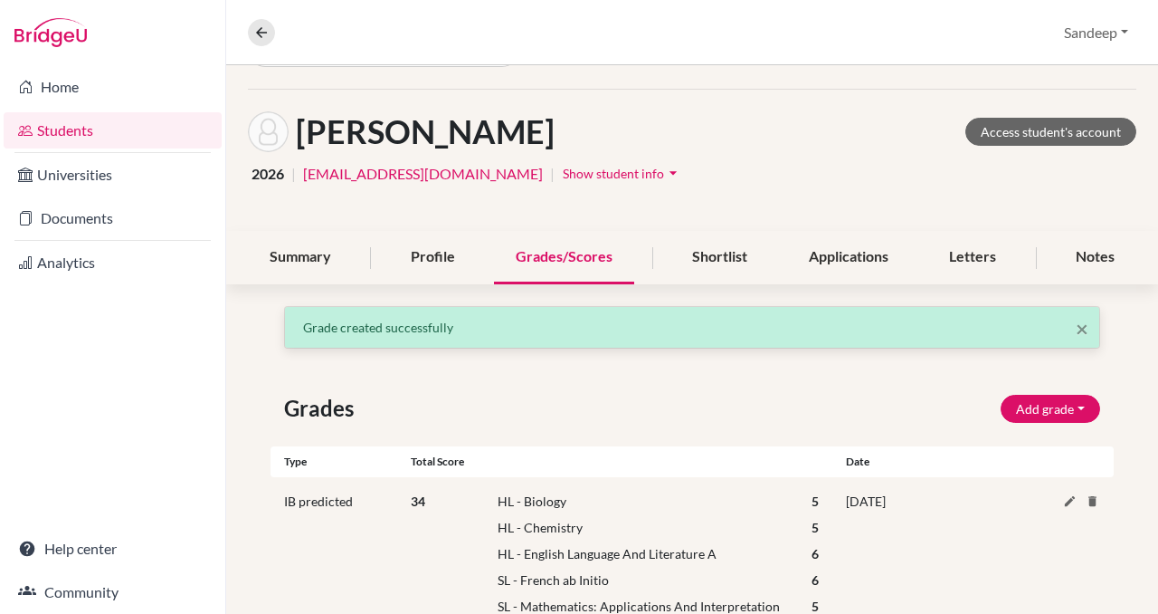
click at [376, 141] on h1 "[PERSON_NAME]" at bounding box center [425, 131] width 259 height 39
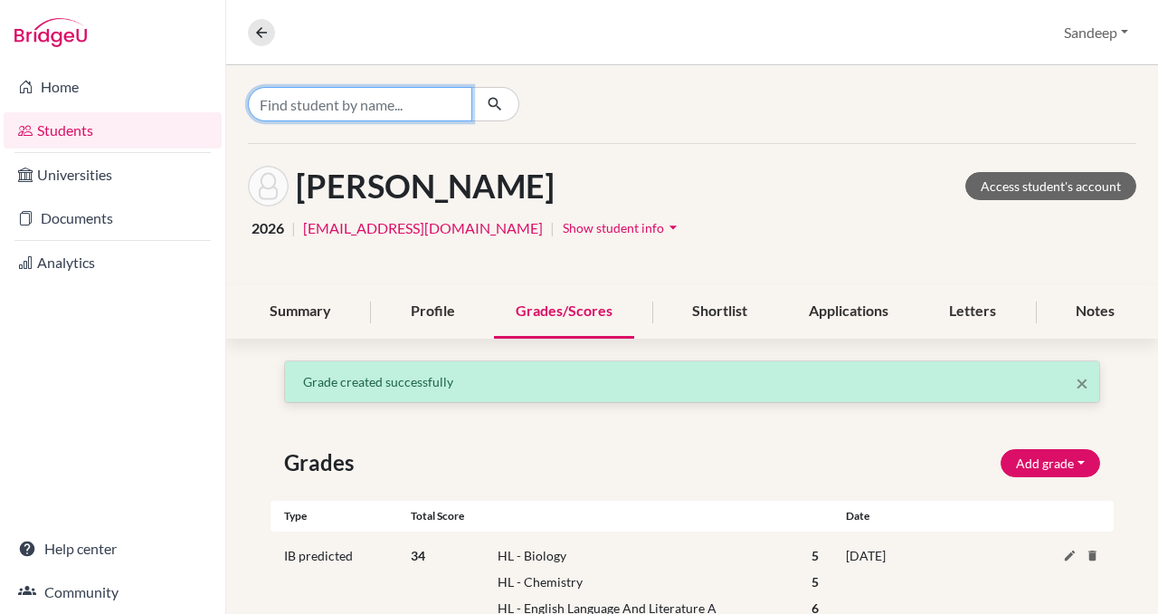
click at [350, 109] on input "Find student by name..." at bounding box center [360, 104] width 224 height 34
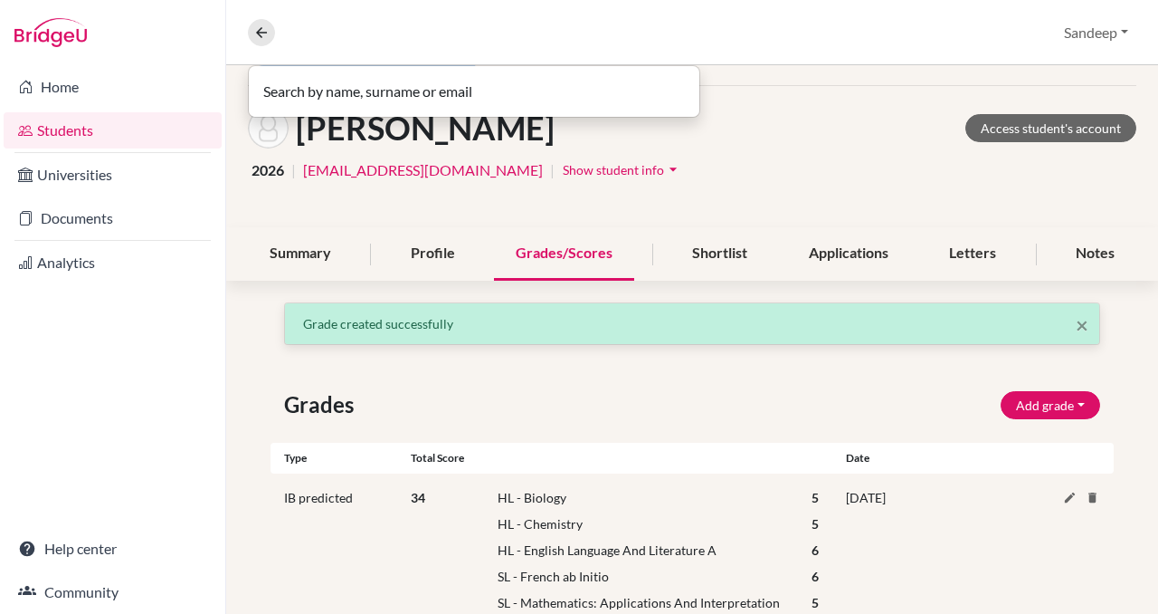
scroll to position [36, 0]
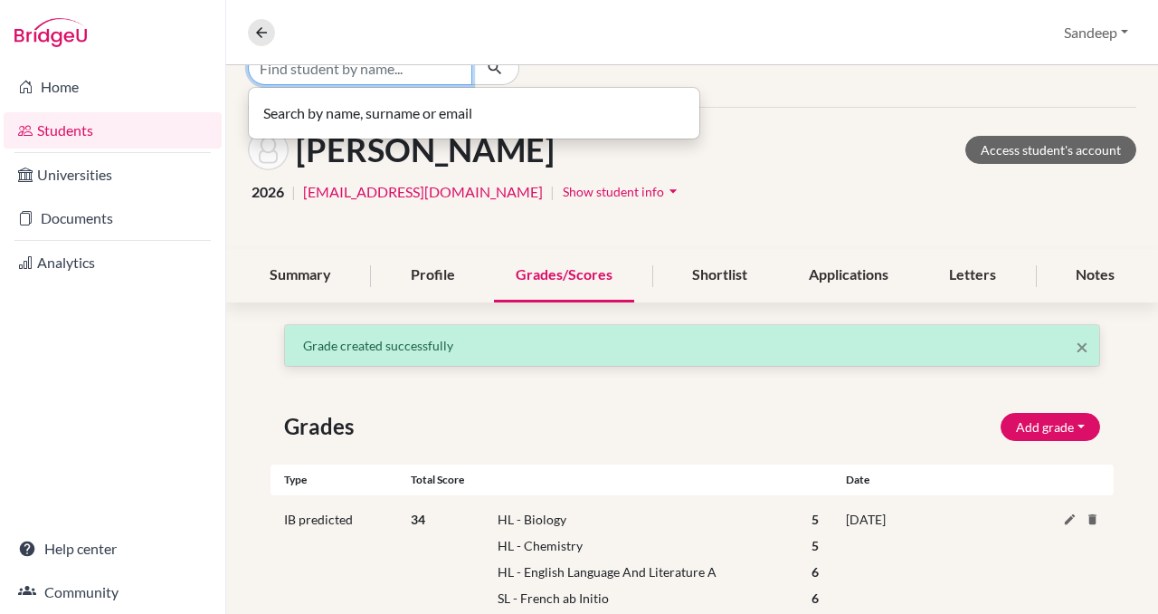
click at [318, 76] on input "Find student by name..." at bounding box center [360, 68] width 224 height 34
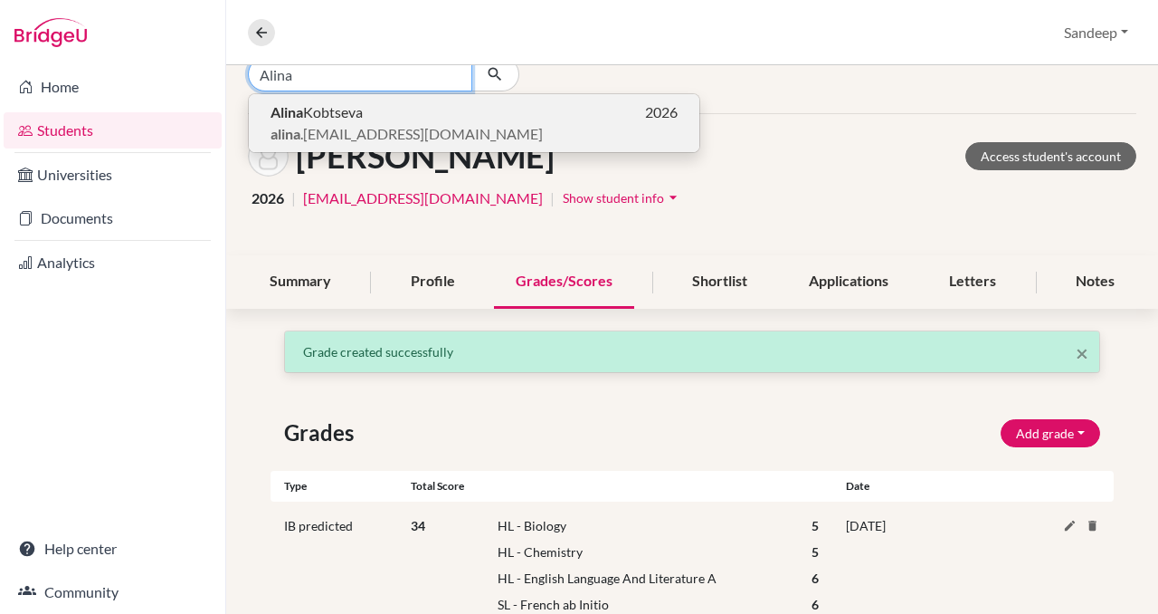
type input "Alina"
click at [324, 128] on span "alina .[EMAIL_ADDRESS][DOMAIN_NAME]" at bounding box center [407, 134] width 272 height 22
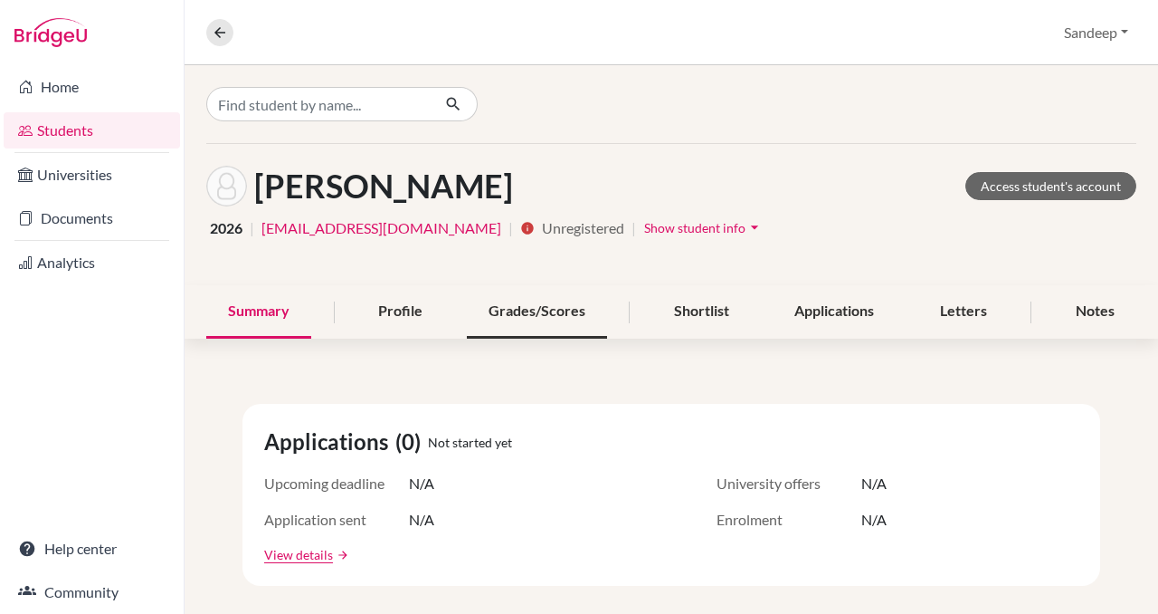
click at [558, 323] on div "Grades/Scores" at bounding box center [537, 311] width 140 height 53
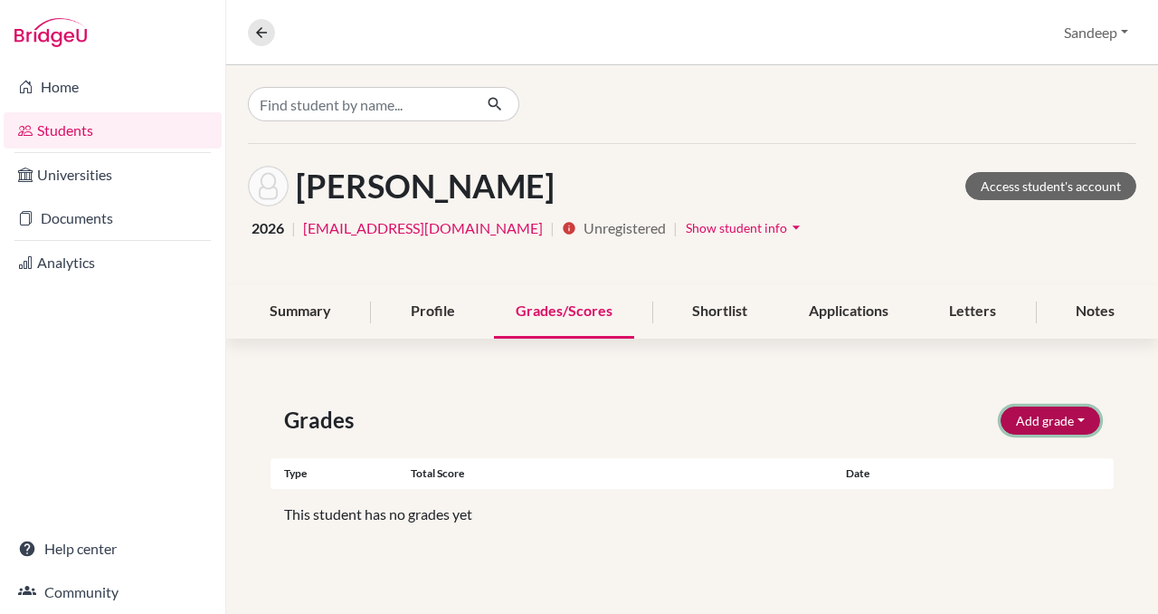
click at [1053, 420] on button "Add grade" at bounding box center [1051, 420] width 100 height 28
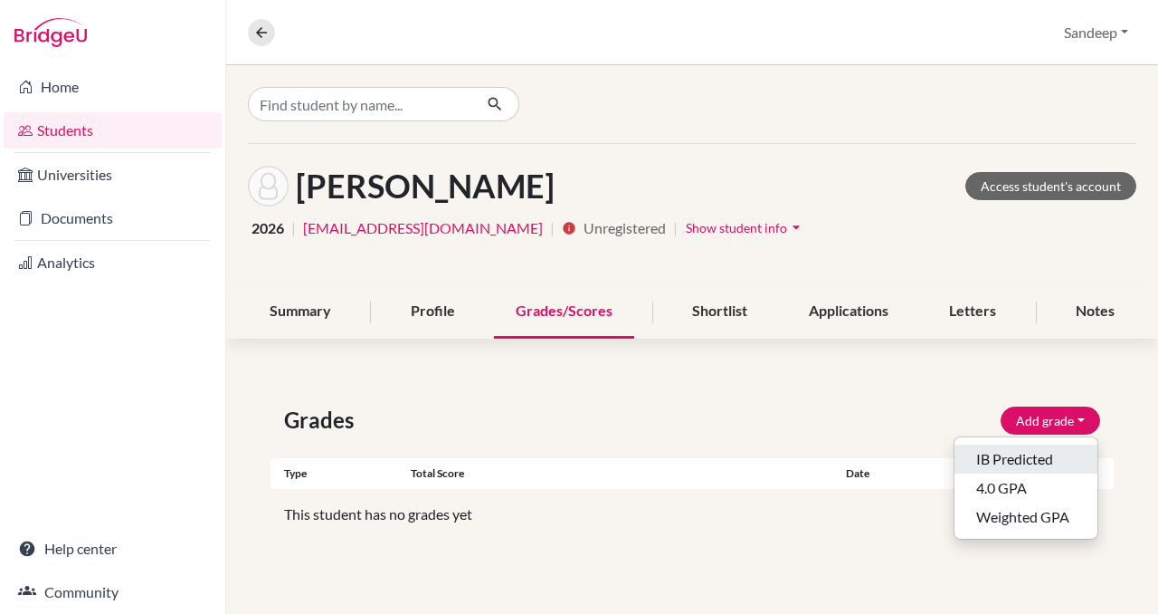
click at [1021, 460] on button "IB Predicted" at bounding box center [1026, 458] width 143 height 29
select select "HL"
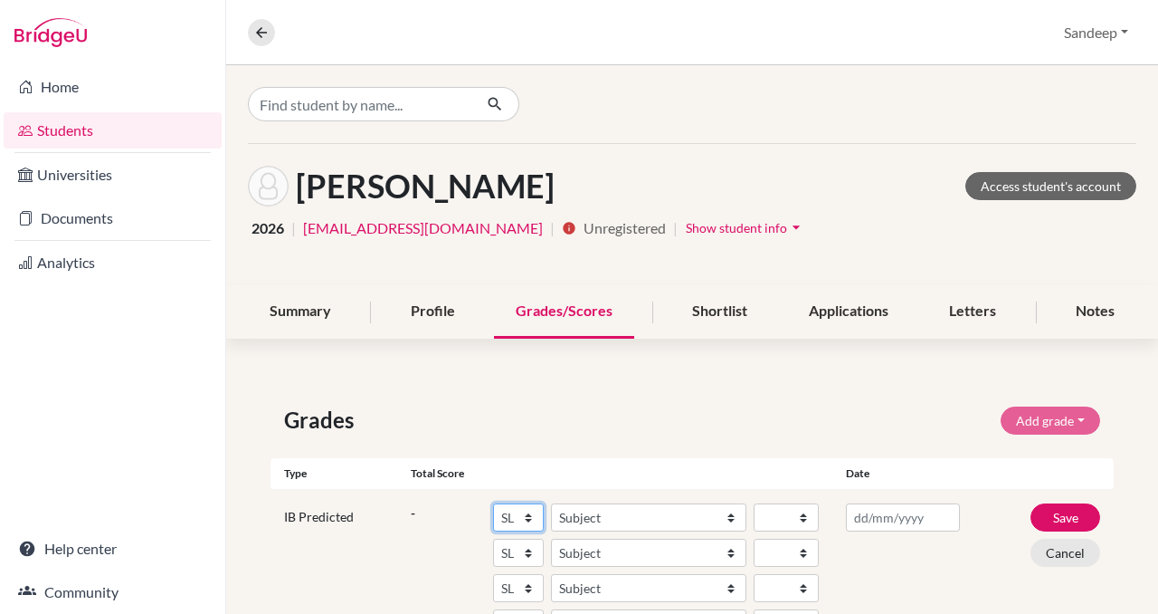
click at [528, 514] on select "SL HL" at bounding box center [518, 517] width 51 height 28
select select "HL"
click at [493, 503] on select "SL HL" at bounding box center [518, 517] width 51 height 28
click at [639, 512] on select "Subject Albanian Literature A Amharic Literature A Arabic B Arabic Language And…" at bounding box center [648, 517] width 195 height 28
select select "69"
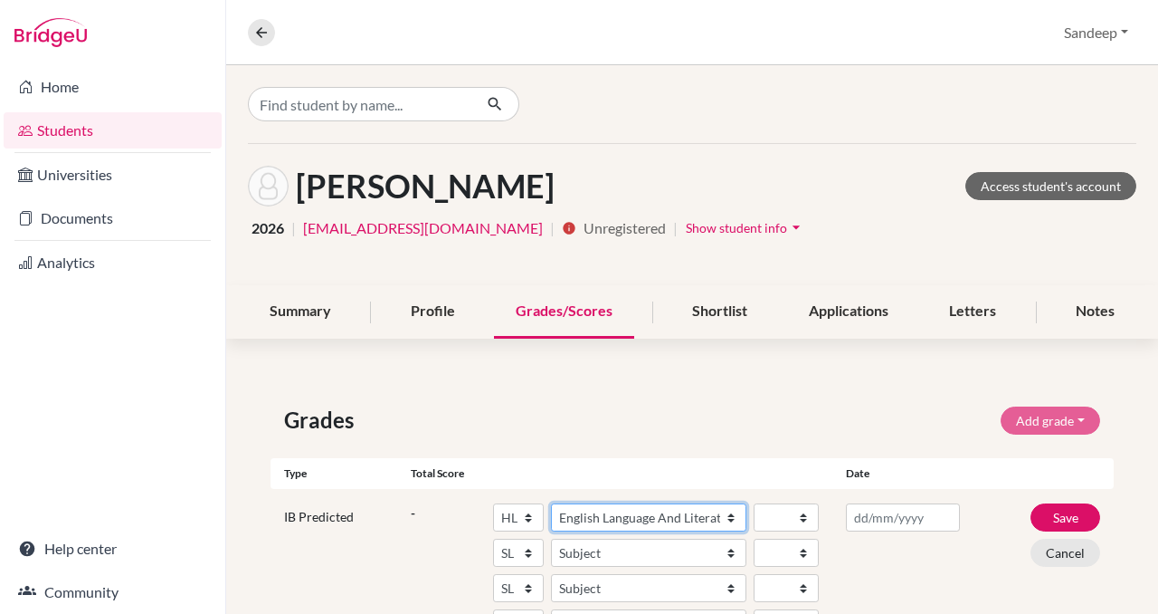
click at [551, 503] on select "Subject Albanian Literature A Amharic Literature A Arabic B Arabic Language And…" at bounding box center [648, 517] width 195 height 28
click at [807, 517] on select "1 2 3 4 5 6 7" at bounding box center [786, 517] width 65 height 28
select select "5"
click at [754, 503] on select "1 2 3 4 5 6 7" at bounding box center [786, 517] width 65 height 28
click at [528, 550] on select "SL HL" at bounding box center [518, 552] width 51 height 28
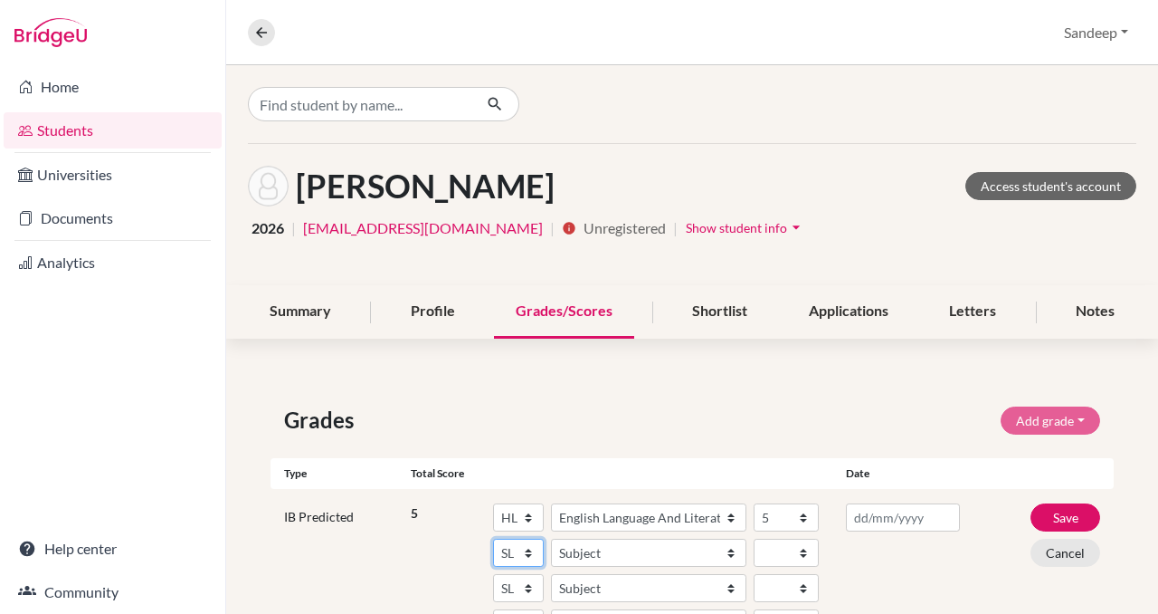
select select "HL"
click at [493, 538] on select "SL HL" at bounding box center [518, 552] width 51 height 28
click at [592, 556] on select "Subject Albanian Literature A Amharic Literature A Arabic B Arabic Language And…" at bounding box center [648, 552] width 195 height 28
select select "25"
click at [551, 538] on select "Subject Albanian Literature A Amharic Literature A Arabic B Arabic Language And…" at bounding box center [648, 552] width 195 height 28
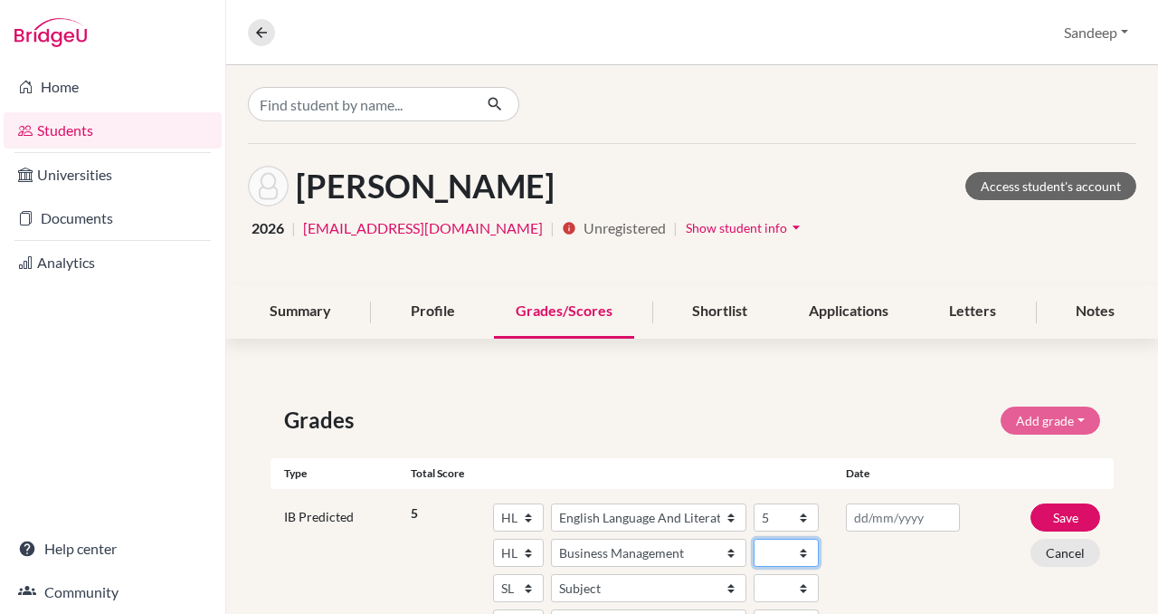
click at [803, 548] on select "1 2 3 4 5 6 7" at bounding box center [786, 552] width 65 height 28
select select "4"
click at [754, 538] on select "1 2 3 4 5 6 7" at bounding box center [786, 552] width 65 height 28
click at [528, 586] on select "SL HL" at bounding box center [518, 588] width 51 height 28
select select "HL"
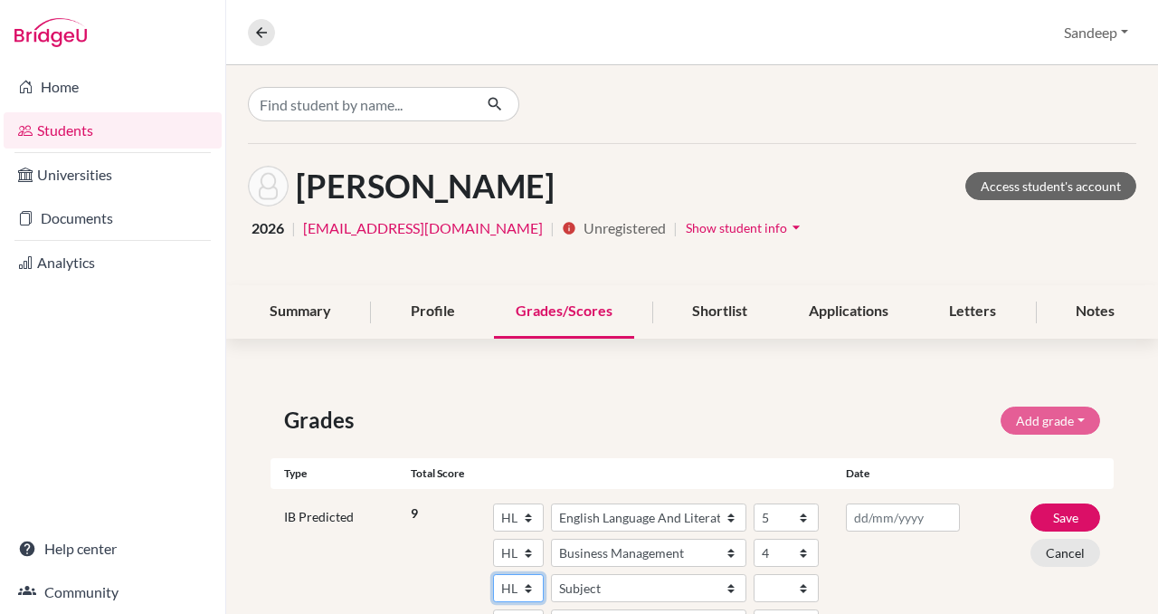
click at [493, 574] on select "SL HL" at bounding box center [518, 588] width 51 height 28
click at [733, 583] on select "Subject Albanian Literature A Amharic Literature A Arabic B Arabic Language And…" at bounding box center [648, 588] width 195 height 28
select select "258"
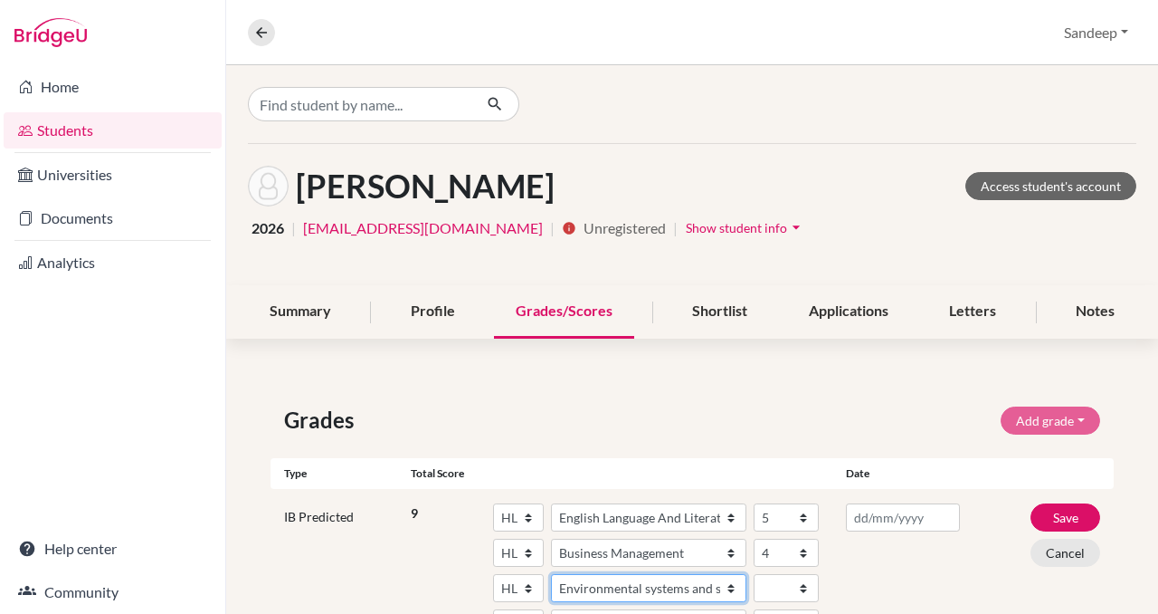
click at [551, 574] on select "Subject Albanian Literature A Amharic Literature A Arabic B Arabic Language And…" at bounding box center [648, 588] width 195 height 28
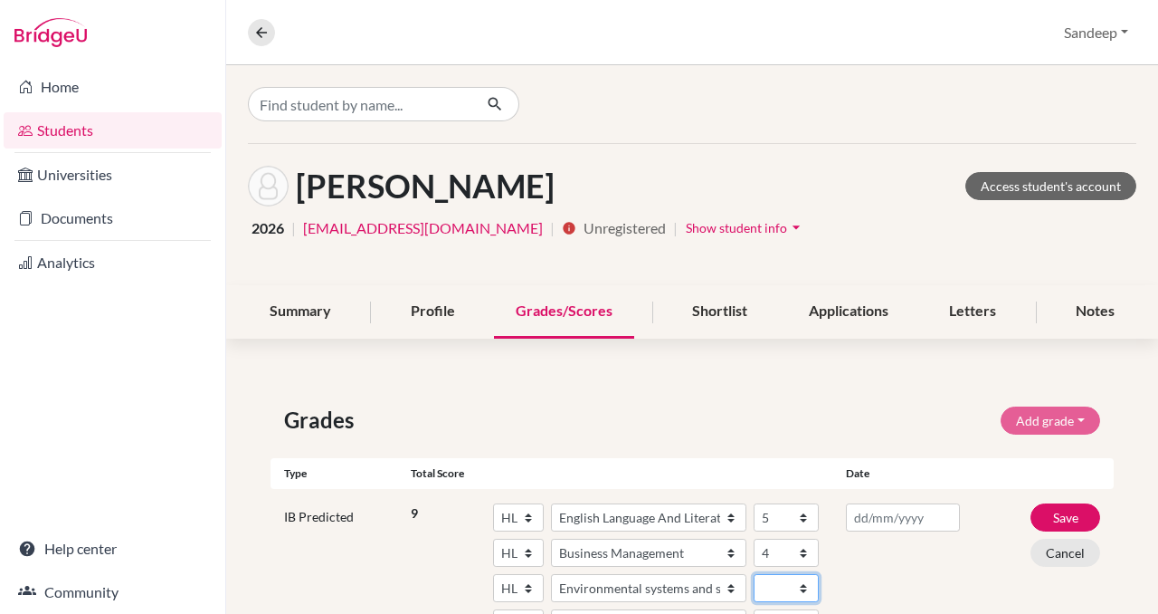
click at [802, 585] on select "1 2 3 4 5 6 7" at bounding box center [786, 588] width 65 height 28
select select "4"
click at [754, 574] on select "1 2 3 4 5 6 7" at bounding box center [786, 588] width 65 height 28
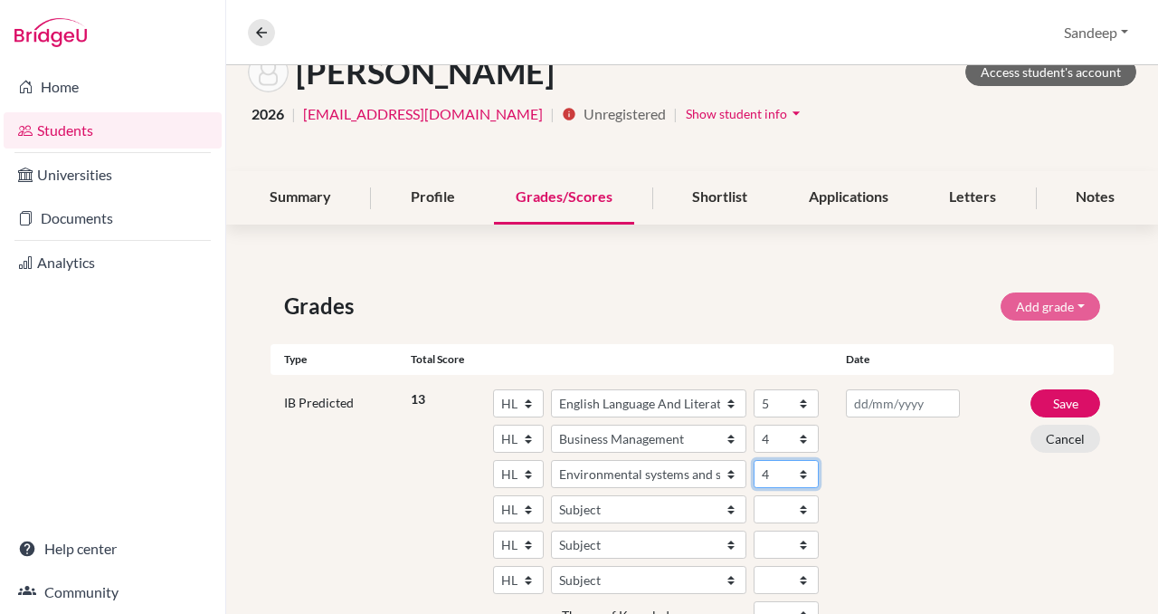
scroll to position [116, 0]
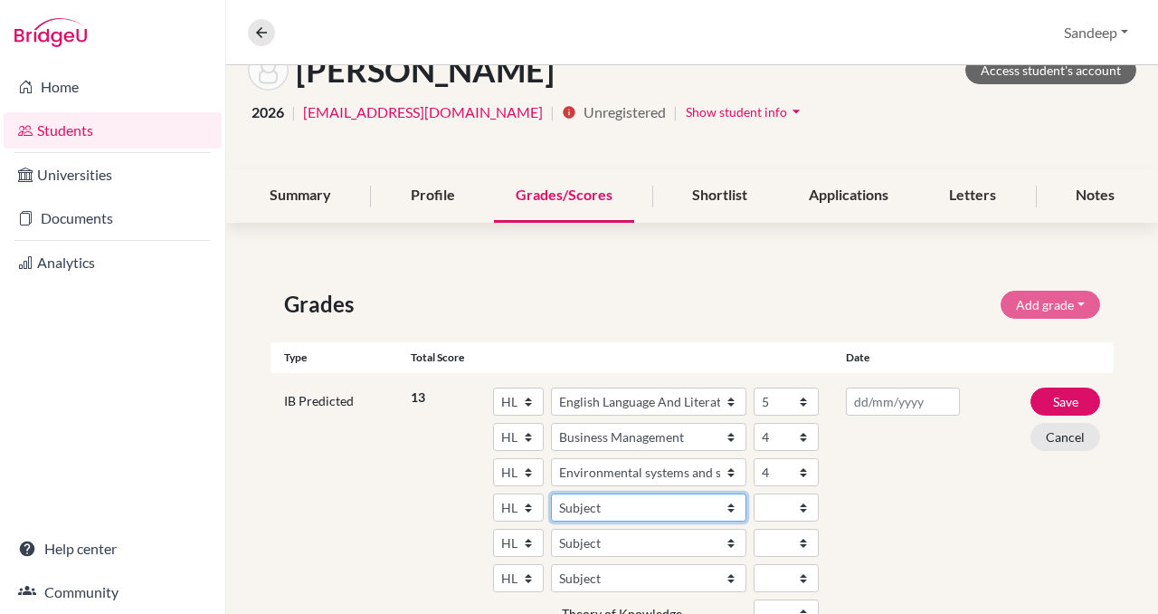
click at [732, 503] on select "Subject Albanian Literature A Amharic Literature A Arabic B Arabic Language And…" at bounding box center [648, 507] width 195 height 28
select select "160"
click at [551, 493] on select "Subject Albanian Literature A Amharic Literature A Arabic B Arabic Language And…" at bounding box center [648, 507] width 195 height 28
click at [803, 506] on select "1 2 3 4 5 6 7" at bounding box center [786, 507] width 65 height 28
select select "3"
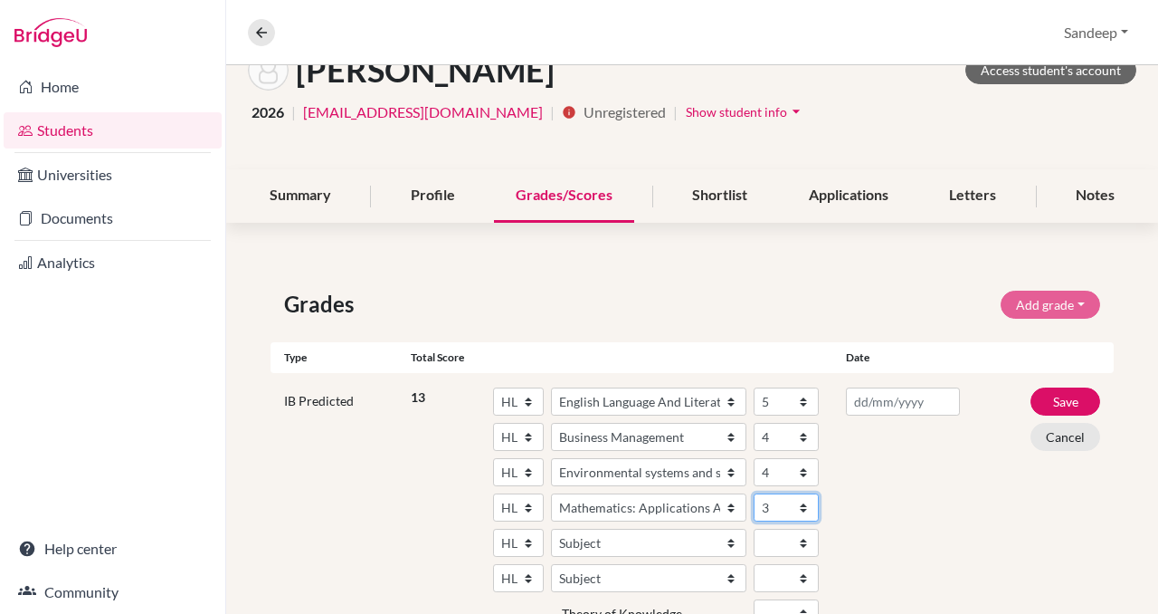
click at [754, 493] on select "1 2 3 4 5 6 7" at bounding box center [786, 507] width 65 height 28
click at [528, 504] on select "SL HL" at bounding box center [518, 507] width 51 height 28
select select "SL"
click at [493, 493] on select "SL HL" at bounding box center [518, 507] width 51 height 28
click at [729, 504] on select "Subject Albanian Literature A Amharic Literature A Arabic ab Initio Arabic B Ar…" at bounding box center [648, 507] width 195 height 28
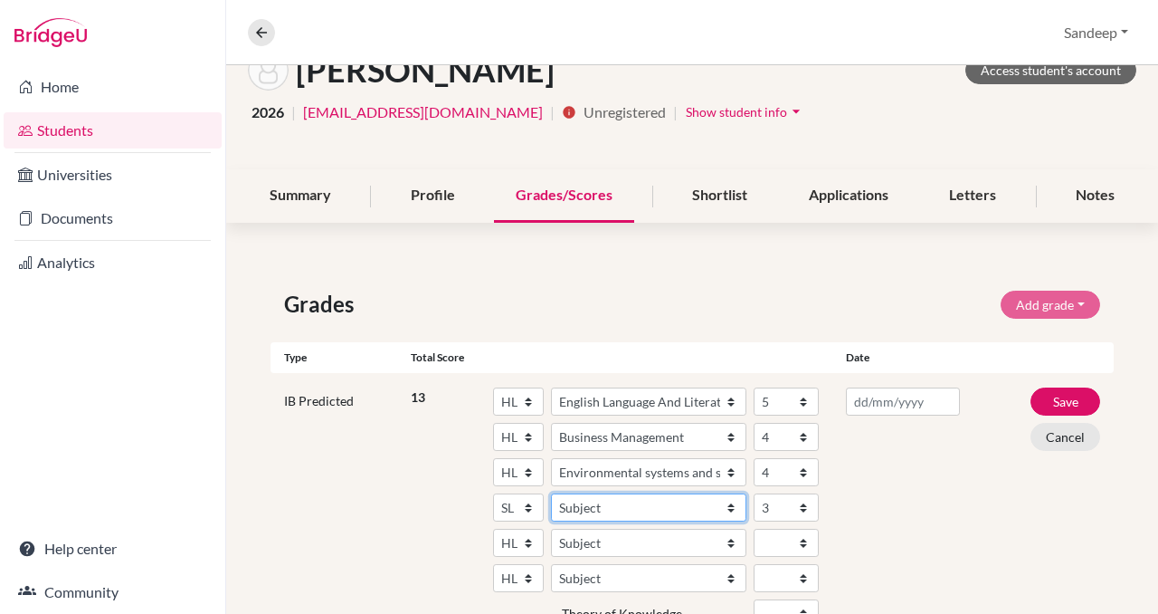
select select "161"
click at [551, 493] on select "Subject Albanian Literature A Amharic Literature A Arabic ab Initio Arabic B Ar…" at bounding box center [648, 507] width 195 height 28
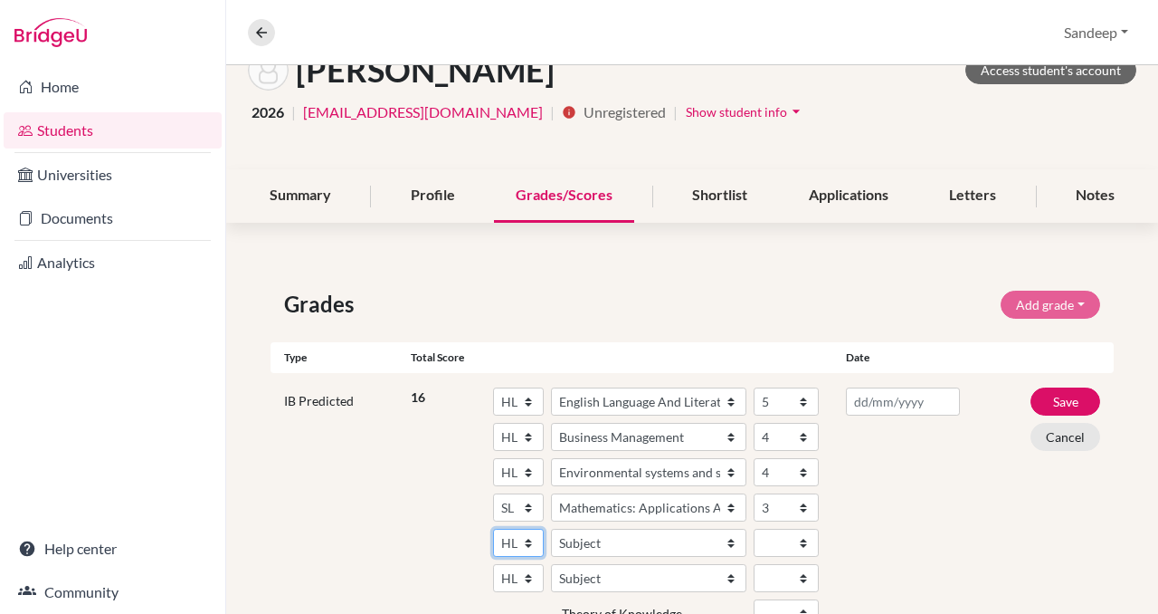
click at [528, 539] on select "SL HL" at bounding box center [518, 543] width 51 height 28
select select "SL"
click at [493, 529] on select "SL HL" at bounding box center [518, 543] width 51 height 28
click at [594, 545] on select "Subject Albanian Literature A Amharic Literature A Arabic ab Initio Arabic B Ar…" at bounding box center [648, 543] width 195 height 28
select select "85"
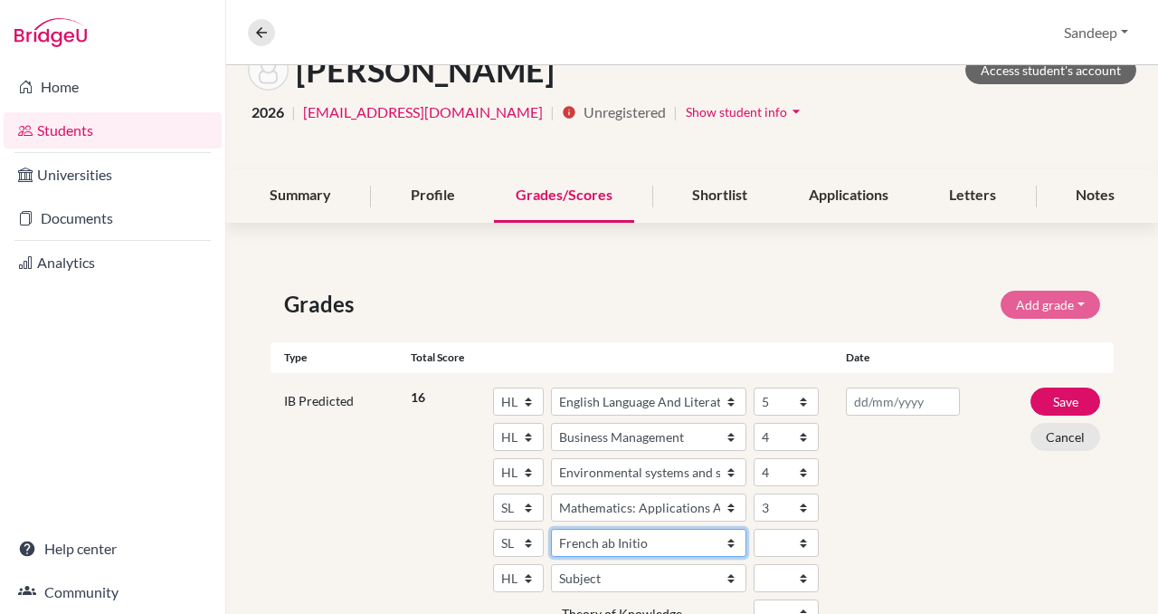
click at [551, 529] on select "Subject Albanian Literature A Amharic Literature A Arabic ab Initio Arabic B Ar…" at bounding box center [648, 543] width 195 height 28
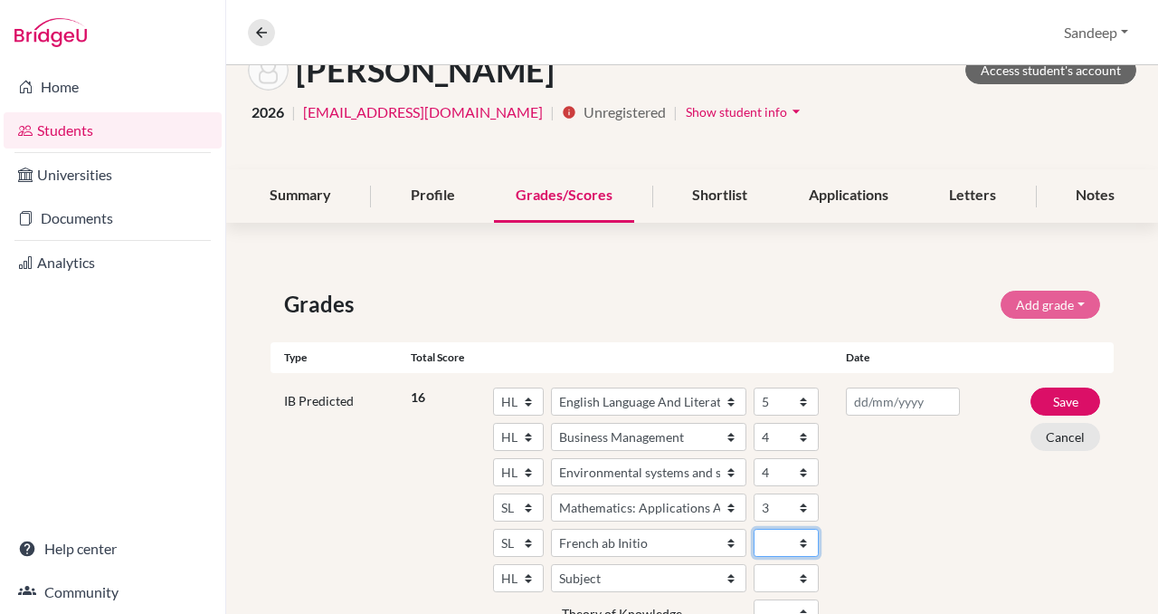
click at [805, 542] on select "1 2 3 4 5 6 7" at bounding box center [786, 543] width 65 height 28
select select "5"
click at [754, 529] on select "1 2 3 4 5 6 7" at bounding box center [786, 543] width 65 height 28
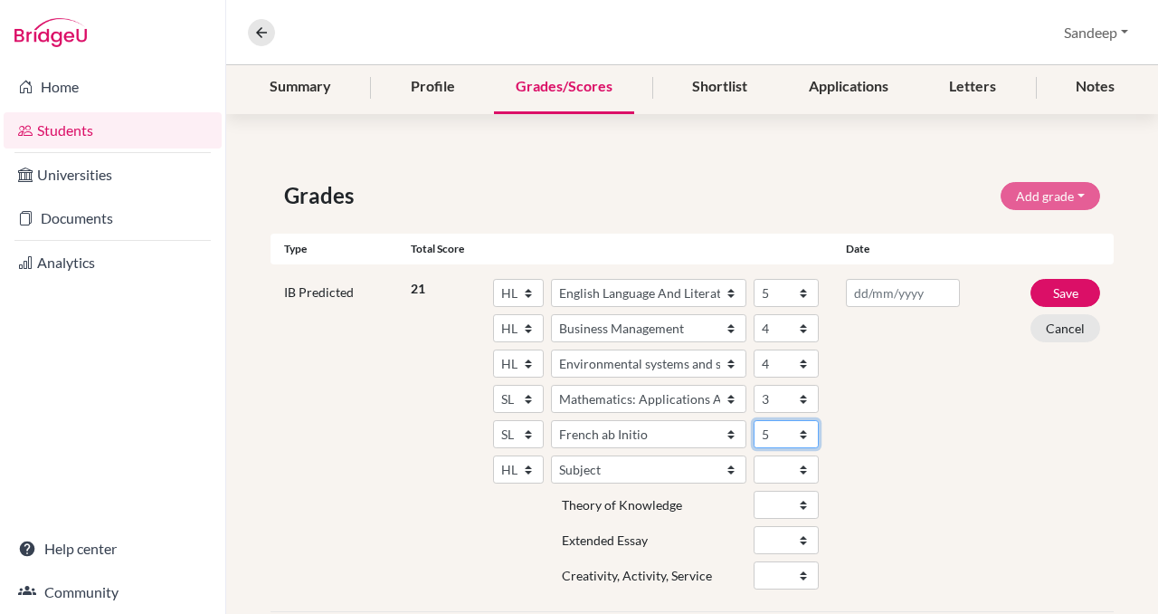
scroll to position [230, 0]
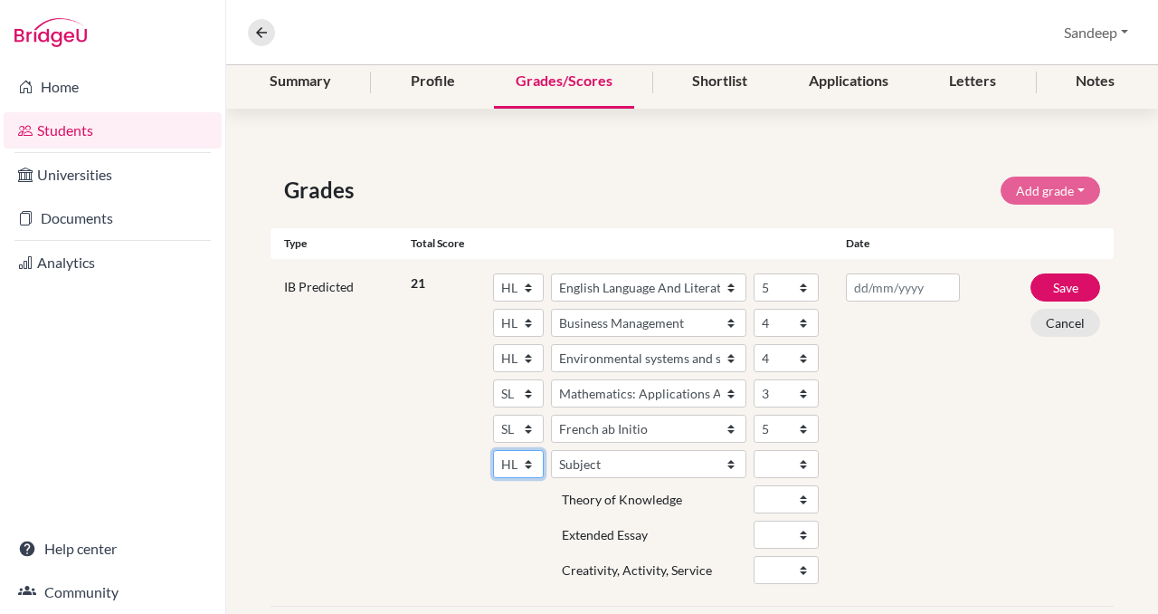
click at [528, 462] on select "SL HL" at bounding box center [518, 464] width 51 height 28
click at [529, 461] on select "SL HL" at bounding box center [518, 464] width 51 height 28
select select "SL"
click at [493, 450] on select "SL HL" at bounding box center [518, 464] width 51 height 28
click at [733, 461] on select "Subject Albanian Literature A Amharic Literature A Arabic ab Initio Arabic B Ar…" at bounding box center [648, 464] width 195 height 28
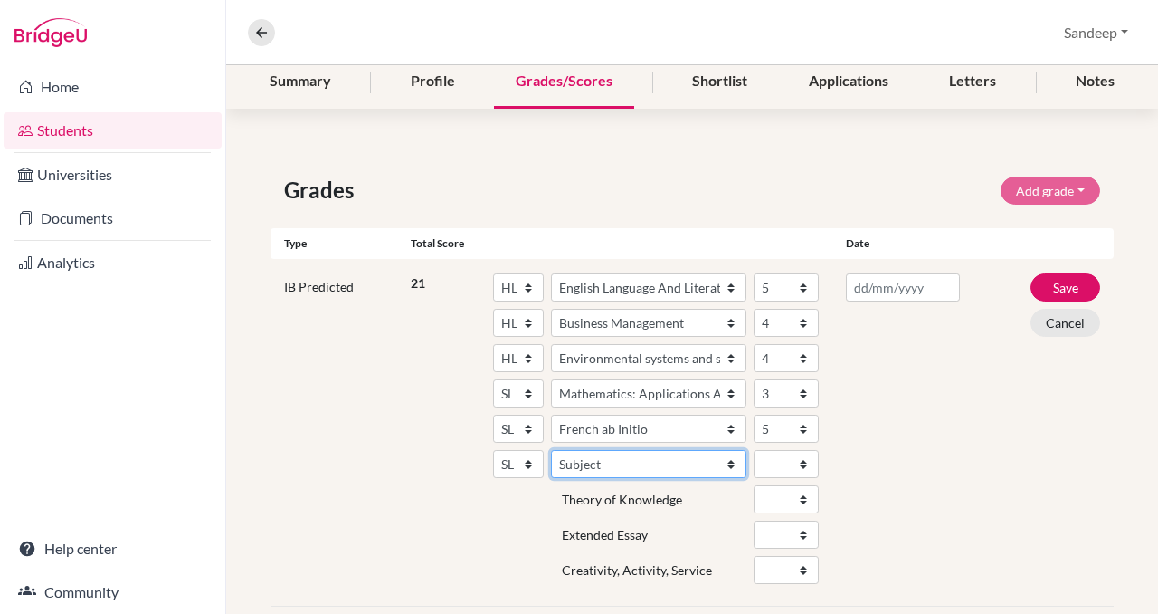
select select "247"
click at [551, 450] on select "Subject Albanian Literature A Amharic Literature A Arabic ab Initio Arabic B Ar…" at bounding box center [648, 464] width 195 height 28
click at [802, 461] on select "1 2 3 4 5 6 7" at bounding box center [786, 464] width 65 height 28
select select "5"
click at [754, 450] on select "1 2 3 4 5 6 7" at bounding box center [786, 464] width 65 height 28
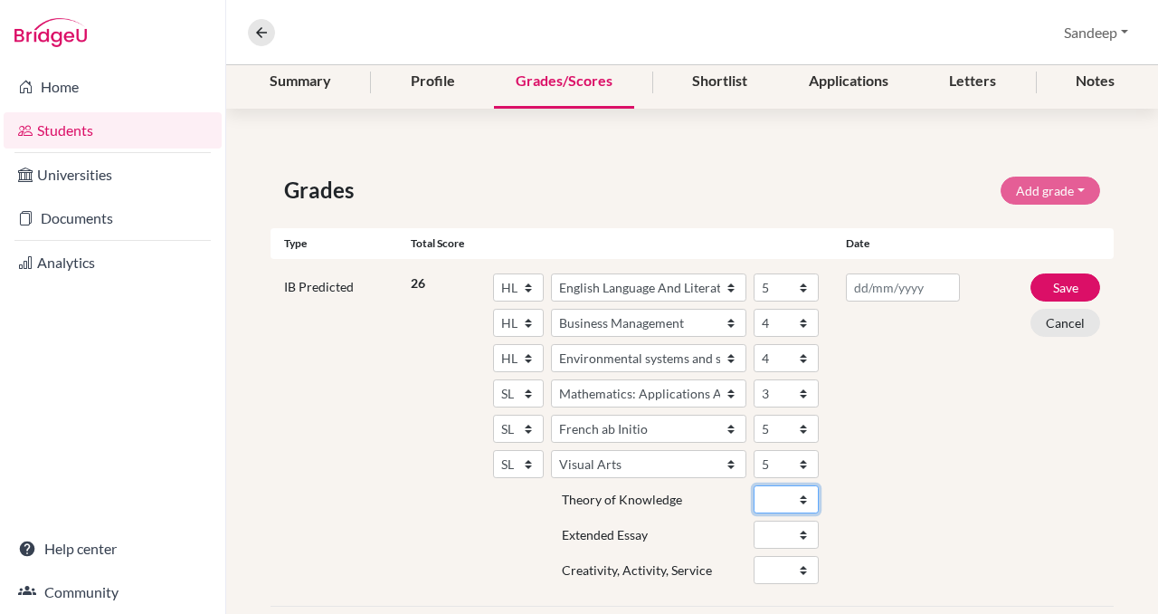
click at [804, 497] on select "A B C D E" at bounding box center [786, 499] width 65 height 28
select select "B"
click at [754, 485] on select "A B C D E" at bounding box center [786, 499] width 65 height 28
click at [804, 530] on select "A B C D E" at bounding box center [786, 534] width 65 height 28
click at [754, 520] on select "A B C D E" at bounding box center [786, 534] width 65 height 28
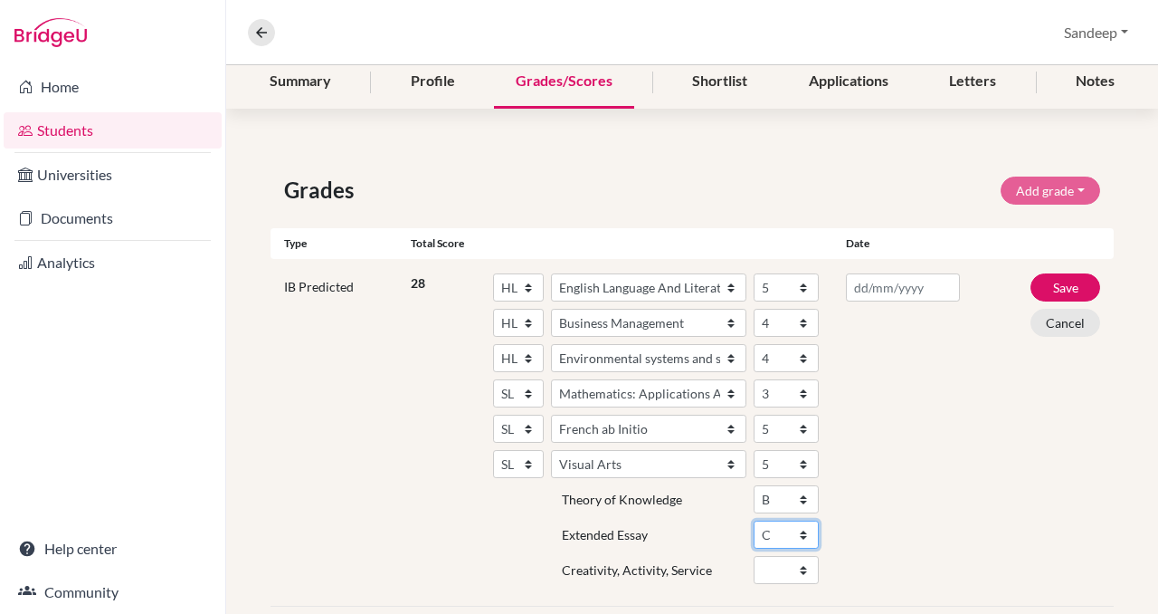
click at [806, 533] on select "A B C D E" at bounding box center [786, 534] width 65 height 28
select select "B"
click at [754, 520] on select "A B C D E" at bounding box center [786, 534] width 65 height 28
click at [803, 567] on select "Fail Pass" at bounding box center [786, 570] width 65 height 28
select select "Pass"
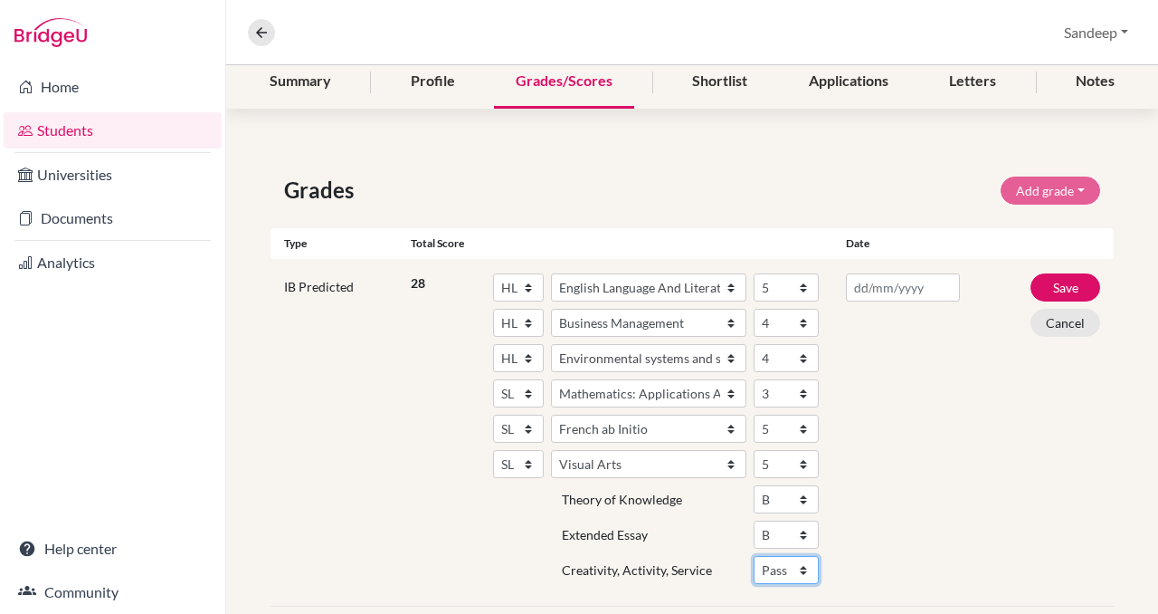
click at [754, 556] on select "Fail Pass" at bounding box center [786, 570] width 65 height 28
click at [879, 565] on div at bounding box center [903, 432] width 140 height 318
click at [892, 286] on input "text" at bounding box center [902, 287] width 113 height 28
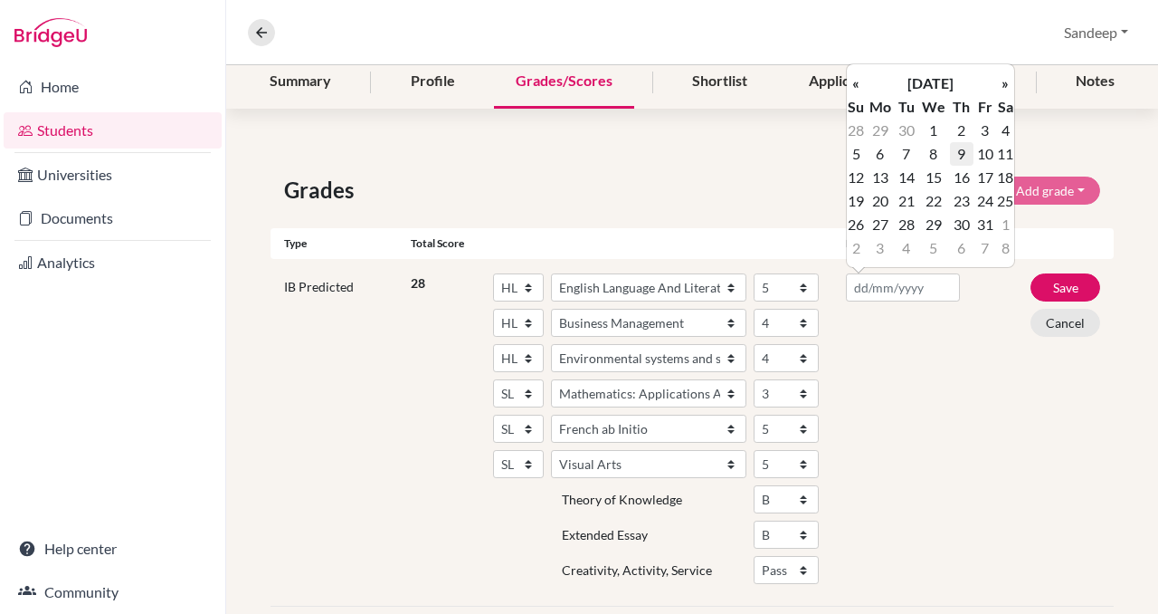
click at [962, 153] on td "9" at bounding box center [962, 154] width 24 height 24
type input "[DATE]"
click at [957, 341] on div "[DATE]" at bounding box center [903, 432] width 140 height 318
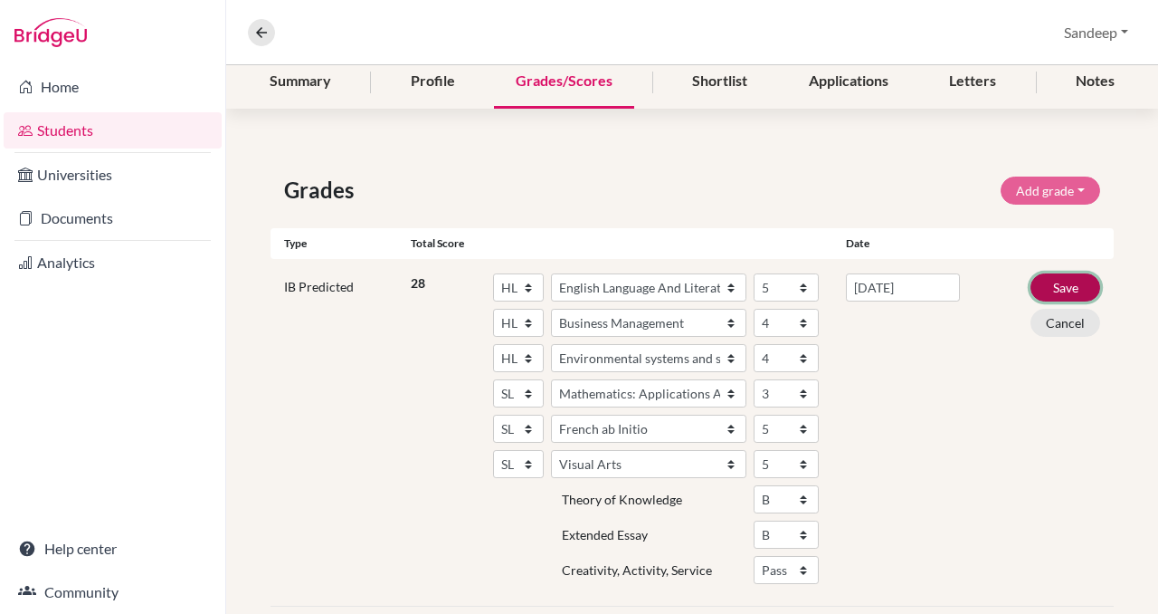
click at [1061, 292] on button "Save" at bounding box center [1066, 287] width 70 height 28
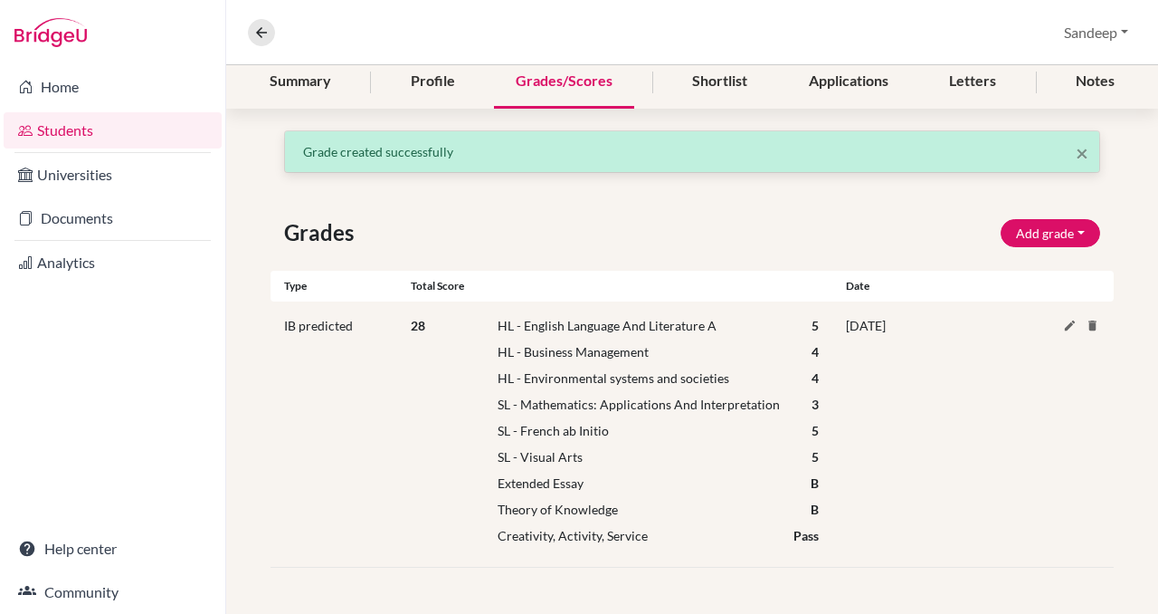
scroll to position [0, 0]
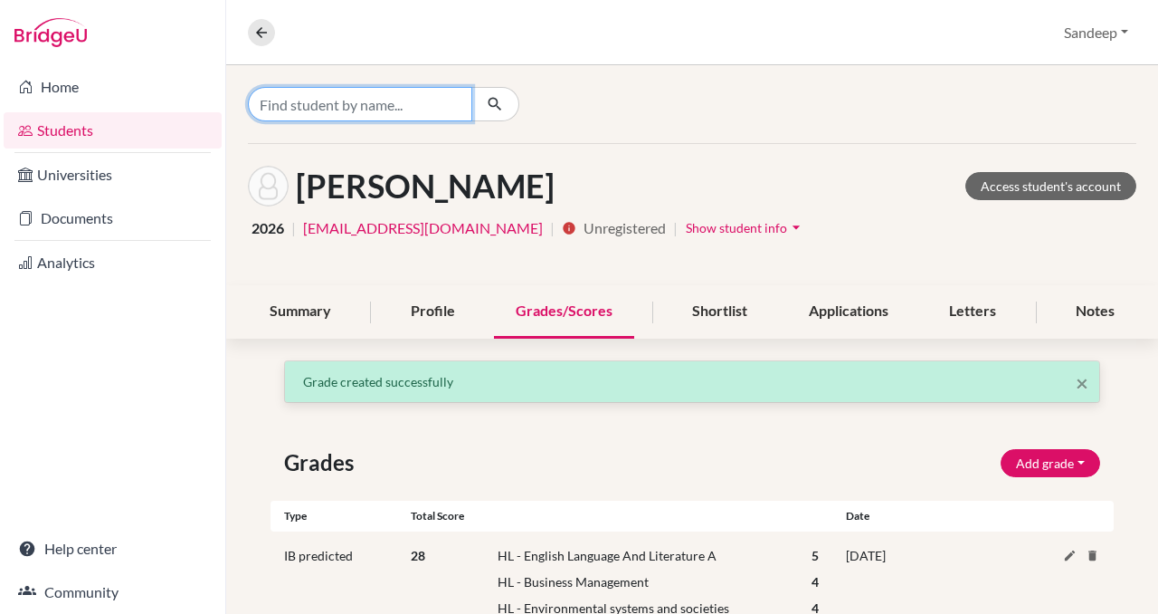
click at [397, 107] on input "Find student by name..." at bounding box center [360, 104] width 224 height 34
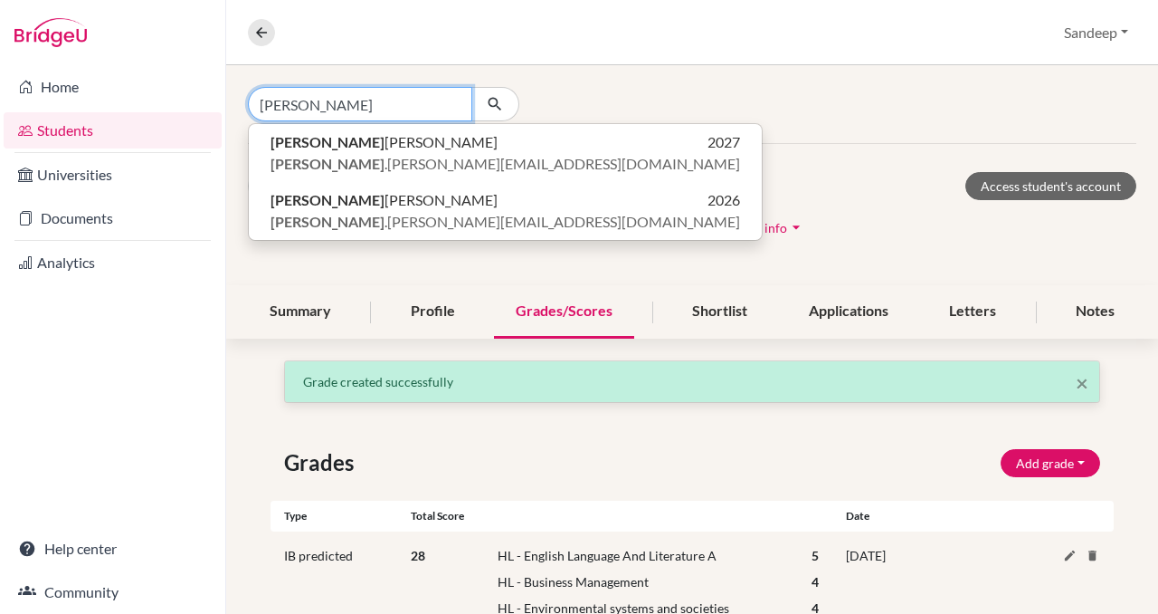
type input "[PERSON_NAME]"
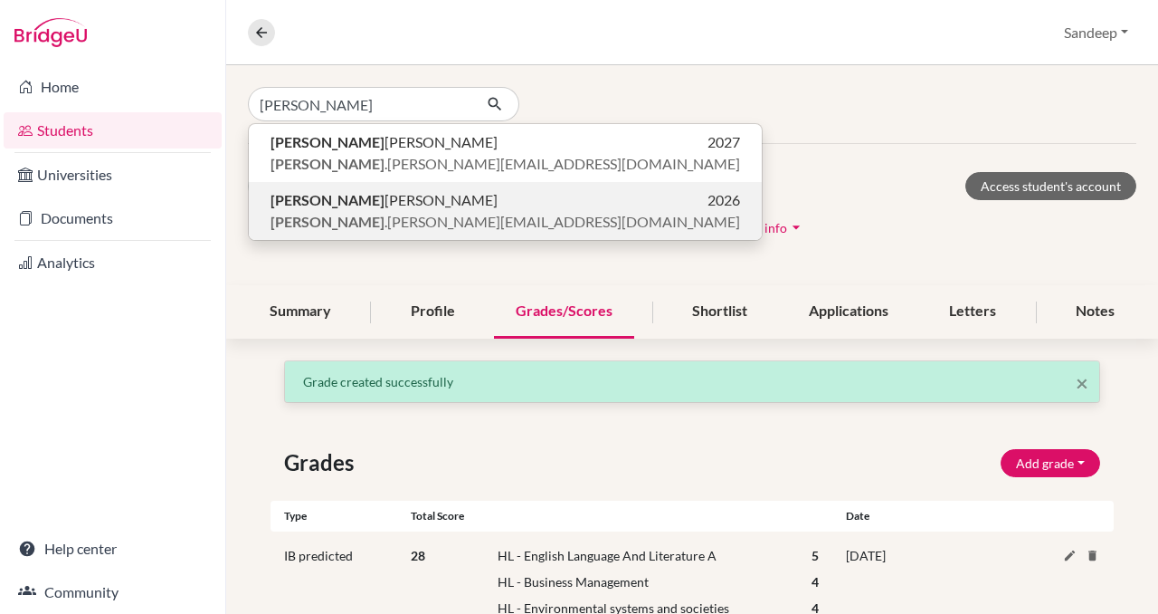
click at [314, 213] on span "[PERSON_NAME] .[PERSON_NAME][EMAIL_ADDRESS][DOMAIN_NAME]" at bounding box center [506, 222] width 470 height 22
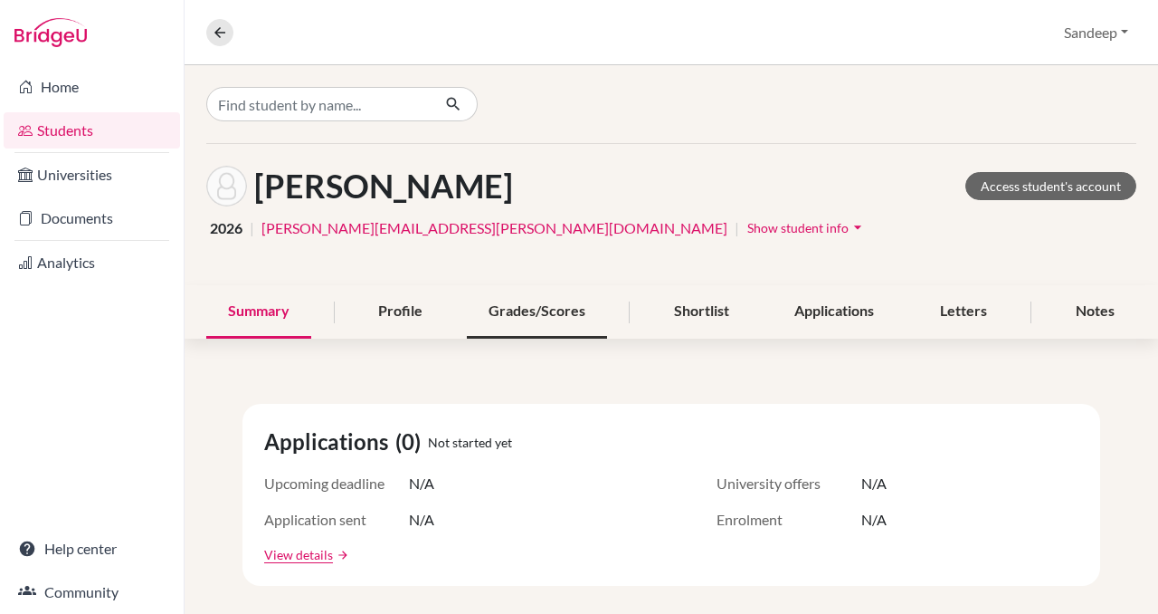
click at [531, 320] on div "Grades/Scores" at bounding box center [537, 311] width 140 height 53
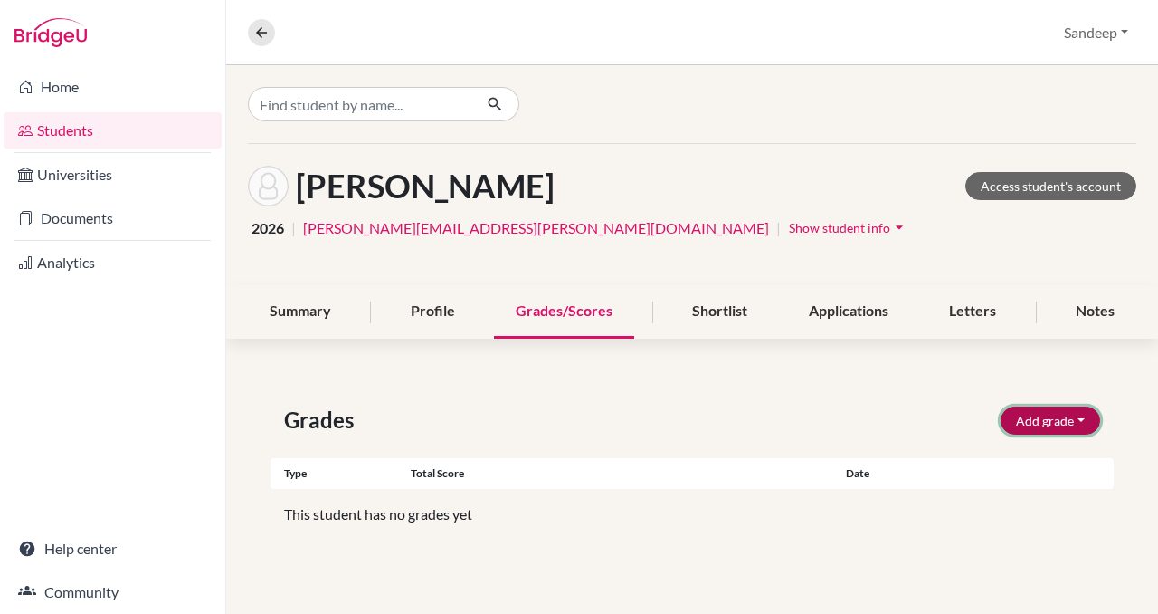
click at [1041, 423] on button "Add grade" at bounding box center [1051, 420] width 100 height 28
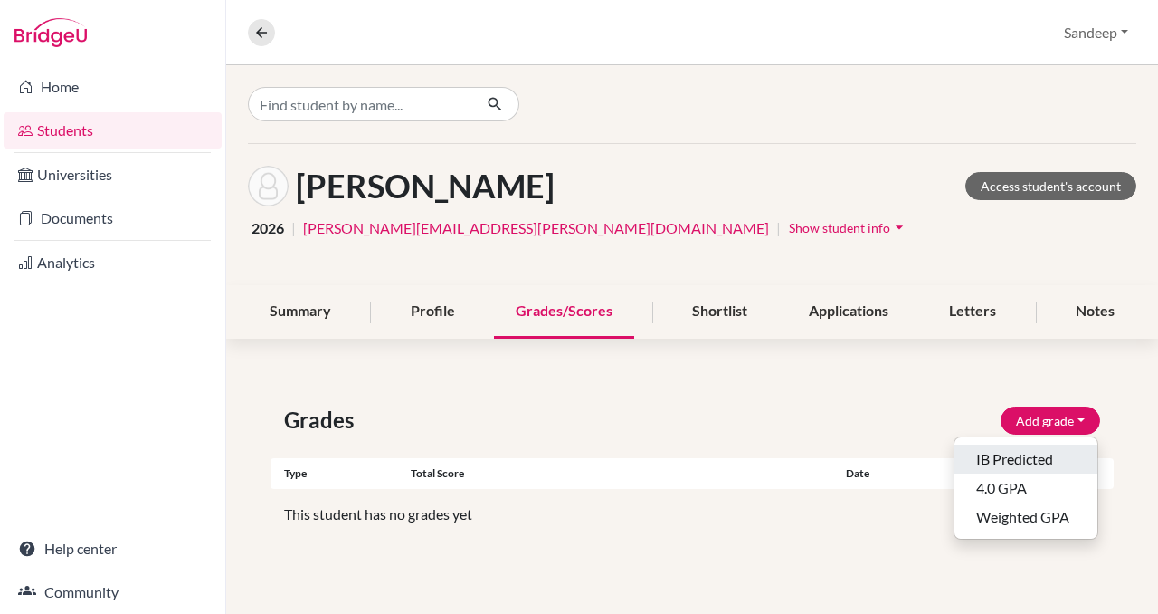
click at [1020, 464] on button "IB Predicted" at bounding box center [1026, 458] width 143 height 29
select select "HL"
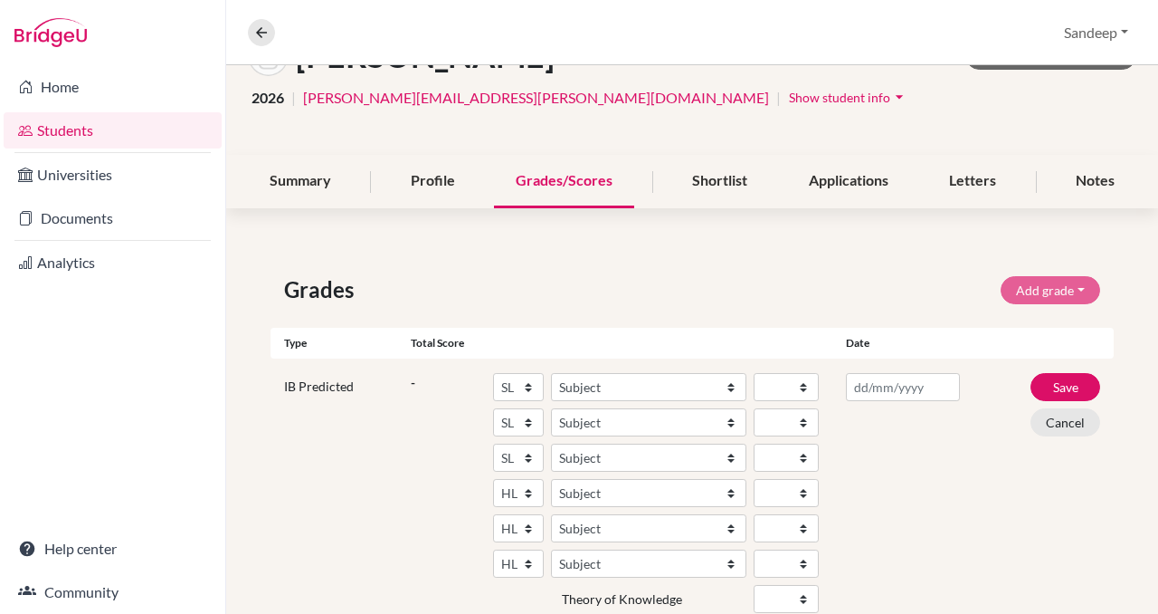
scroll to position [135, 0]
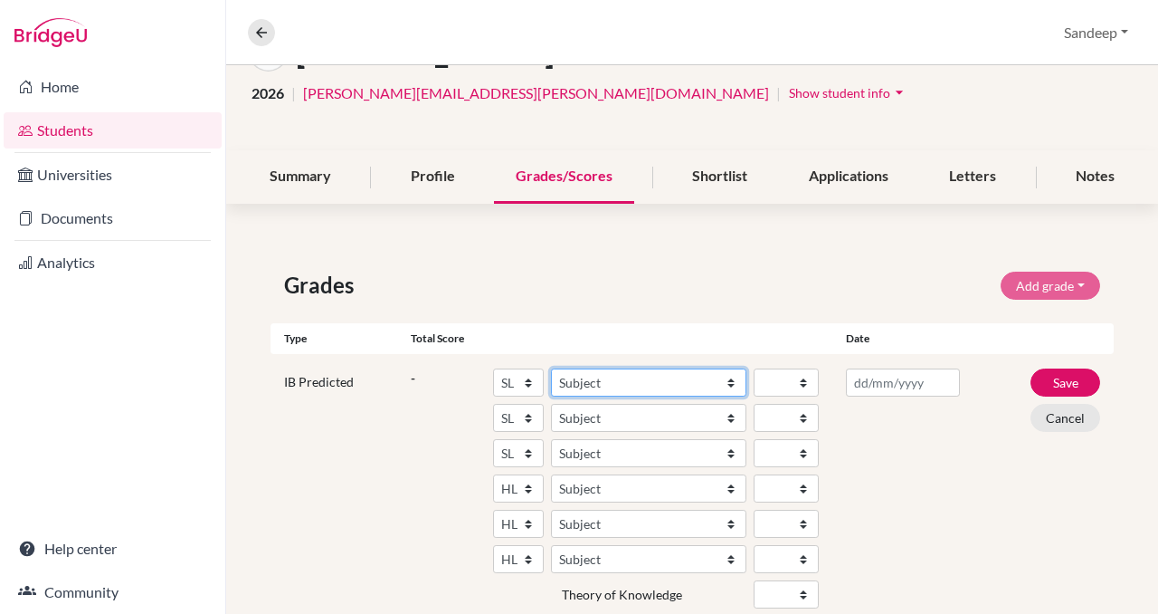
click at [730, 378] on select "Subject Albanian Literature A Amharic Literature A Arabic ab Initio Arabic B Ar…" at bounding box center [648, 382] width 195 height 28
select select "70"
click at [551, 368] on select "Subject Albanian Literature A Amharic Literature A Arabic ab Initio Arabic B Ar…" at bounding box center [648, 382] width 195 height 28
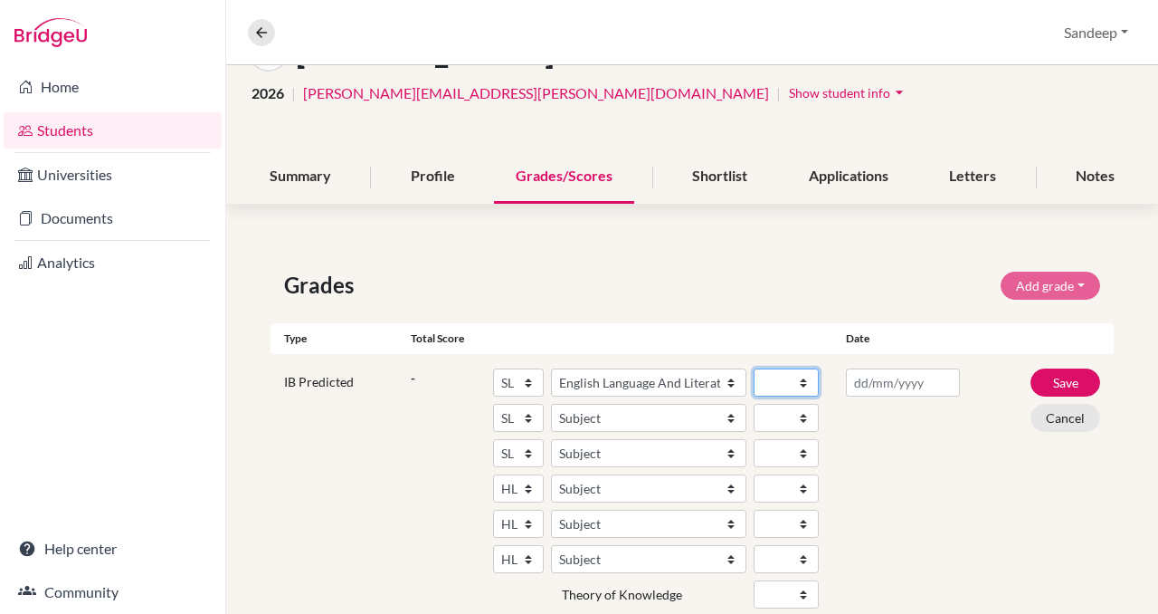
click at [805, 380] on select "1 2 3 4 5 6 7" at bounding box center [786, 382] width 65 height 28
select select "4"
click at [754, 368] on select "1 2 3 4 5 6 7" at bounding box center [786, 382] width 65 height 28
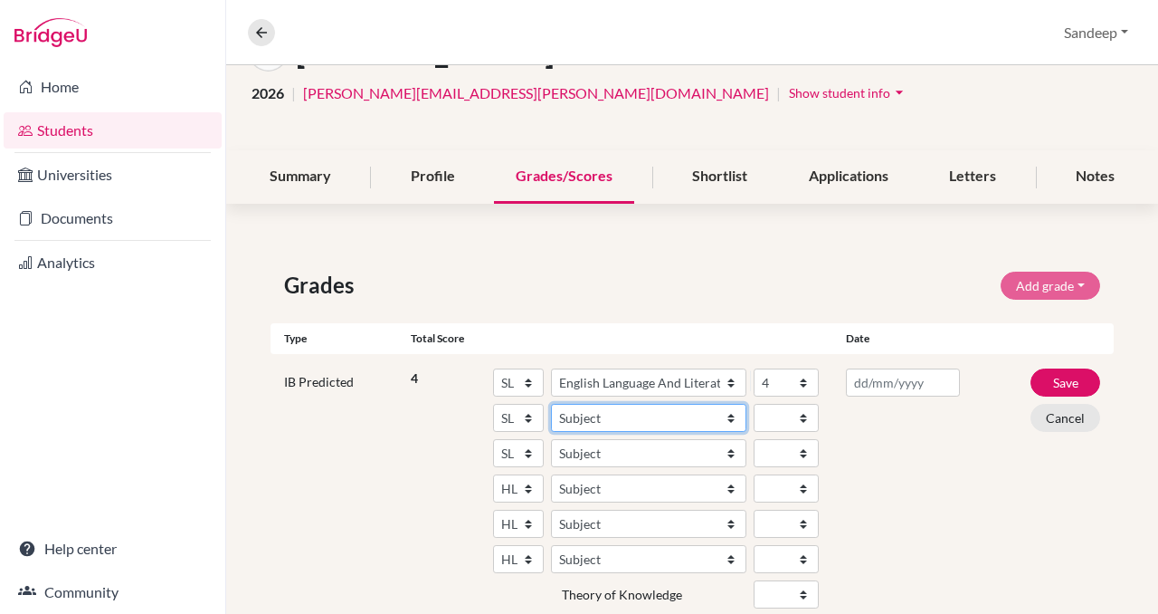
click at [592, 419] on select "Subject Albanian Literature A Amharic Literature A Arabic ab Initio Arabic B Ar…" at bounding box center [648, 418] width 195 height 28
select select "161"
click at [551, 404] on select "Subject Albanian Literature A Amharic Literature A Arabic ab Initio Arabic B Ar…" at bounding box center [648, 418] width 195 height 28
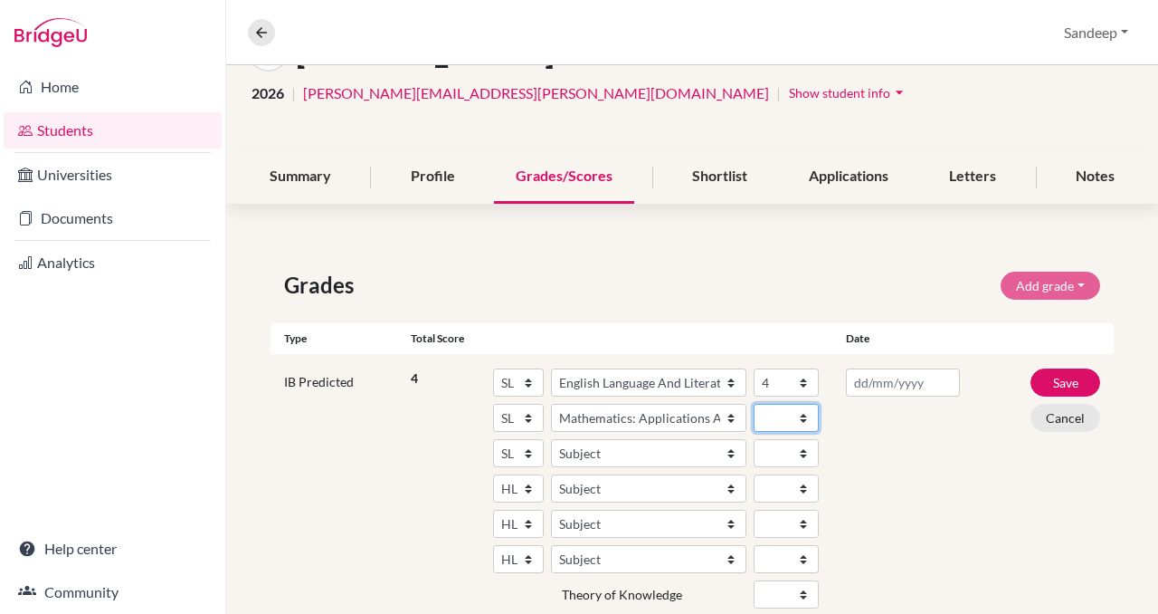
click at [802, 415] on select "1 2 3 4 5 6 7" at bounding box center [786, 418] width 65 height 28
select select "4"
click at [754, 404] on select "1 2 3 4 5 6 7" at bounding box center [786, 418] width 65 height 28
click at [730, 450] on select "Subject Albanian Literature A Amharic Literature A Arabic ab Initio Arabic B Ar…" at bounding box center [648, 453] width 195 height 28
select select "167"
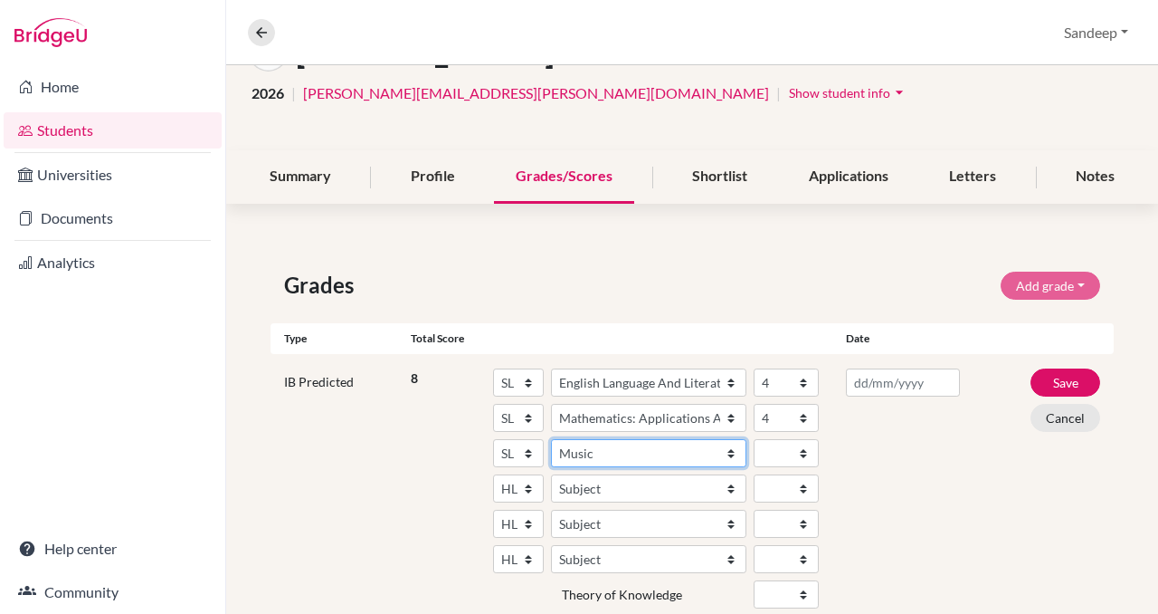
click at [551, 439] on select "Subject Albanian Literature A Amharic Literature A Arabic ab Initio Arabic B Ar…" at bounding box center [648, 453] width 195 height 28
click at [802, 451] on select "1 2 3 4 5 6 7" at bounding box center [786, 453] width 65 height 28
click at [805, 450] on select "1 2 3 4 5 6 7" at bounding box center [786, 453] width 65 height 28
select select "5"
click at [754, 439] on select "1 2 3 4 5 6 7" at bounding box center [786, 453] width 65 height 28
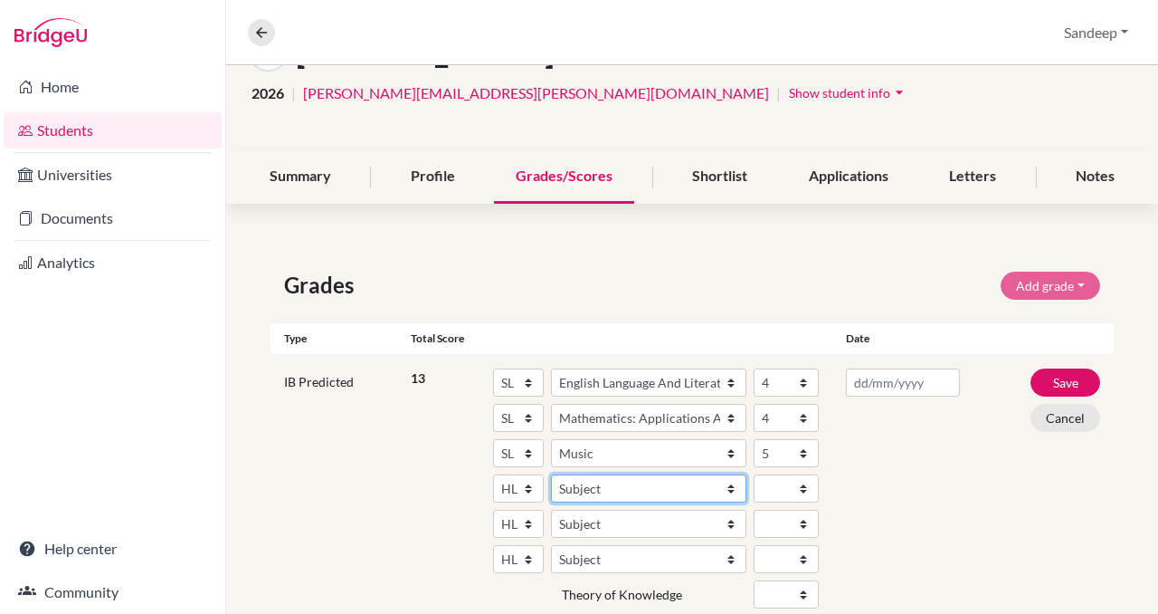
click at [598, 491] on select "Subject Albanian Literature A Amharic Literature A Arabic B Arabic Language And…" at bounding box center [648, 488] width 195 height 28
select select "107"
click at [551, 474] on select "Subject Albanian Literature A Amharic Literature A Arabic B Arabic Language And…" at bounding box center [648, 488] width 195 height 28
click at [802, 485] on select "1 2 3 4 5 6 7" at bounding box center [786, 488] width 65 height 28
select select "5"
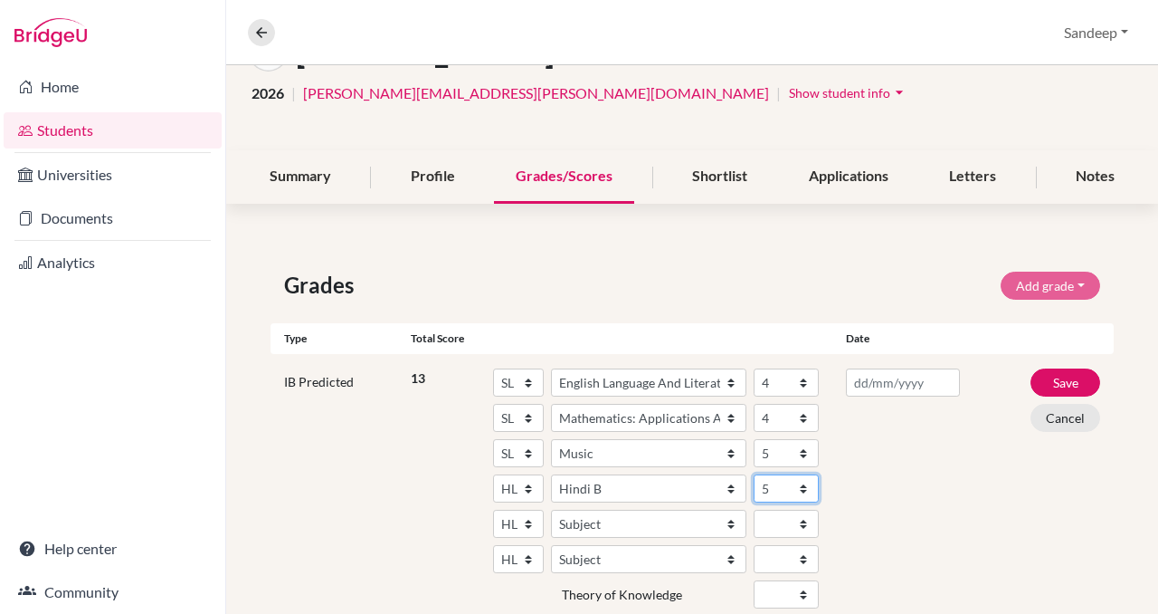
click at [754, 474] on select "1 2 3 4 5 6 7" at bounding box center [786, 488] width 65 height 28
click at [595, 523] on select "Subject Albanian Literature A Amharic Literature A Arabic B Arabic Language And…" at bounding box center [648, 524] width 195 height 28
select select "102"
click at [551, 510] on select "Subject Albanian Literature A Amharic Literature A Arabic B Arabic Language And…" at bounding box center [648, 524] width 195 height 28
click at [801, 519] on select "1 2 3 4 5 6 7" at bounding box center [786, 524] width 65 height 28
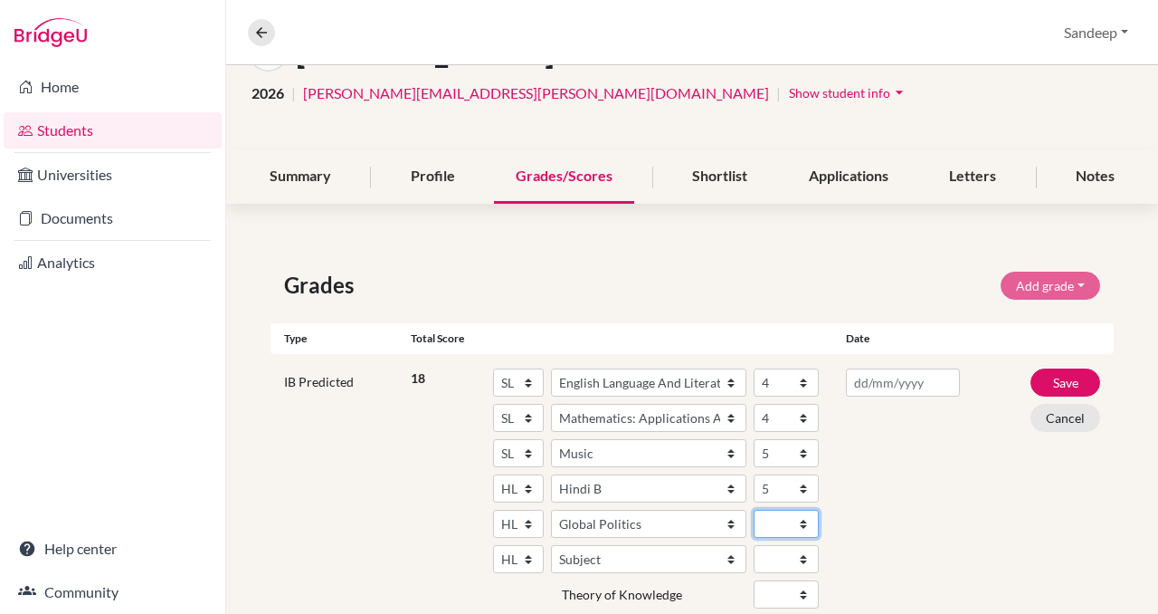
select select "5"
click at [754, 510] on select "1 2 3 4 5 6 7" at bounding box center [786, 524] width 65 height 28
click at [730, 557] on select "Subject Albanian Literature A Amharic Literature A Arabic B Arabic Language And…" at bounding box center [648, 559] width 195 height 28
select select "258"
click at [551, 545] on select "Subject Albanian Literature A Amharic Literature A Arabic B Arabic Language And…" at bounding box center [648, 559] width 195 height 28
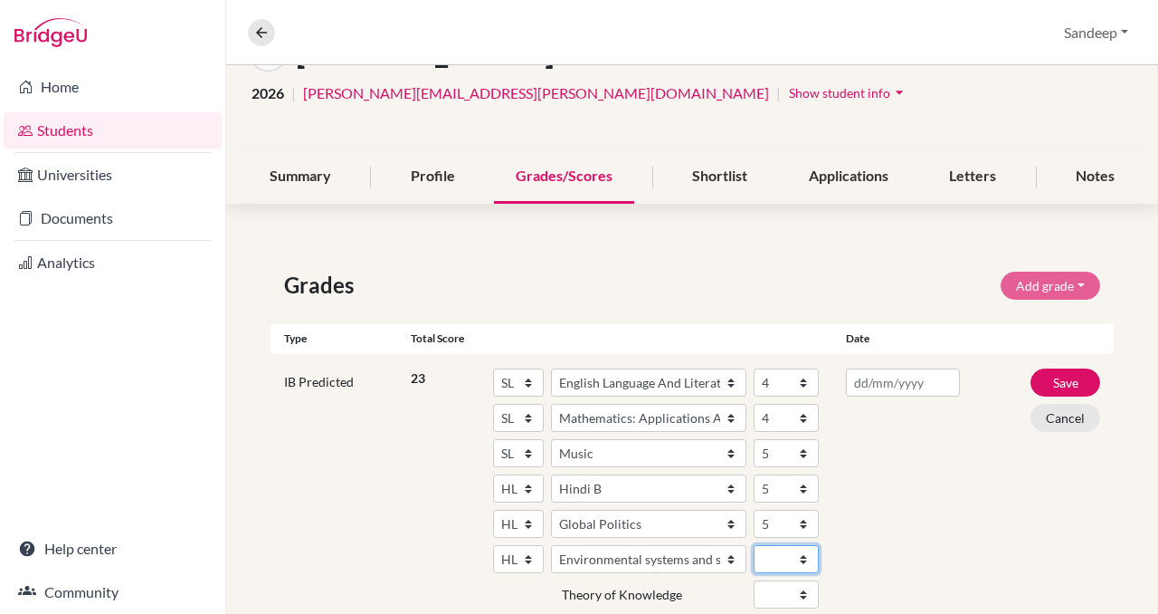
click at [803, 555] on select "1 2 3 4 5 6 7" at bounding box center [786, 559] width 65 height 28
select select "4"
click at [754, 545] on select "1 2 3 4 5 6 7" at bounding box center [786, 559] width 65 height 28
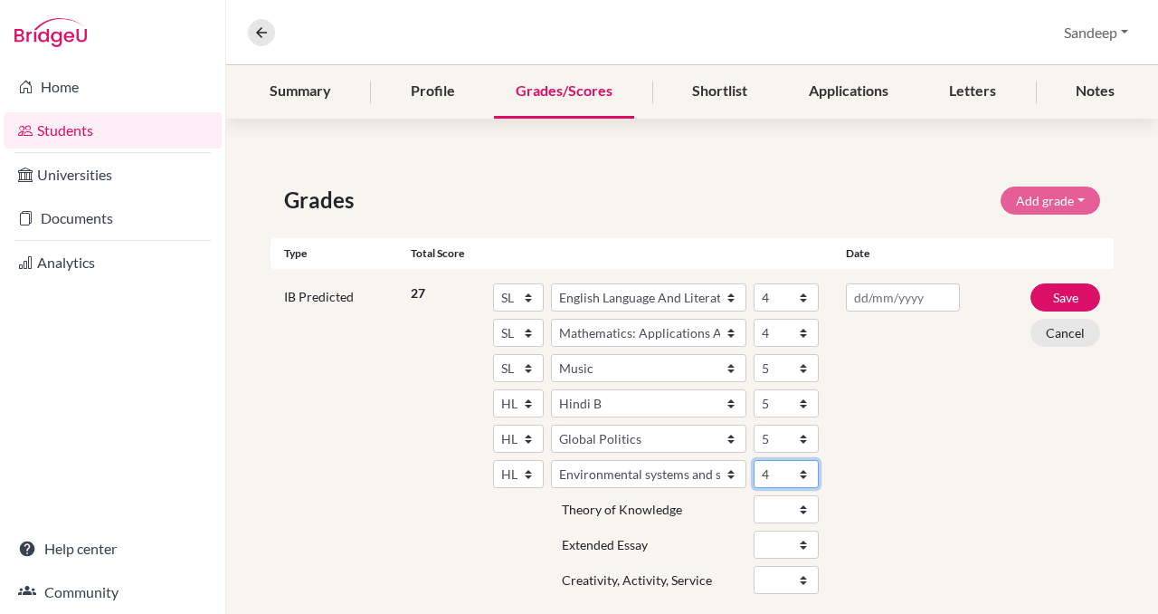
scroll to position [232, 0]
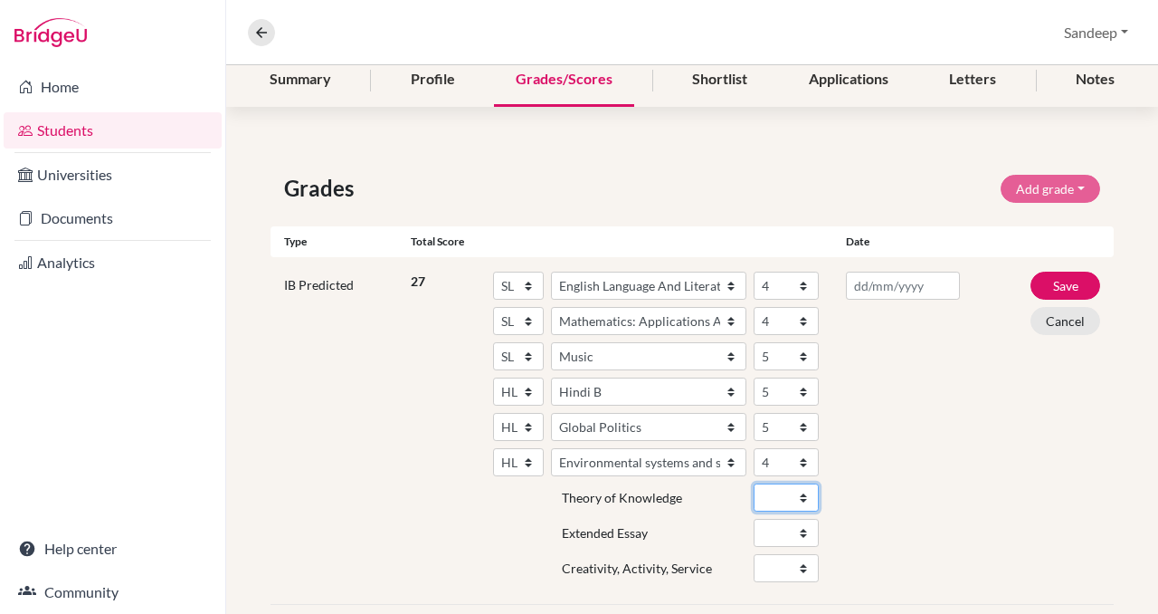
click at [803, 496] on select "A B C D E" at bounding box center [786, 497] width 65 height 28
select select "C"
click at [754, 483] on select "A B C D E" at bounding box center [786, 497] width 65 height 28
click at [802, 528] on select "A B C D E" at bounding box center [786, 533] width 65 height 28
select select "C"
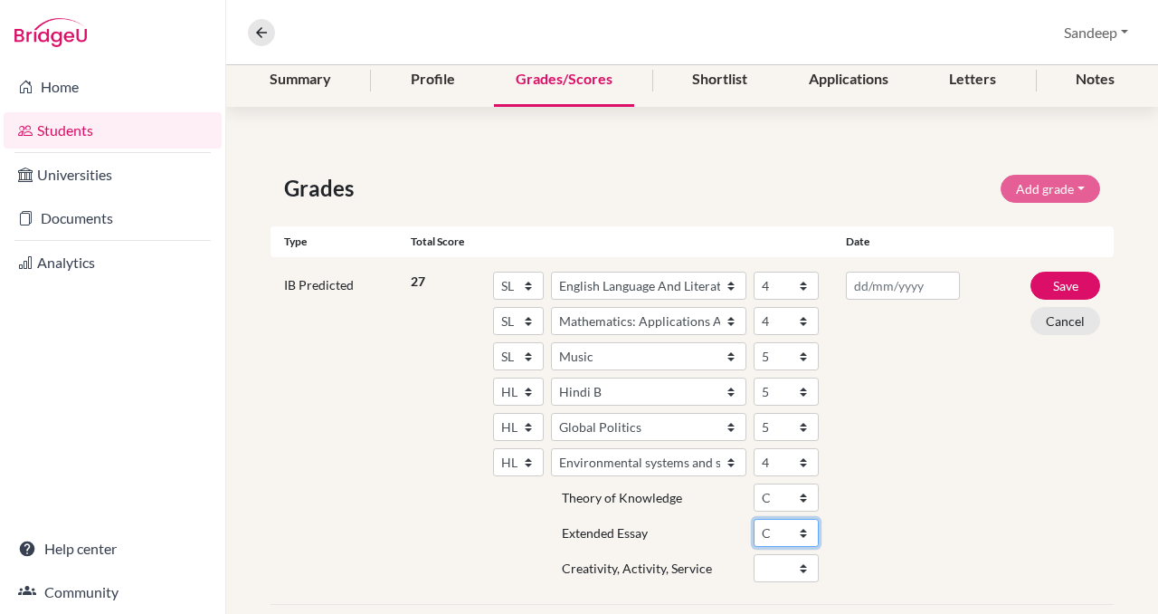
click at [754, 519] on select "A B C D E" at bounding box center [786, 533] width 65 height 28
click at [804, 563] on select "Fail Pass" at bounding box center [786, 568] width 65 height 28
select select "Pass"
click at [754, 554] on select "Fail Pass" at bounding box center [786, 568] width 65 height 28
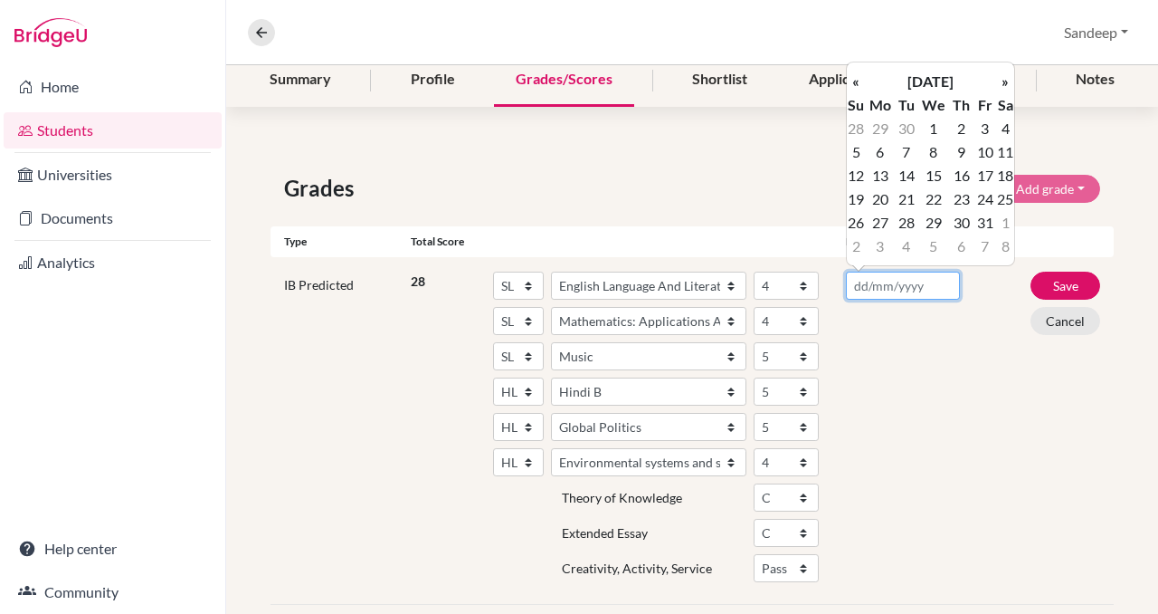
click at [924, 290] on input "text" at bounding box center [902, 285] width 113 height 28
click at [963, 153] on td "9" at bounding box center [962, 152] width 24 height 24
type input "[DATE]"
click at [1005, 357] on div "IB Predicted 28 SL HL Subject Albanian Literature A Amharic Literature A Arabic…" at bounding box center [692, 431] width 843 height 348
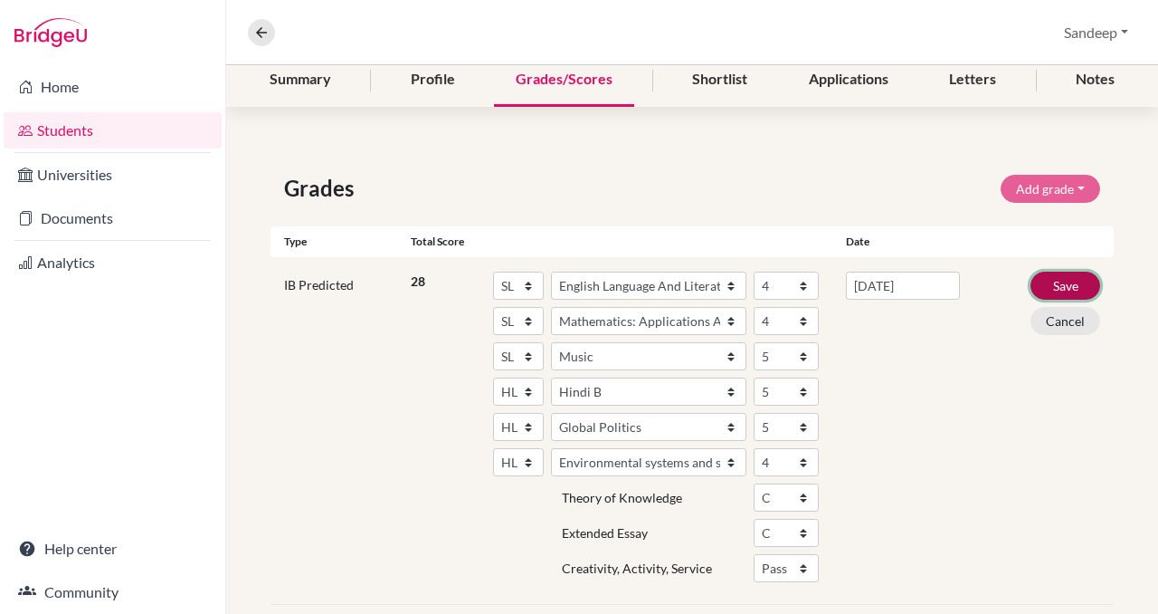
click at [1063, 280] on button "Save" at bounding box center [1066, 285] width 70 height 28
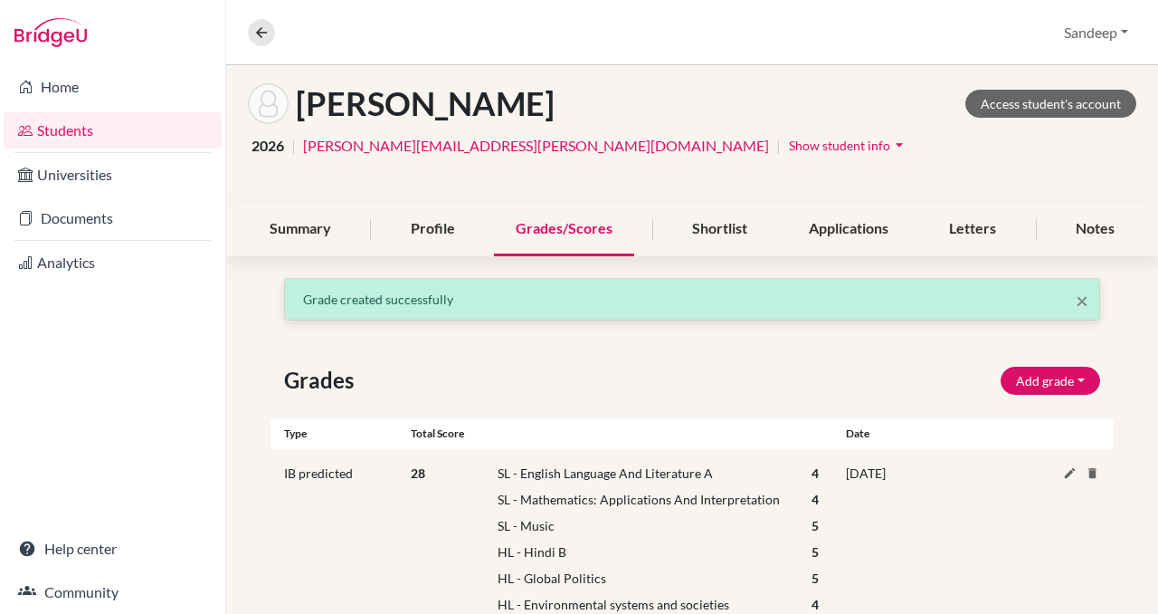
scroll to position [0, 0]
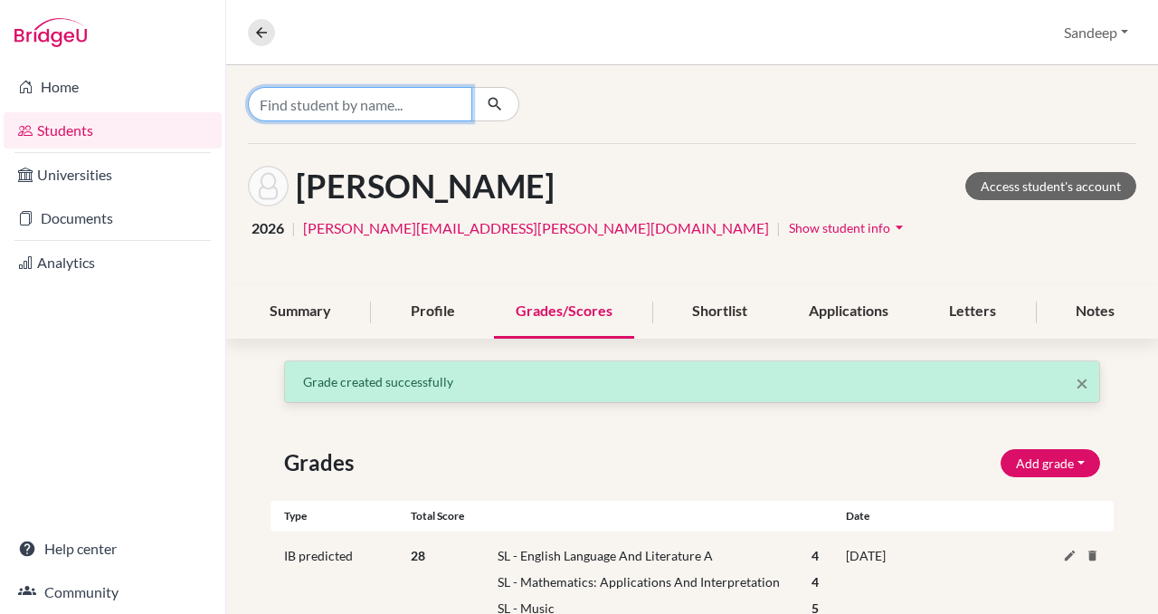
click at [376, 104] on input "Find student by name..." at bounding box center [360, 104] width 224 height 34
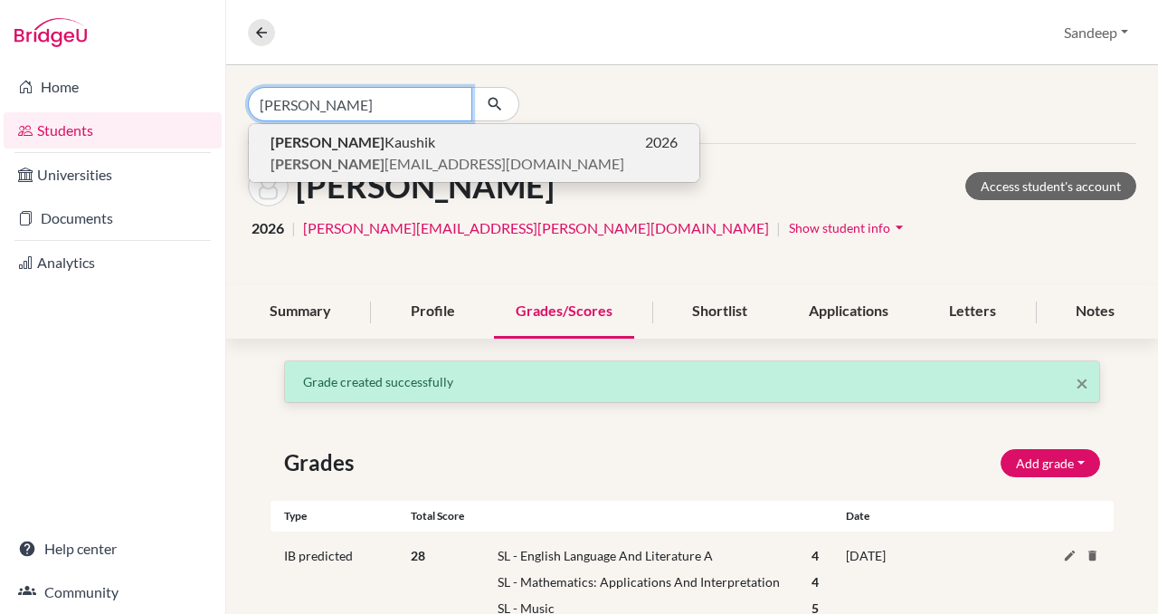
type input "[PERSON_NAME]"
click at [347, 162] on span "bhavya [EMAIL_ADDRESS][DOMAIN_NAME]" at bounding box center [448, 164] width 354 height 22
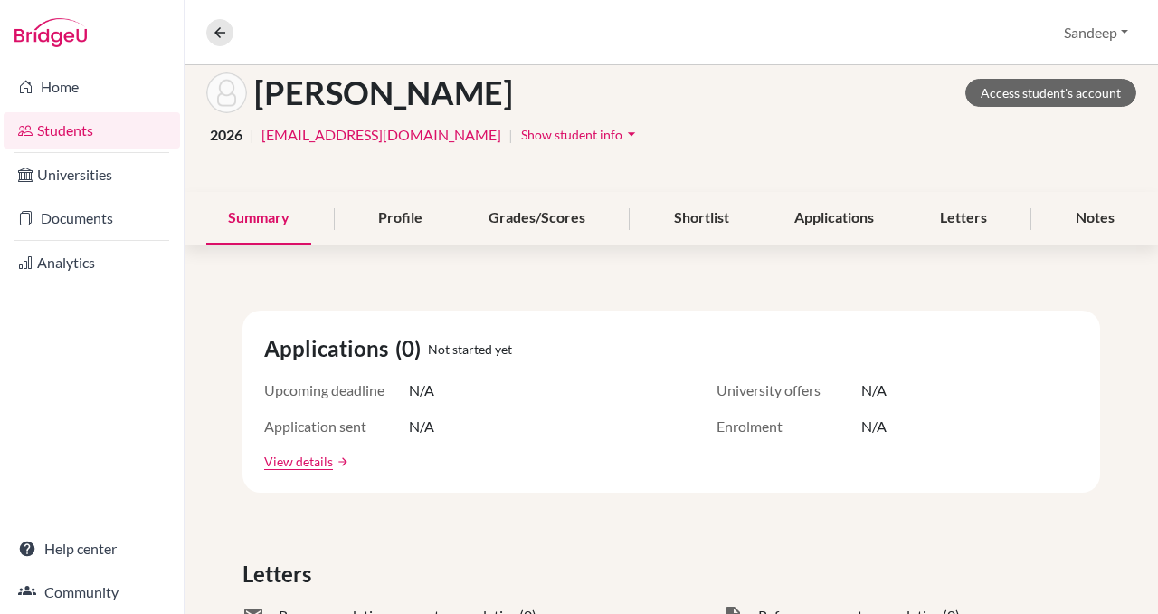
scroll to position [94, 0]
click at [528, 218] on div "Grades/Scores" at bounding box center [537, 217] width 140 height 53
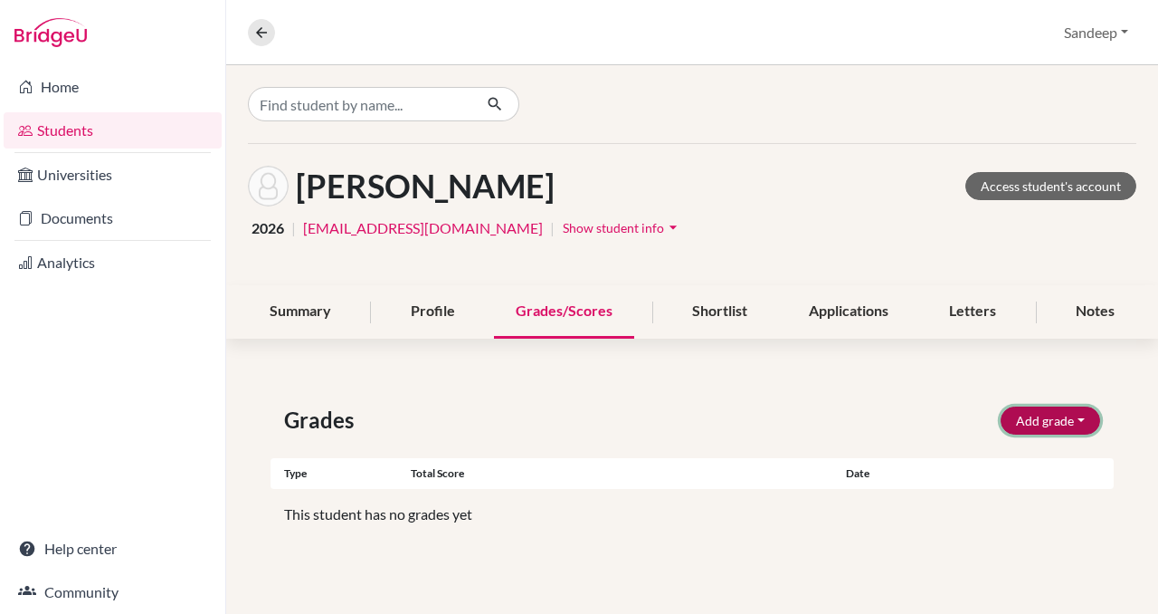
click at [1028, 425] on button "Add grade" at bounding box center [1051, 420] width 100 height 28
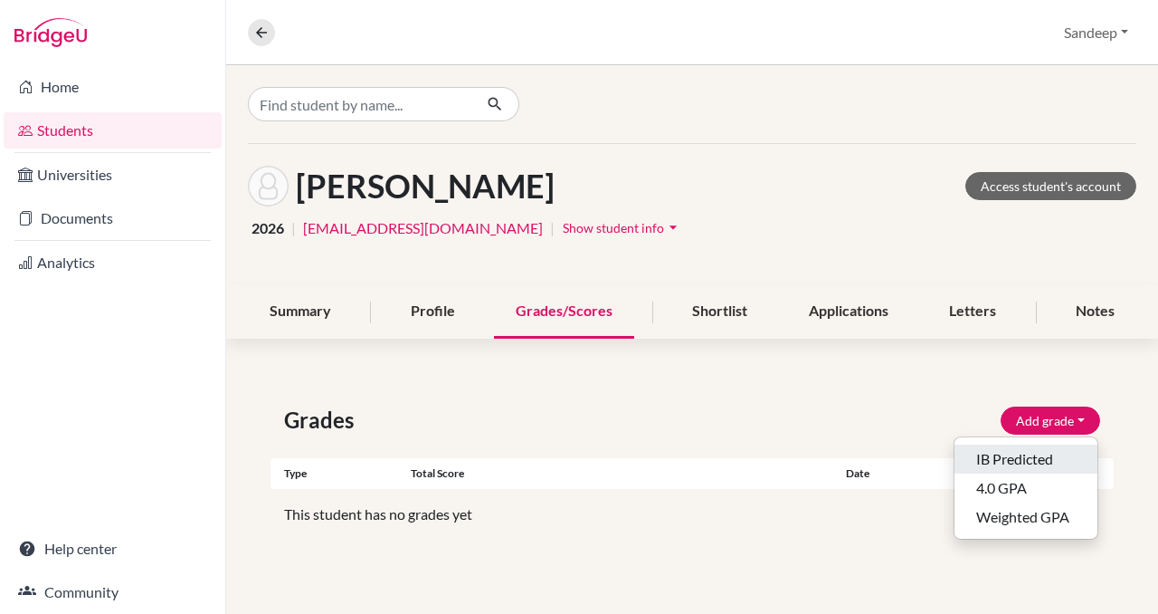
click at [1023, 462] on button "IB Predicted" at bounding box center [1026, 458] width 143 height 29
select select "HL"
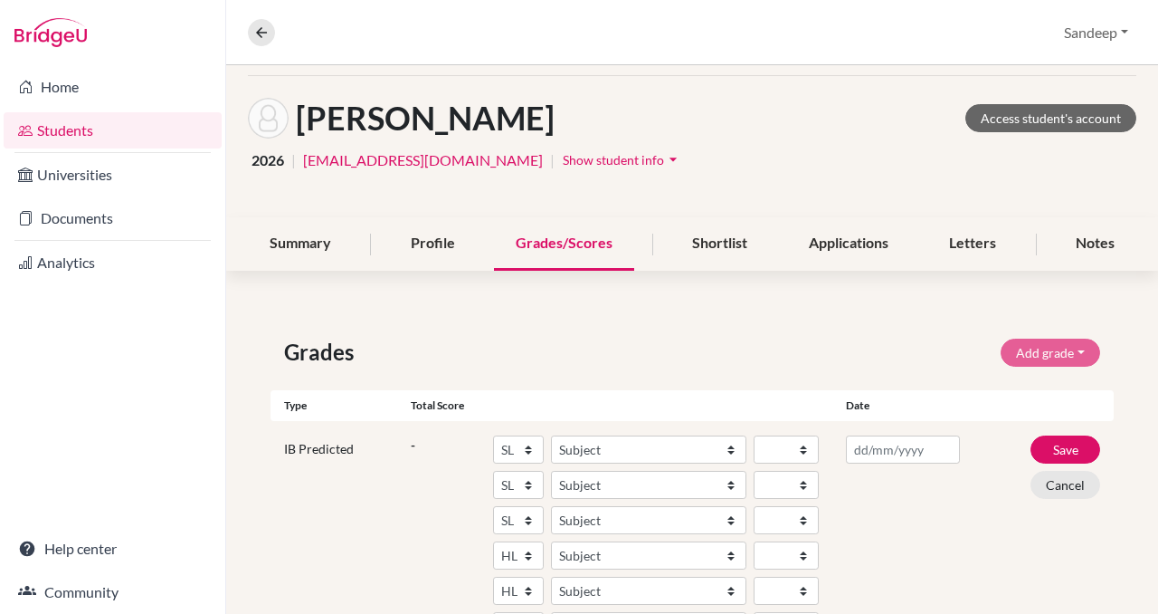
scroll to position [70, 0]
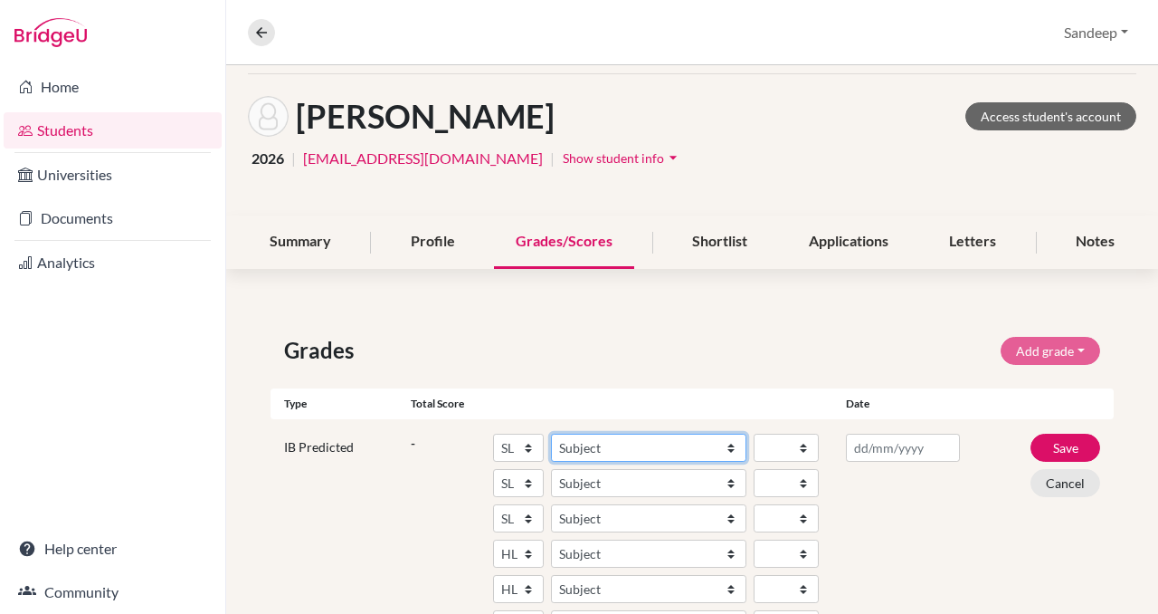
click at [731, 443] on select "Subject Albanian Literature A Amharic Literature A Arabic ab Initio Arabic B Ar…" at bounding box center [648, 447] width 195 height 28
select select "70"
click at [551, 433] on select "Subject Albanian Literature A Amharic Literature A Arabic ab Initio Arabic B Ar…" at bounding box center [648, 447] width 195 height 28
click at [803, 443] on select "1 2 3 4 5 6 7" at bounding box center [786, 447] width 65 height 28
select select "5"
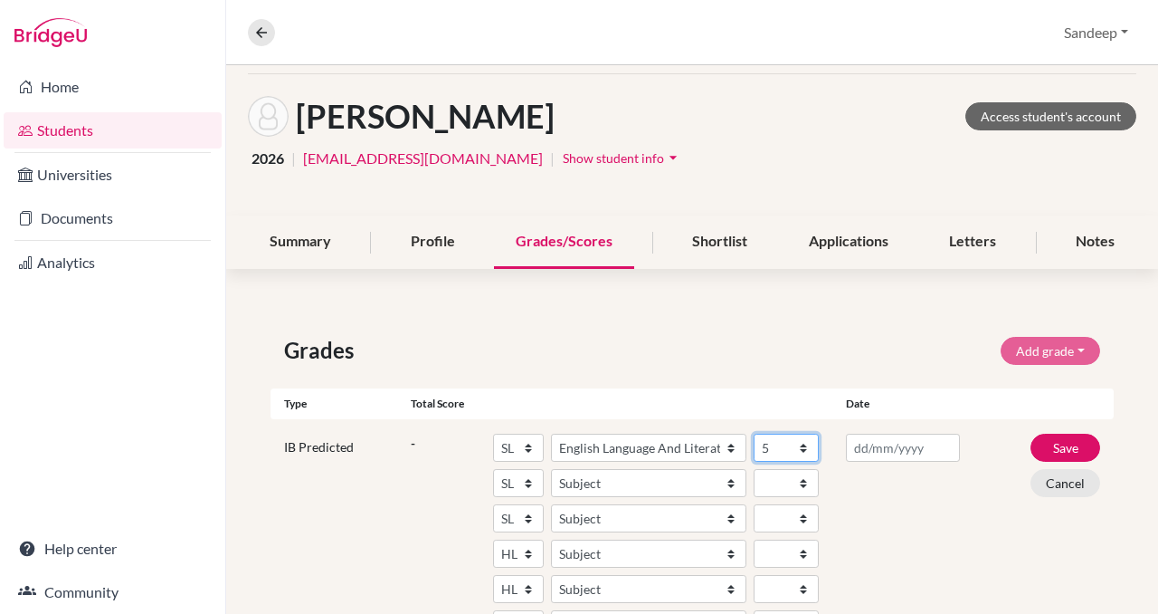
click at [754, 433] on select "1 2 3 4 5 6 7" at bounding box center [786, 447] width 65 height 28
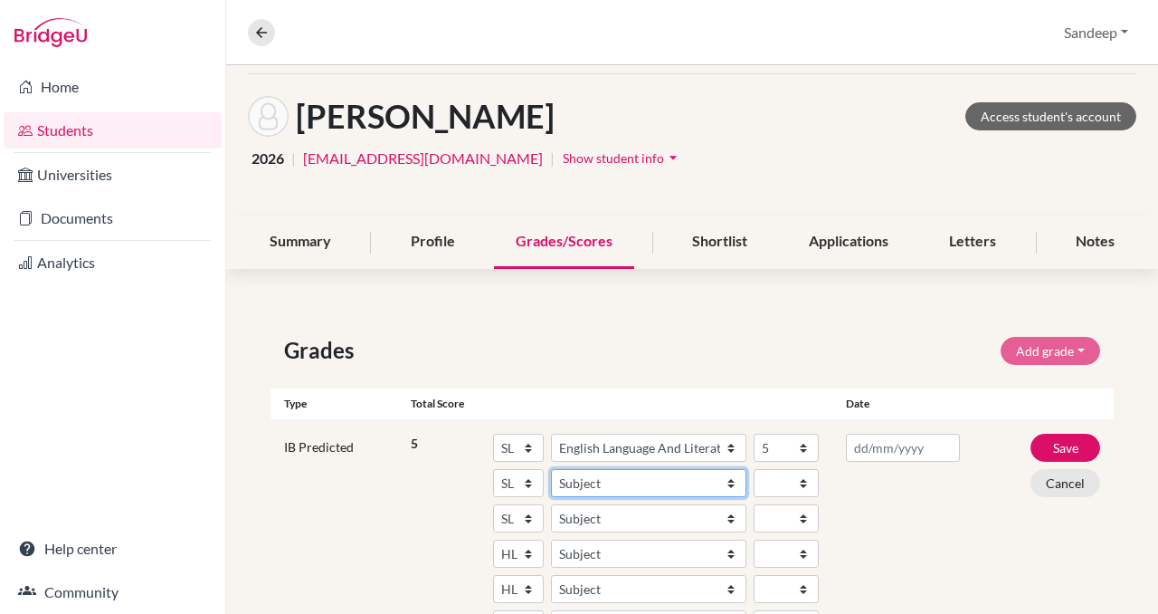
click at [733, 481] on select "Subject Albanian Literature A Amharic Literature A Arabic ab Initio Arabic B Ar…" at bounding box center [648, 483] width 195 height 28
select select "85"
click at [551, 469] on select "Subject Albanian Literature A Amharic Literature A Arabic ab Initio Arabic B Ar…" at bounding box center [648, 483] width 195 height 28
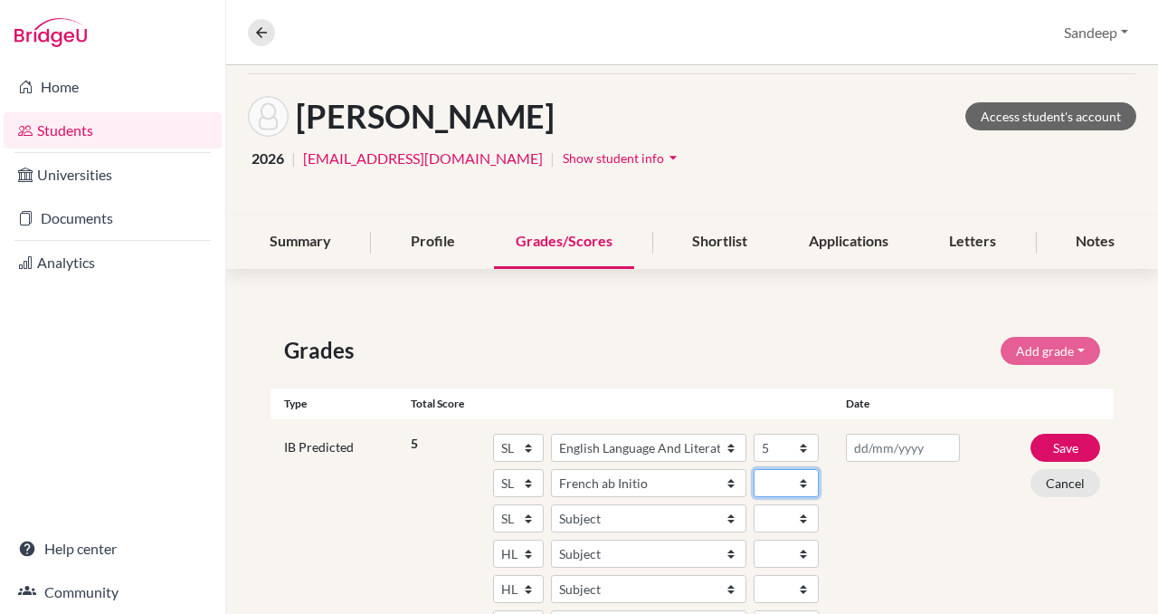
click at [804, 480] on select "1 2 3 4 5 6 7" at bounding box center [786, 483] width 65 height 28
select select "6"
click at [754, 469] on select "1 2 3 4 5 6 7" at bounding box center [786, 483] width 65 height 28
click at [731, 514] on select "Subject Albanian Literature A Amharic Literature A Arabic ab Initio Arabic B Ar…" at bounding box center [648, 518] width 195 height 28
select select "16"
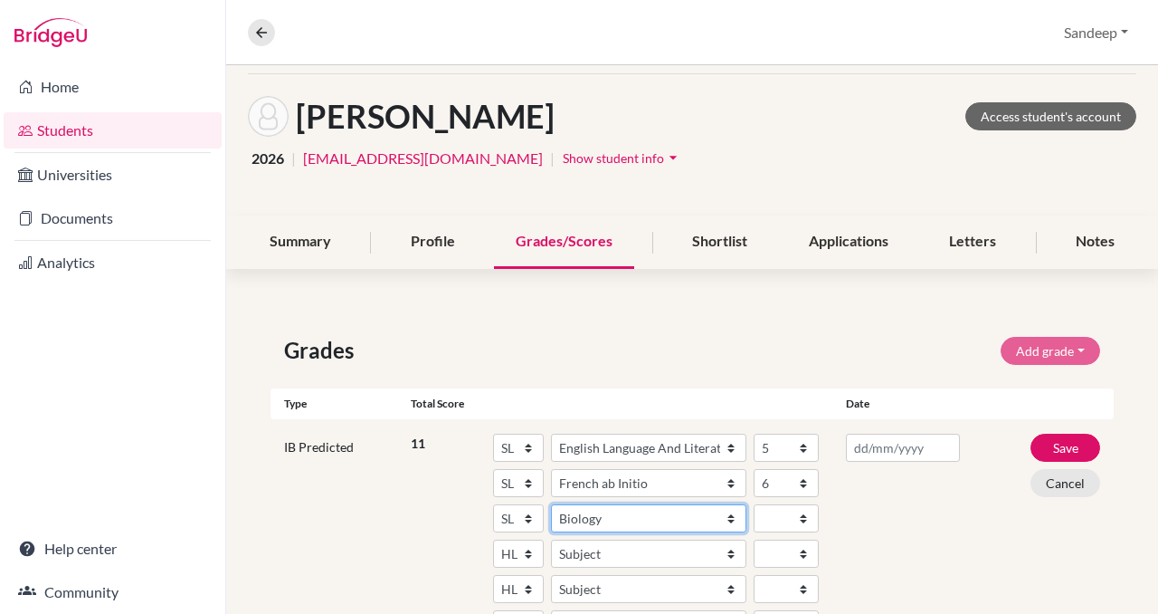
click at [551, 504] on select "Subject Albanian Literature A Amharic Literature A Arabic ab Initio Arabic B Ar…" at bounding box center [648, 518] width 195 height 28
click at [805, 517] on select "1 2 3 4 5 6 7" at bounding box center [786, 518] width 65 height 28
select select "5"
click at [754, 504] on select "1 2 3 4 5 6 7" at bounding box center [786, 518] width 65 height 28
click at [584, 554] on select "Subject Albanian Literature A Amharic Literature A Arabic B Arabic Language And…" at bounding box center [648, 553] width 195 height 28
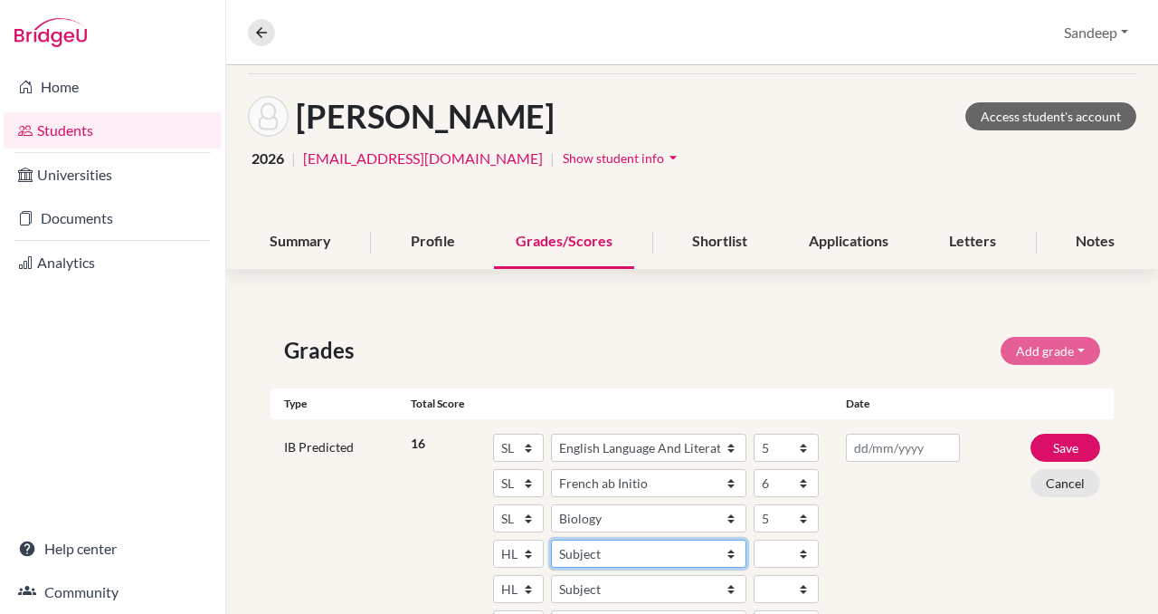
select select "158"
click at [551, 539] on select "Subject Albanian Literature A Amharic Literature A Arabic B Arabic Language And…" at bounding box center [648, 553] width 195 height 28
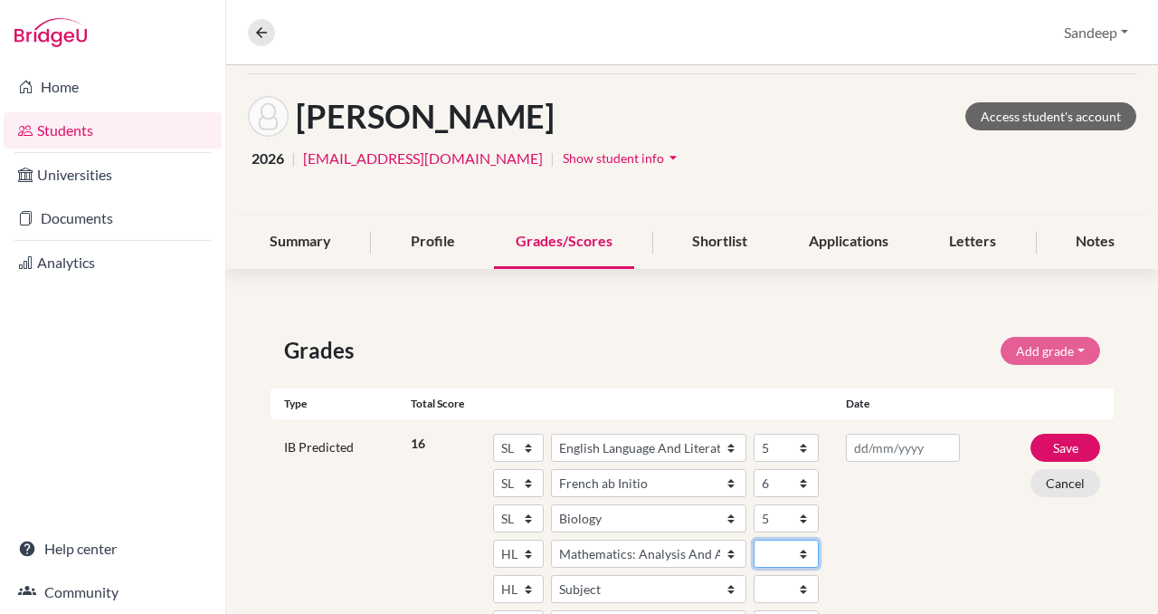
click at [805, 549] on select "1 2 3 4 5 6 7" at bounding box center [786, 553] width 65 height 28
select select "5"
click at [754, 539] on select "1 2 3 4 5 6 7" at bounding box center [786, 553] width 65 height 28
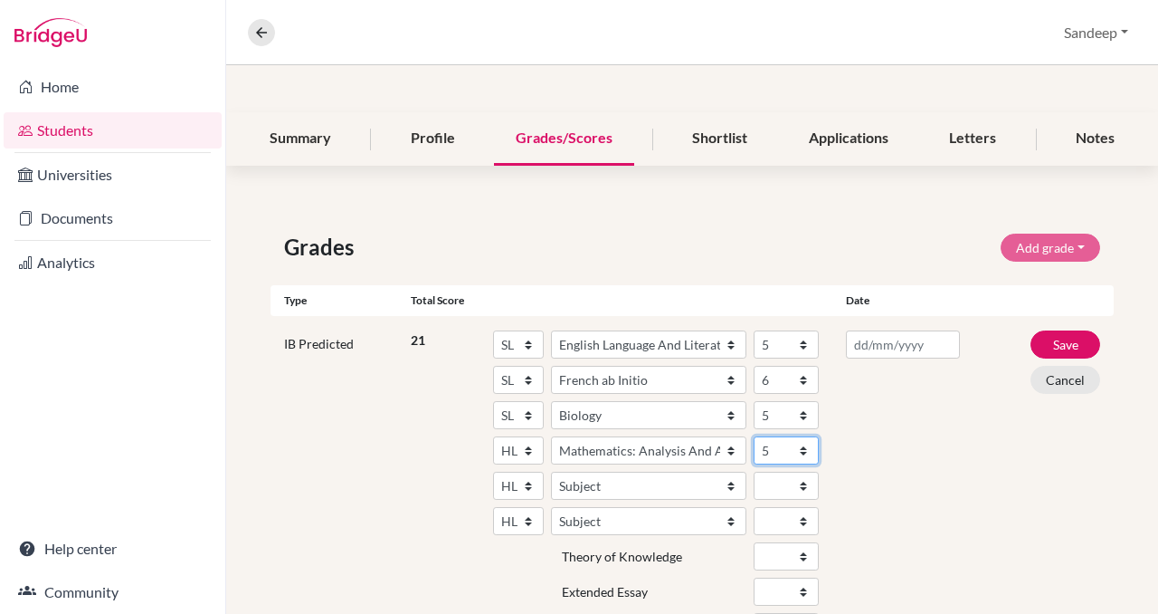
scroll to position [175, 0]
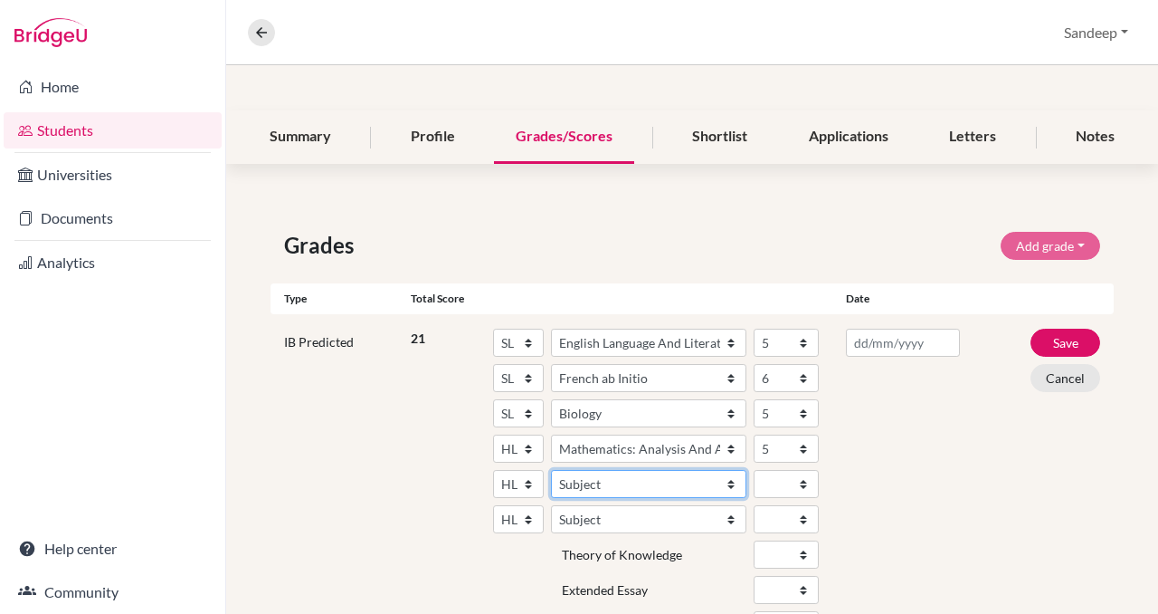
click at [731, 481] on select "Subject Albanian Literature A Amharic Literature A Arabic B Arabic Language And…" at bounding box center [648, 484] width 195 height 28
select select "180"
click at [551, 470] on select "Subject Albanian Literature A Amharic Literature A Arabic B Arabic Language And…" at bounding box center [648, 484] width 195 height 28
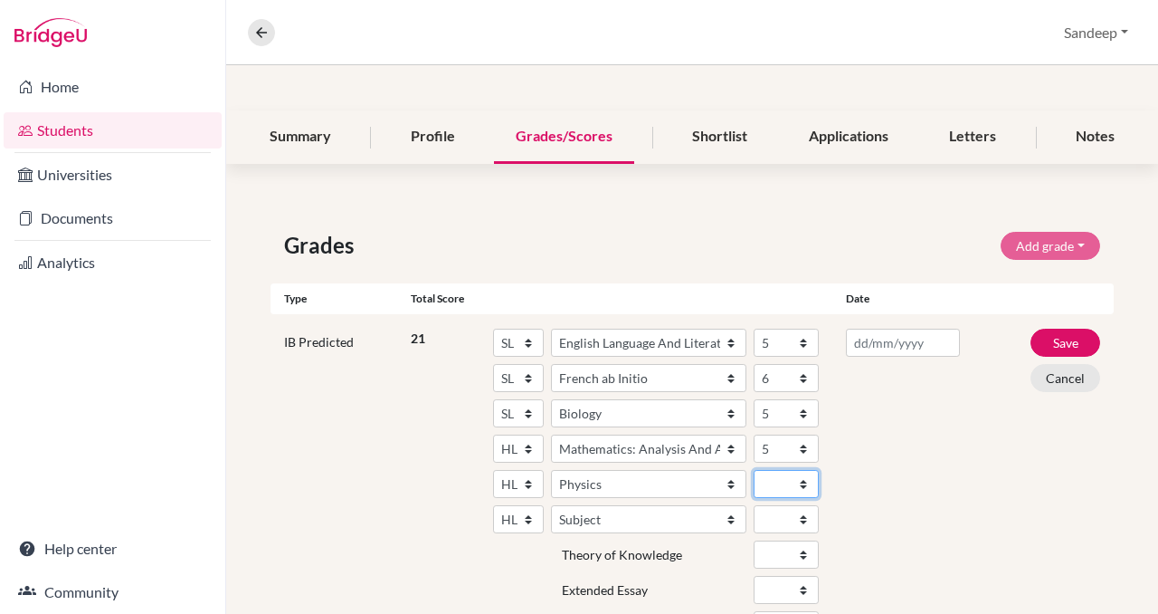
click at [805, 480] on select "1 2 3 4 5 6 7" at bounding box center [786, 484] width 65 height 28
select select "5"
click at [754, 470] on select "1 2 3 4 5 6 7" at bounding box center [786, 484] width 65 height 28
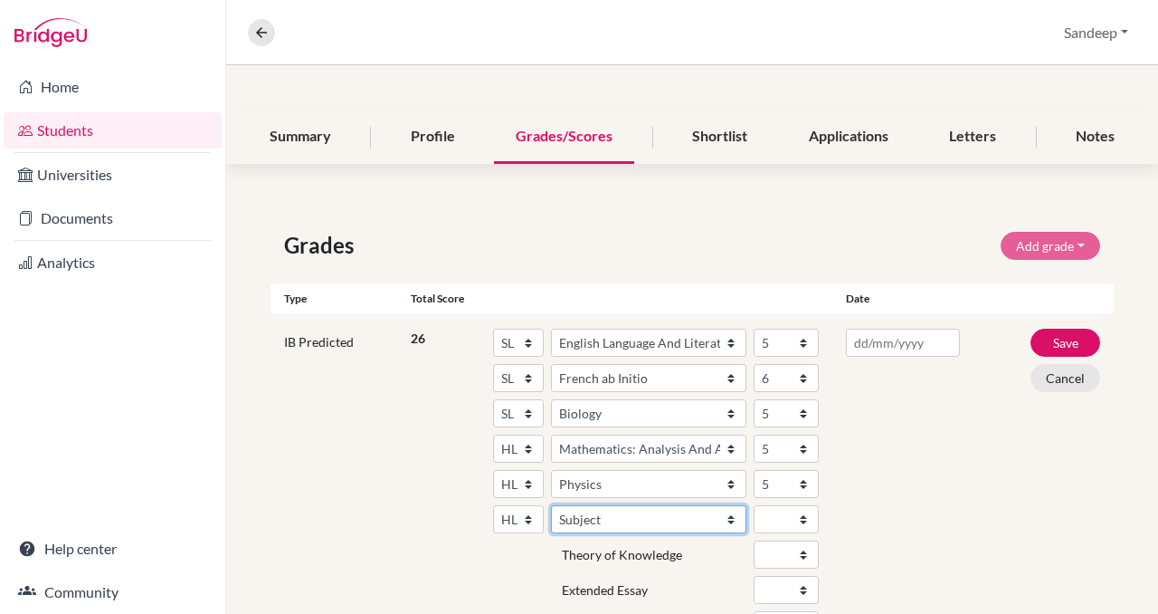
click at [577, 524] on select "Subject Albanian Literature A Amharic Literature A Arabic B Arabic Language And…" at bounding box center [648, 519] width 195 height 28
select select "29"
click at [551, 505] on select "Subject Albanian Literature A Amharic Literature A Arabic B Arabic Language And…" at bounding box center [648, 519] width 195 height 28
click at [802, 513] on select "1 2 3 4 5 6 7" at bounding box center [786, 519] width 65 height 28
select select "5"
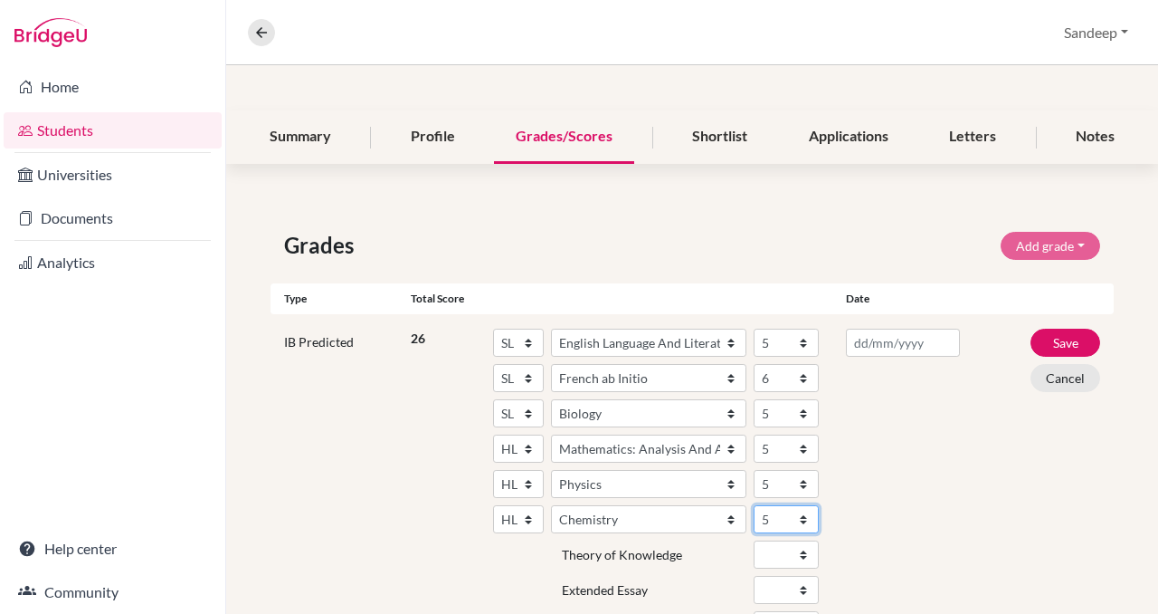
click at [754, 505] on select "1 2 3 4 5 6 7" at bounding box center [786, 519] width 65 height 28
click at [804, 551] on select "A B C D E" at bounding box center [786, 554] width 65 height 28
select select "C"
click at [754, 540] on select "A B C D E" at bounding box center [786, 554] width 65 height 28
click at [803, 585] on select "A B C D E" at bounding box center [786, 590] width 65 height 28
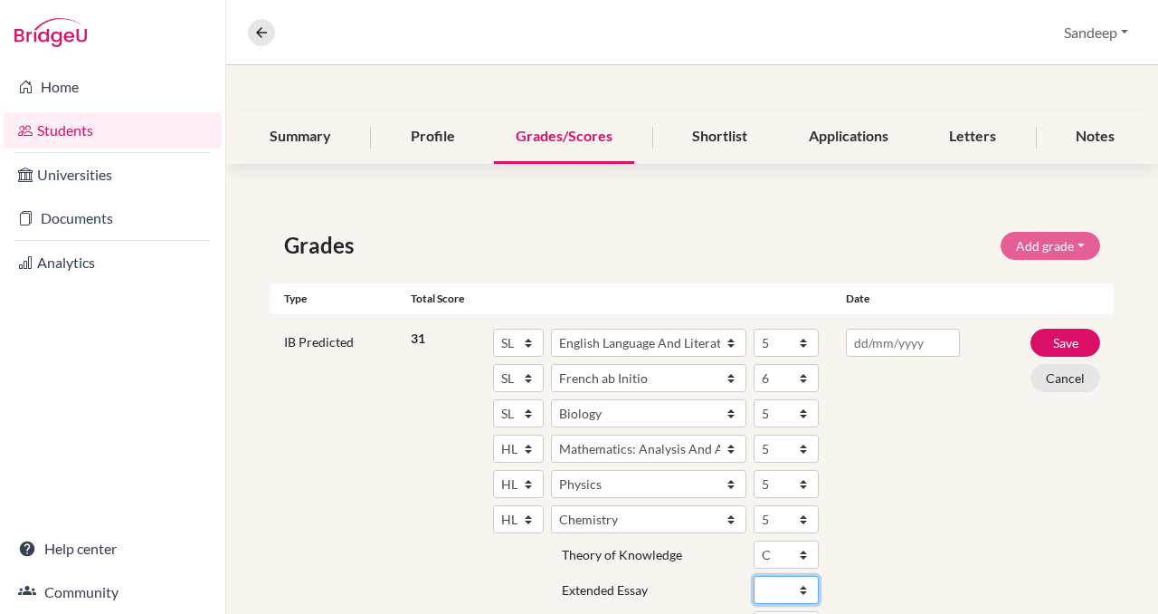
select select "C"
click at [754, 576] on select "A B C D E" at bounding box center [786, 590] width 65 height 28
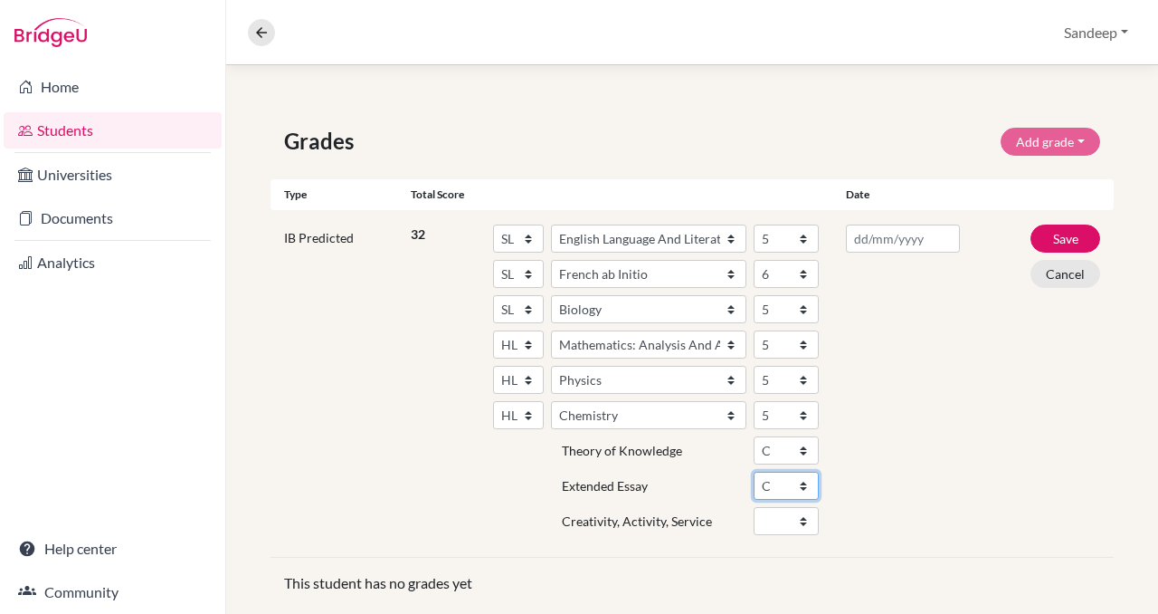
scroll to position [281, 0]
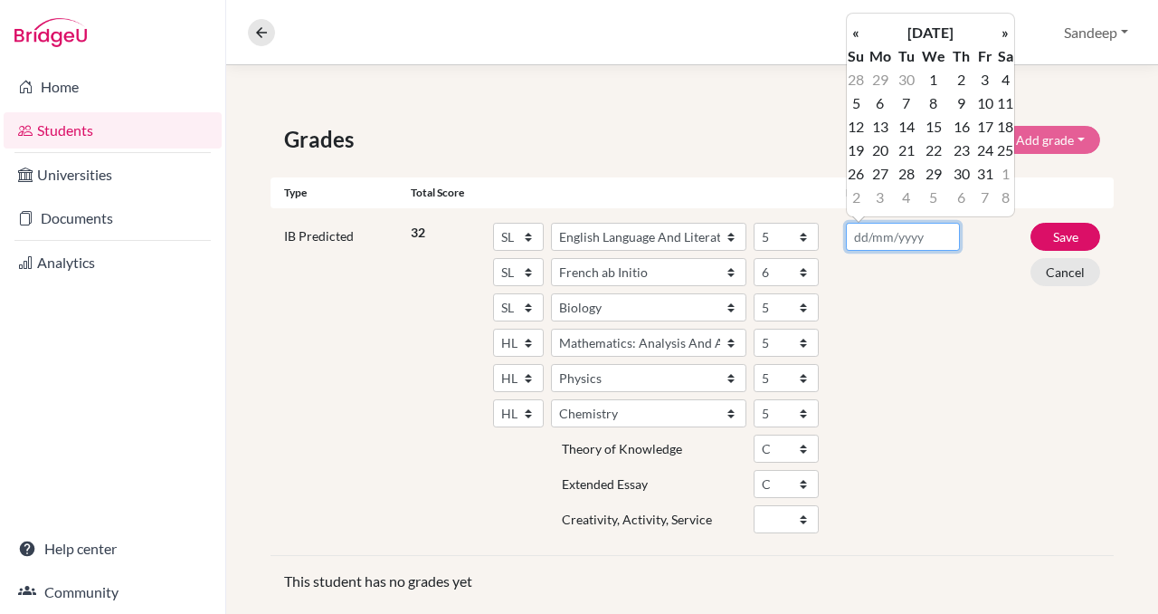
click at [875, 246] on input "text" at bounding box center [902, 237] width 113 height 28
click at [962, 109] on td "9" at bounding box center [962, 103] width 24 height 24
type input "[DATE]"
click at [1011, 303] on div "IB Predicted 32 SL HL Subject Albanian Literature A Amharic Literature A Arabic…" at bounding box center [692, 382] width 843 height 348
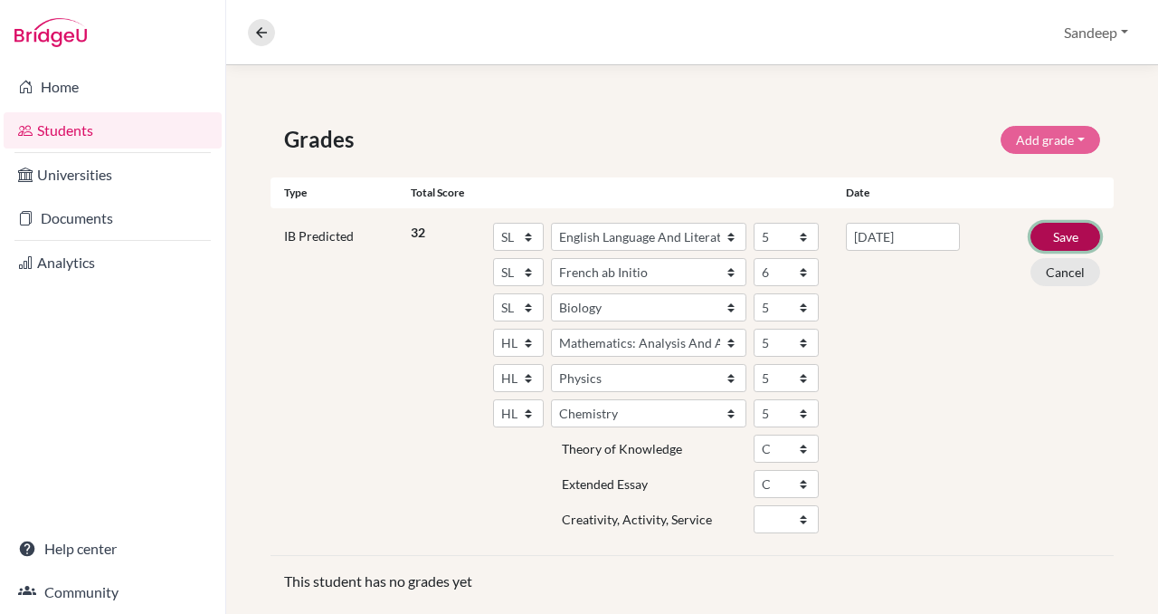
click at [1066, 233] on button "Save" at bounding box center [1066, 237] width 70 height 28
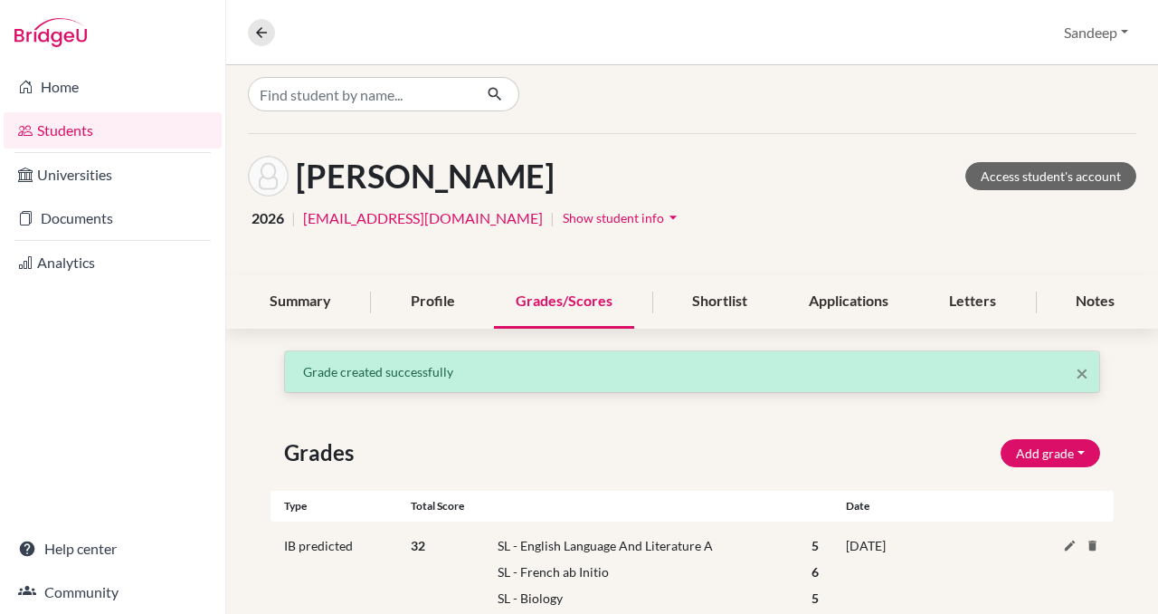
scroll to position [0, 0]
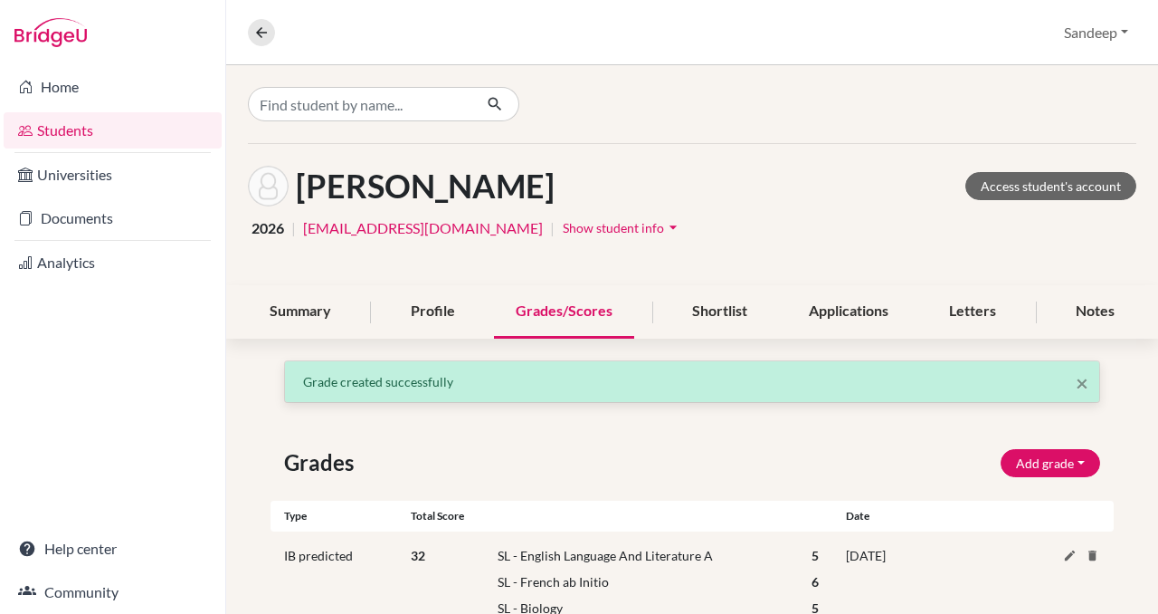
click at [797, 173] on div "[PERSON_NAME] Access student's account" at bounding box center [692, 186] width 889 height 41
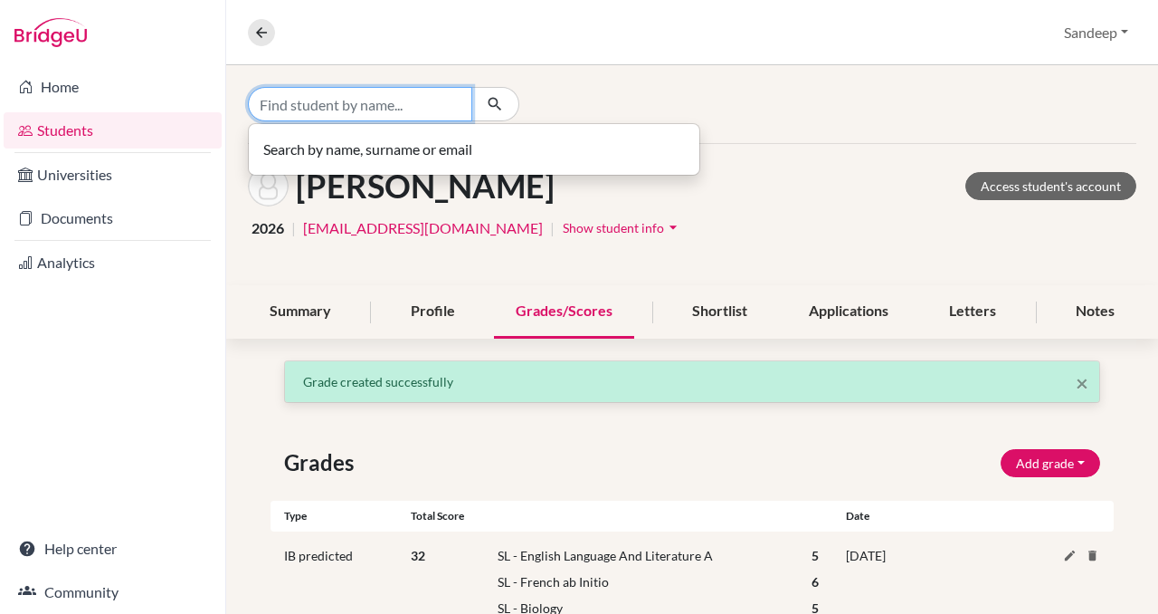
click at [361, 107] on input "Find student by name..." at bounding box center [360, 104] width 224 height 34
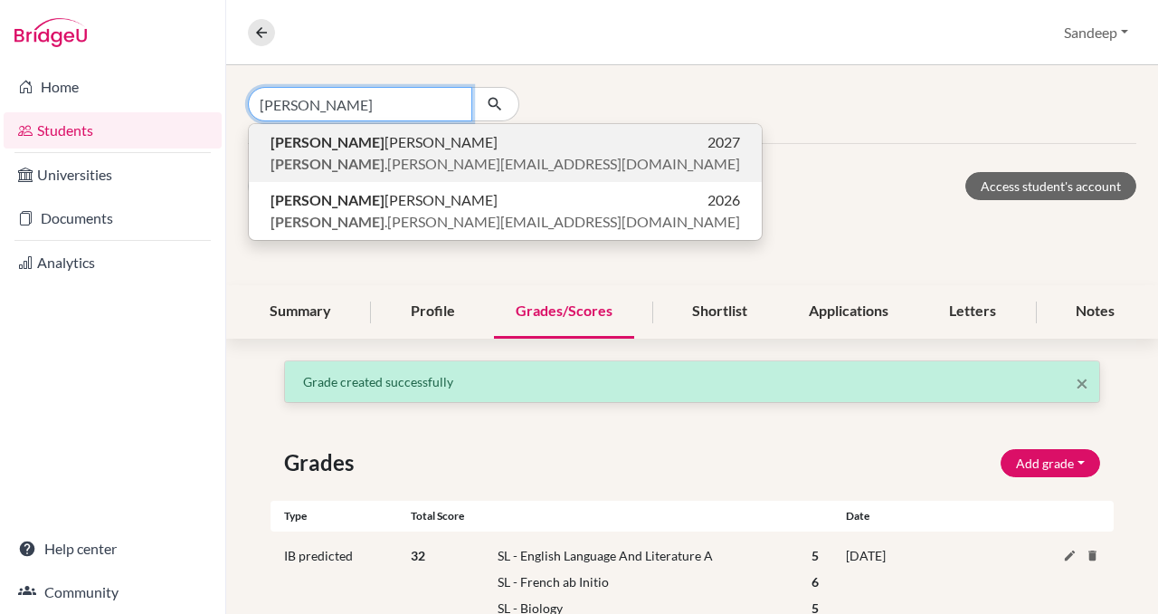
type input "[PERSON_NAME]"
click at [374, 162] on span "[PERSON_NAME] .[PERSON_NAME][EMAIL_ADDRESS][DOMAIN_NAME]" at bounding box center [506, 164] width 470 height 22
